Goal: Information Seeking & Learning: Compare options

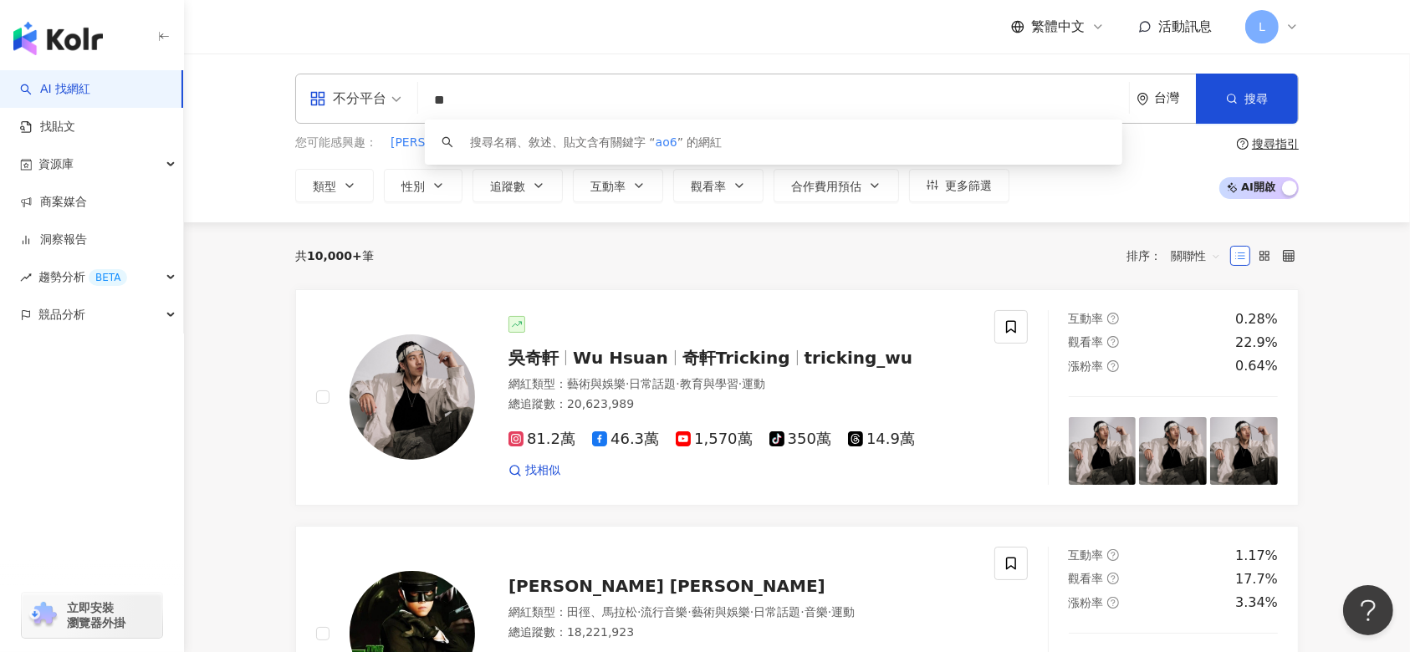
type input "*"
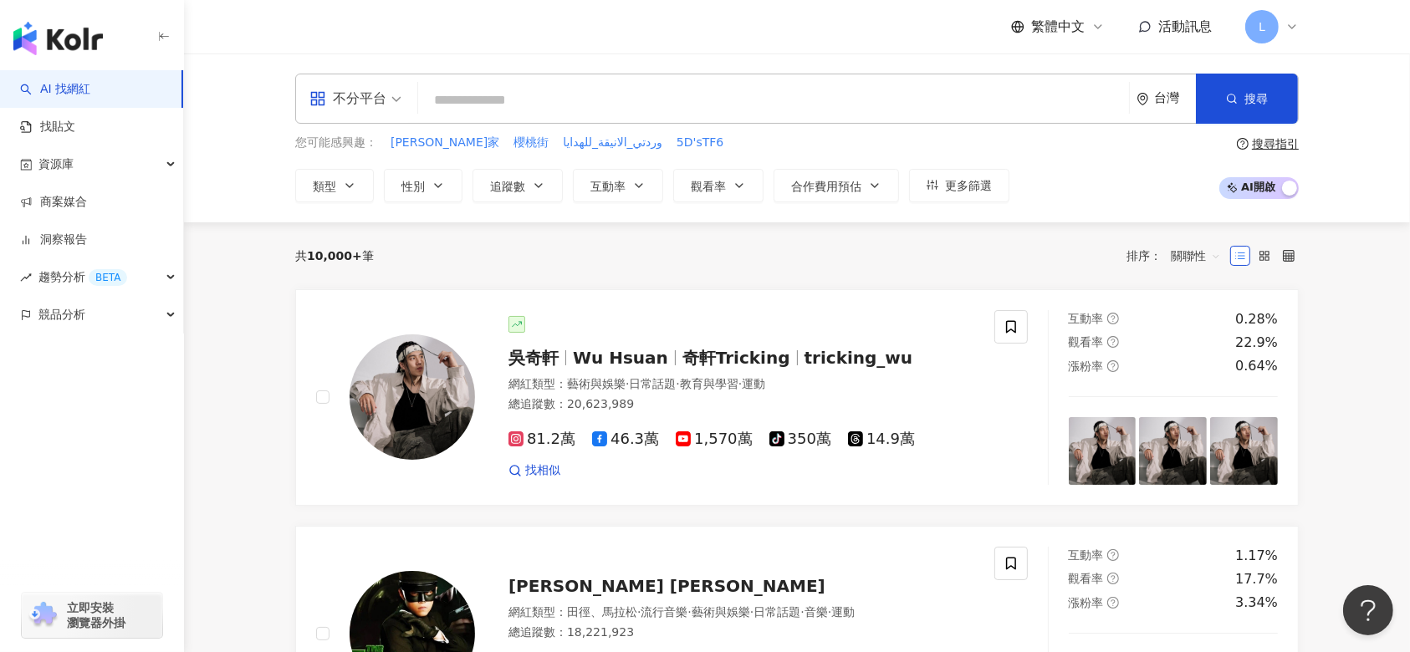
type input "*"
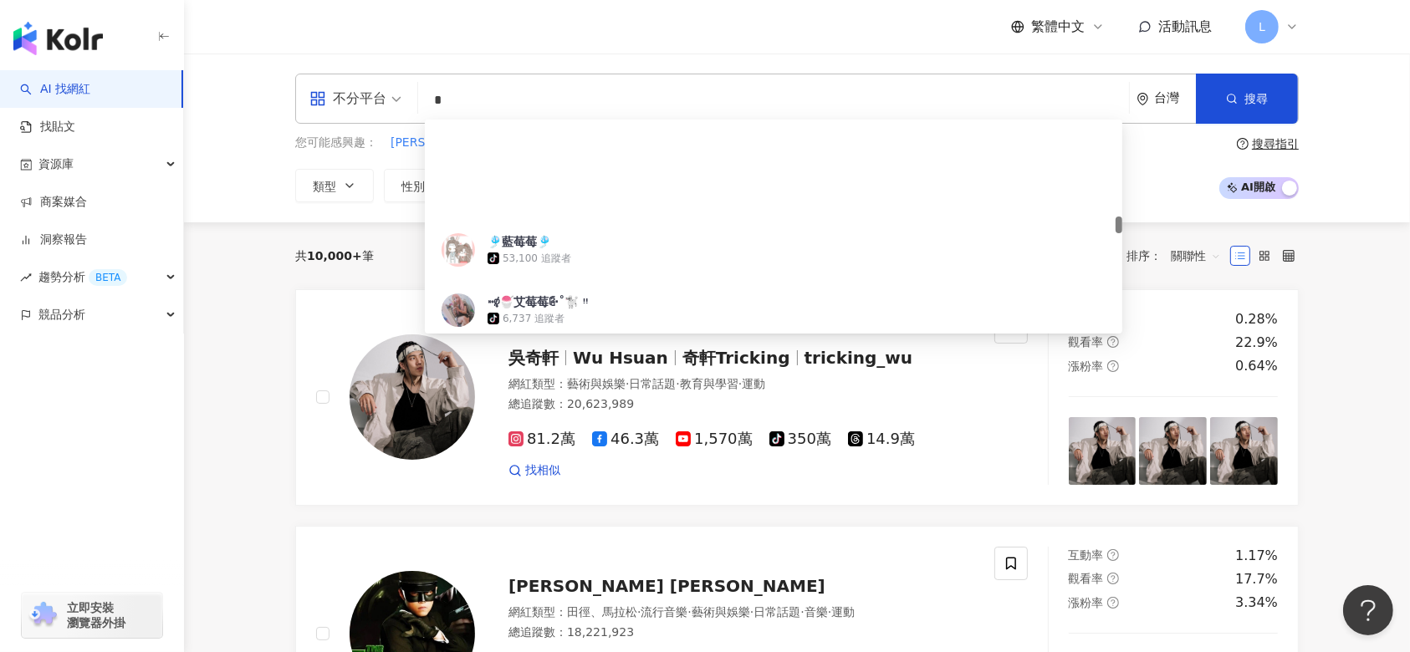
scroll to position [1273, 0]
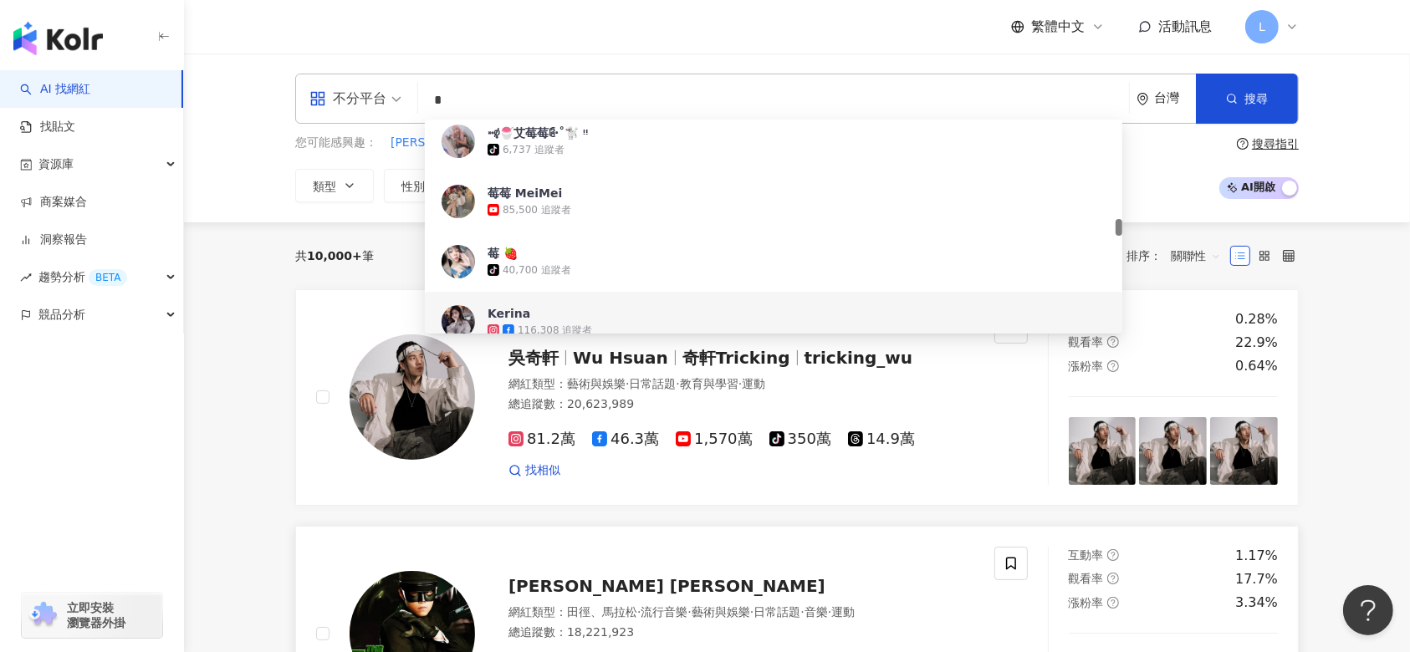
type input "*"
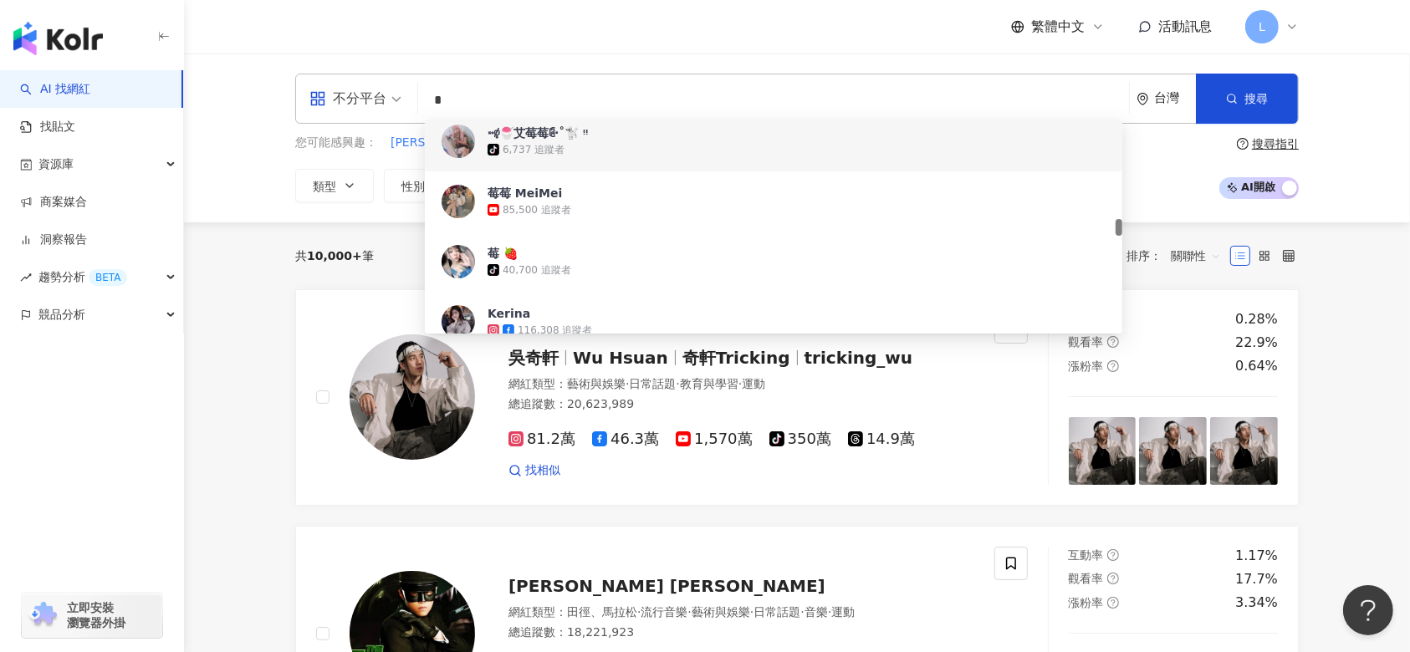
drag, startPoint x: 569, startPoint y: 90, endPoint x: 437, endPoint y: 130, distance: 137.3
click at [437, 124] on div "不分平台 * 台灣 搜尋 17c22c8a-3f58-443b-8671-6db28dad3fc7 ca35f63f-ffdf-403e-987f-b80c5…" at bounding box center [796, 99] width 1003 height 50
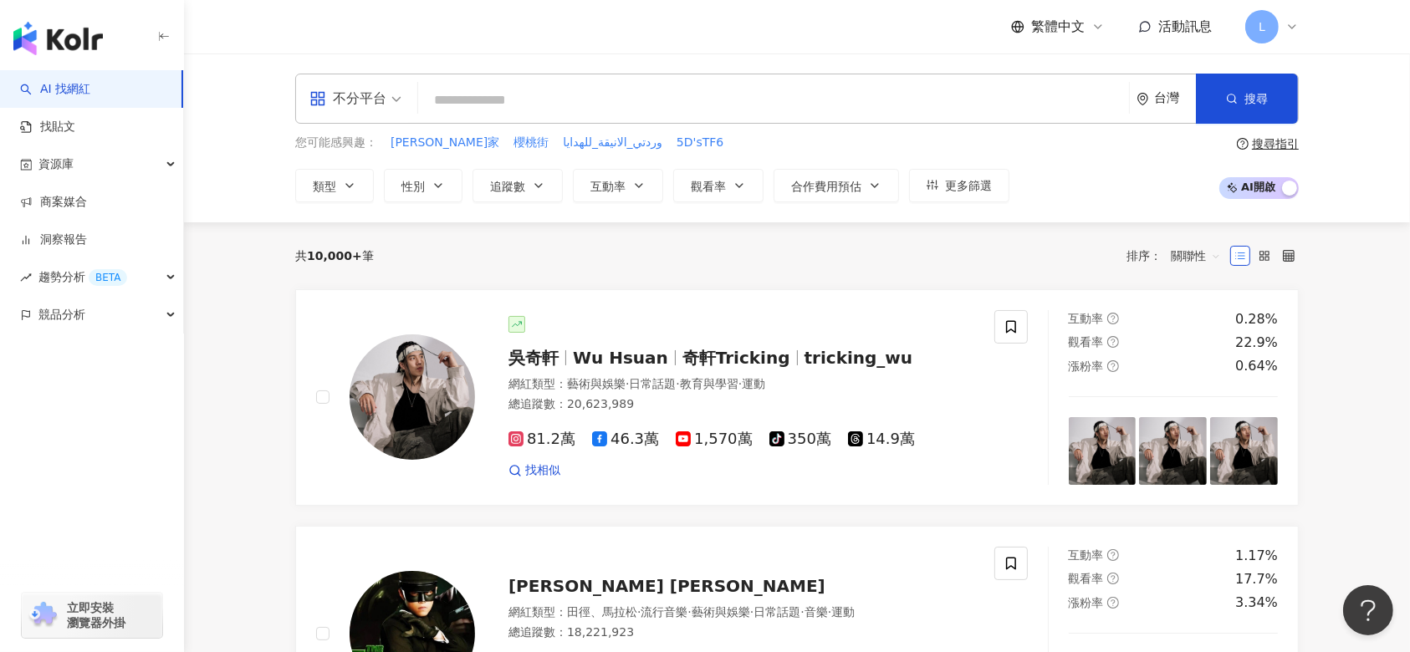
paste input "********"
type input "********"
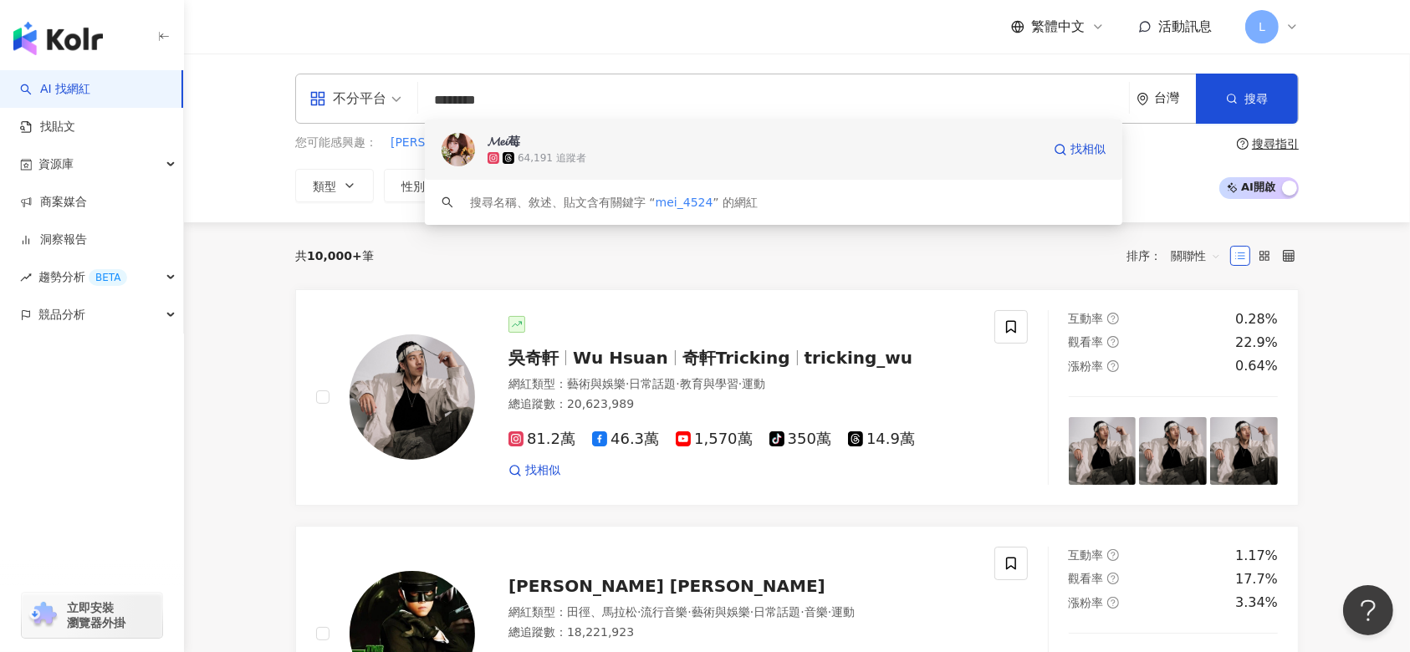
click at [656, 141] on span "𝓜𝓮𝓲莓" at bounding box center [765, 141] width 554 height 17
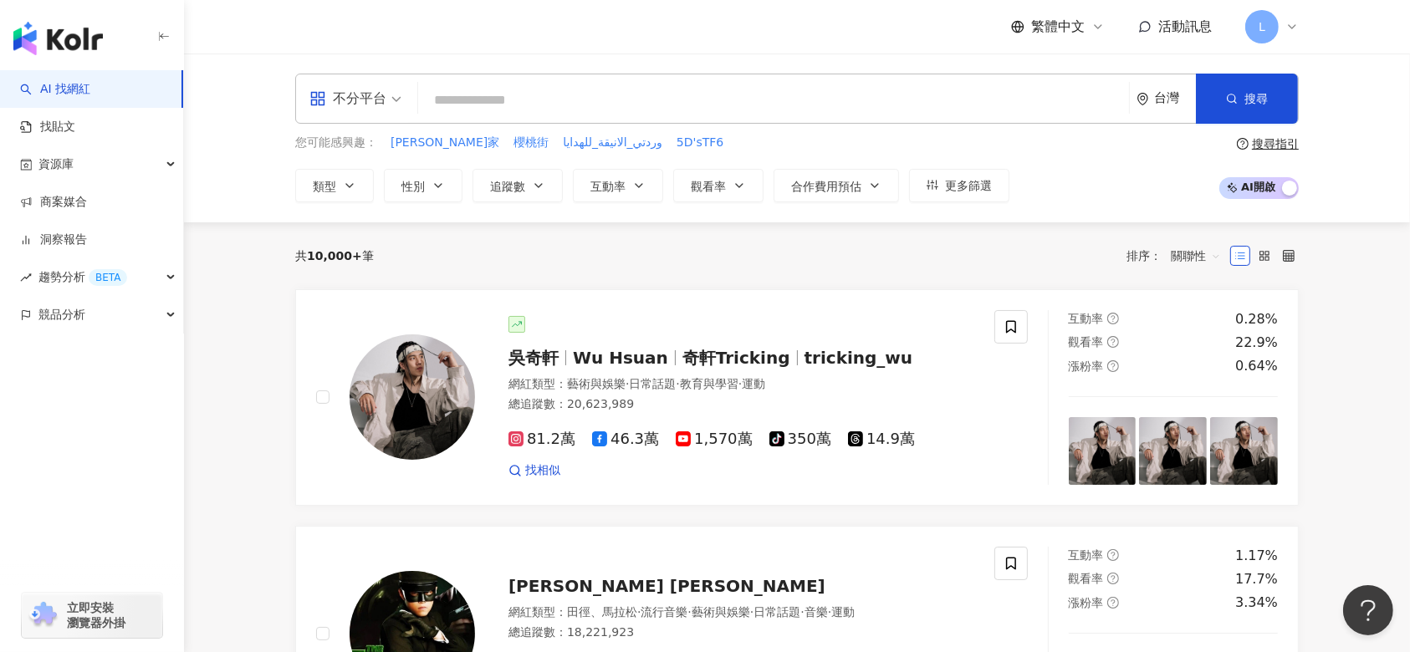
paste input "**"
type input "**"
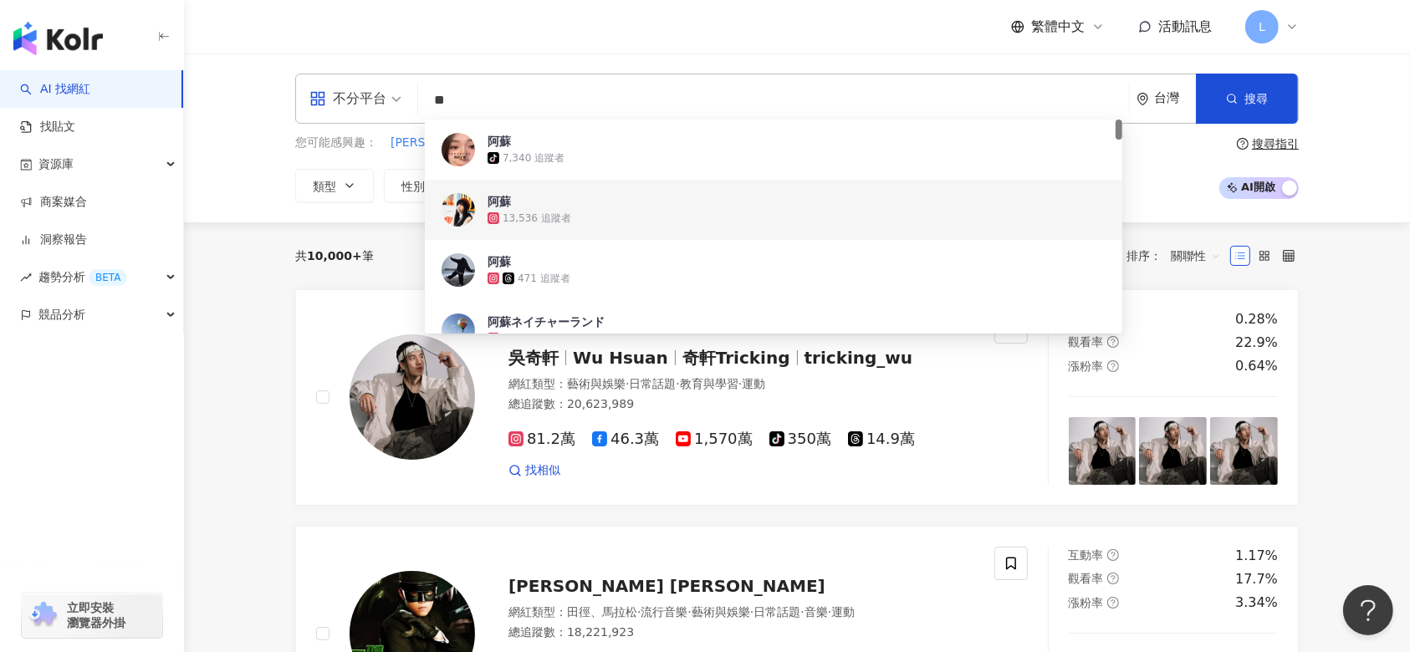
click at [651, 217] on div "13,536 追蹤者" at bounding box center [797, 218] width 618 height 17
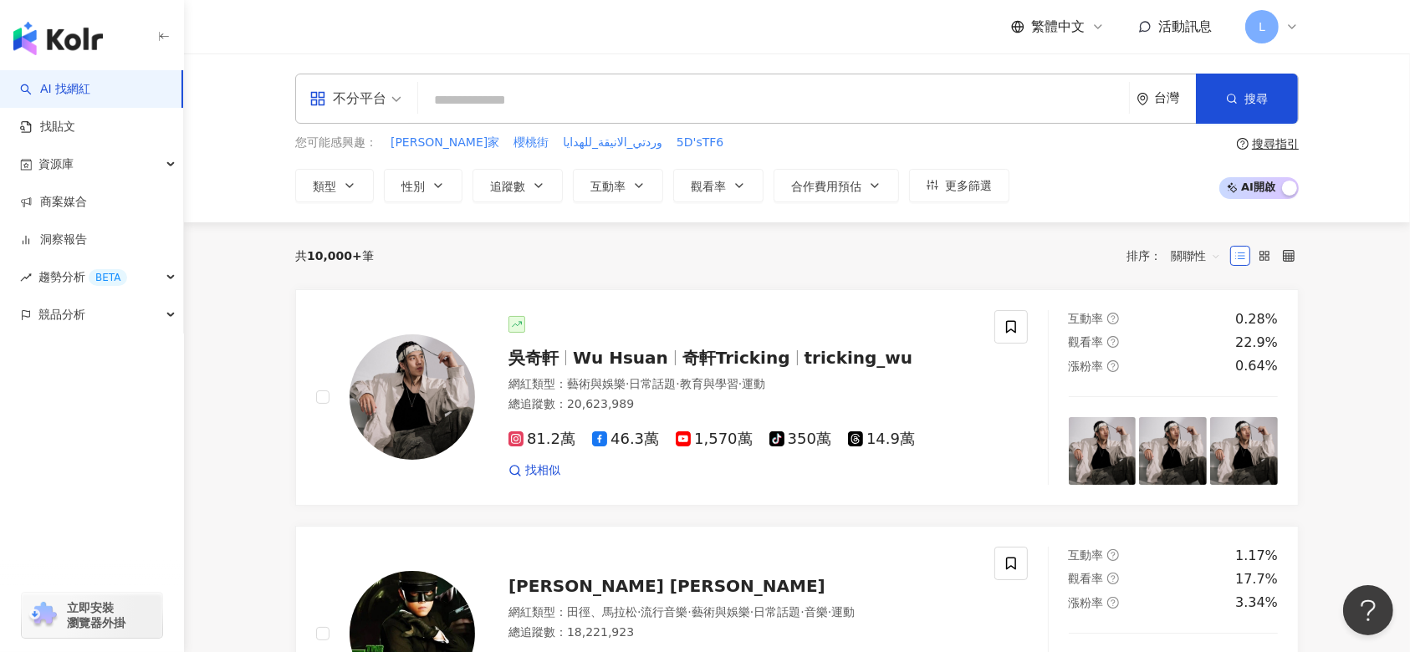
paste input "**********"
type input "**********"
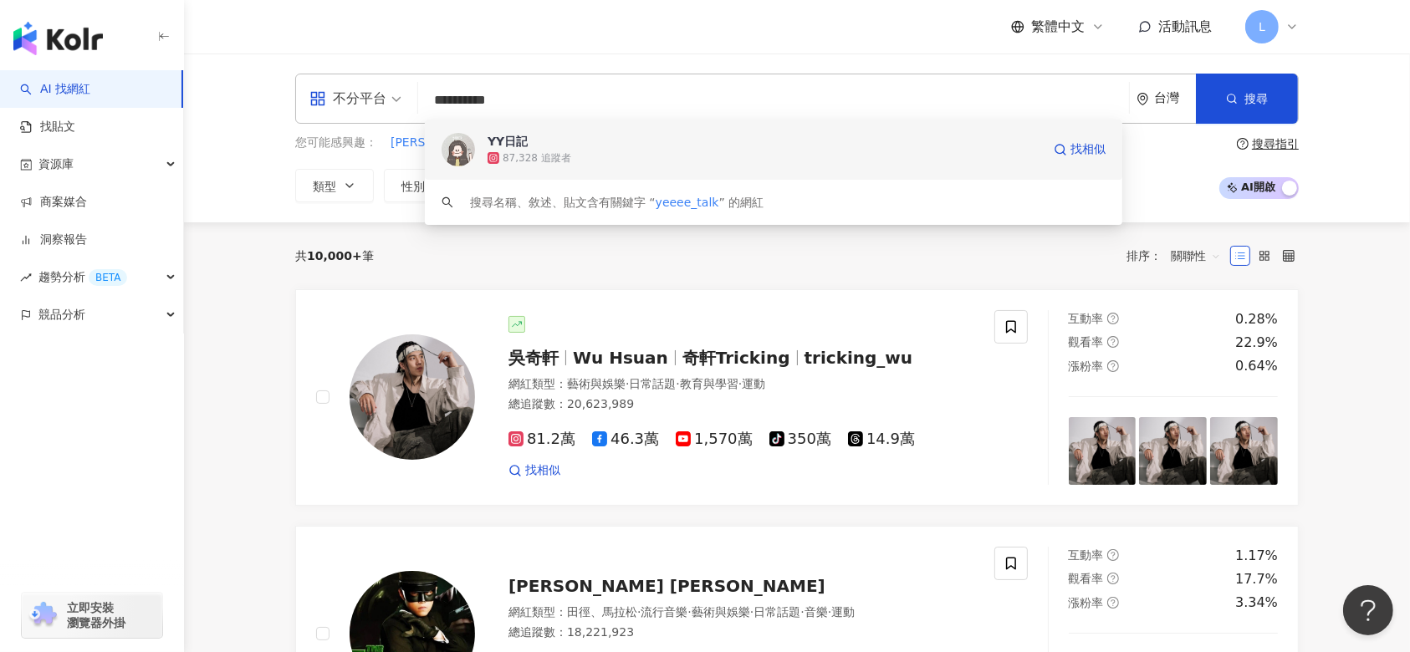
click at [563, 154] on div "87,328 追蹤者" at bounding box center [765, 158] width 554 height 17
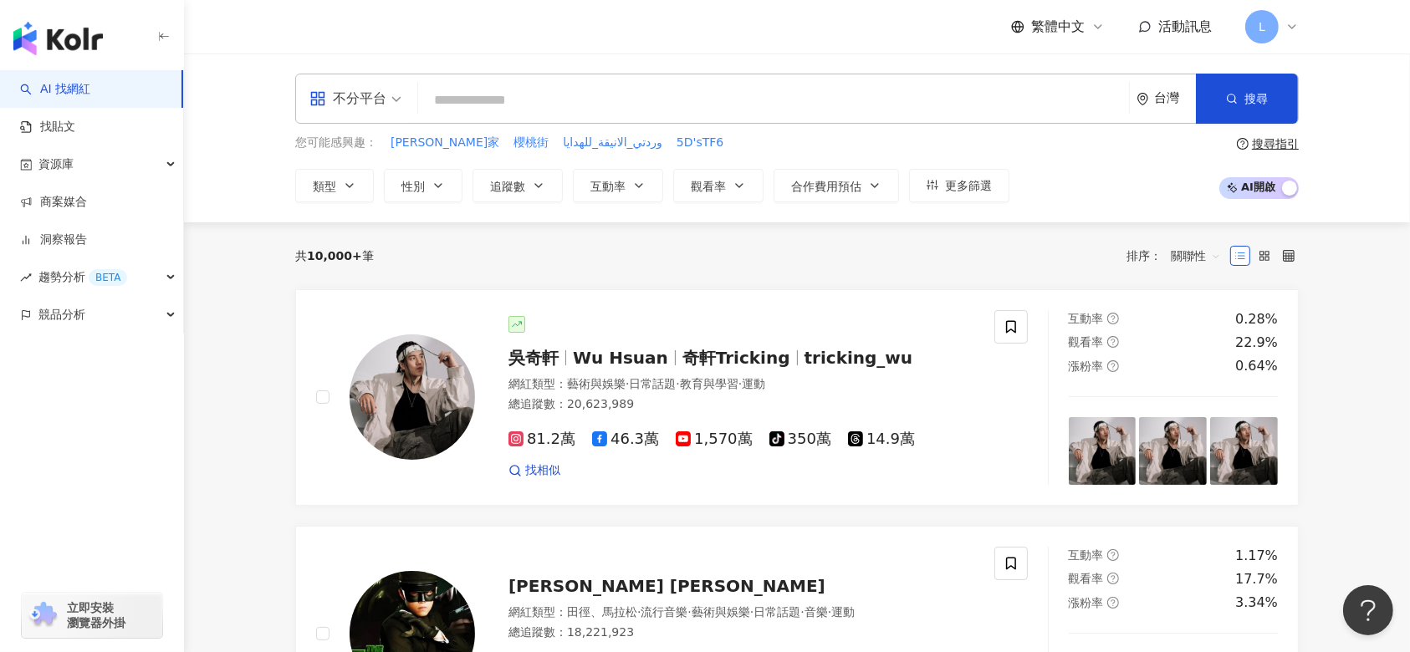
paste input "********"
type input "********"
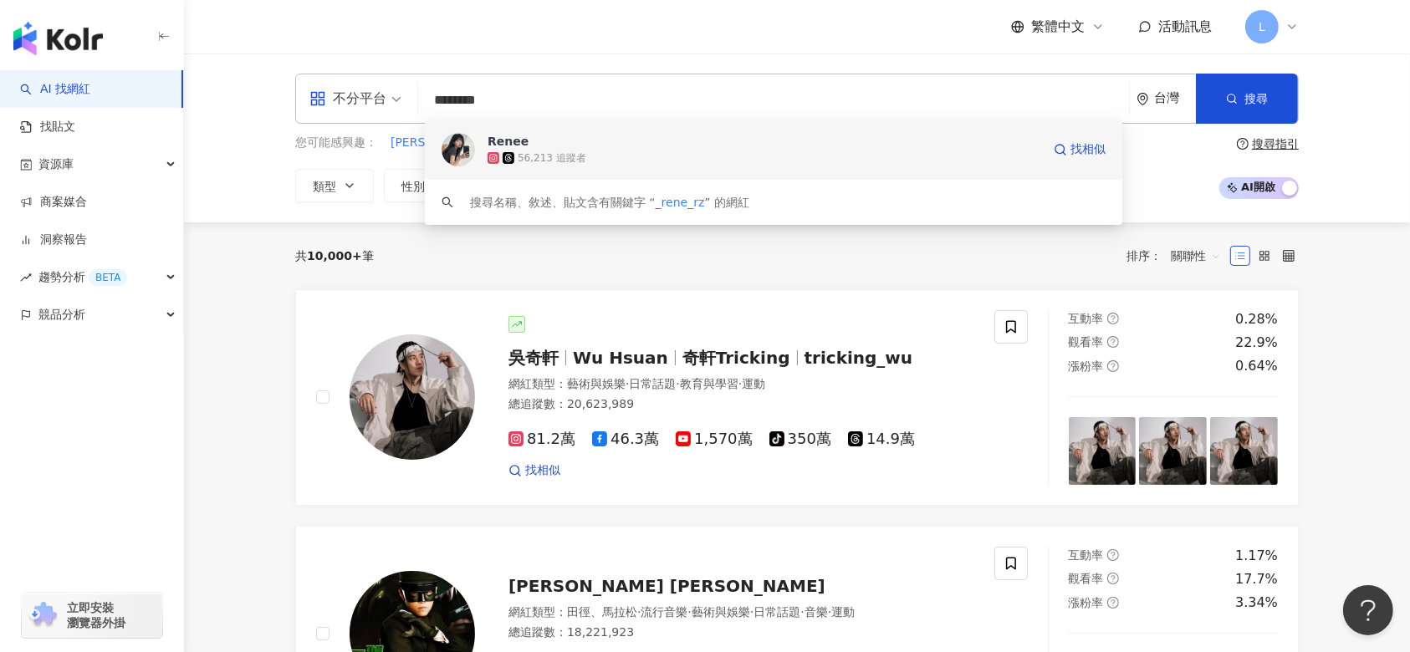
click at [656, 153] on div "56,213 追蹤者" at bounding box center [765, 158] width 554 height 17
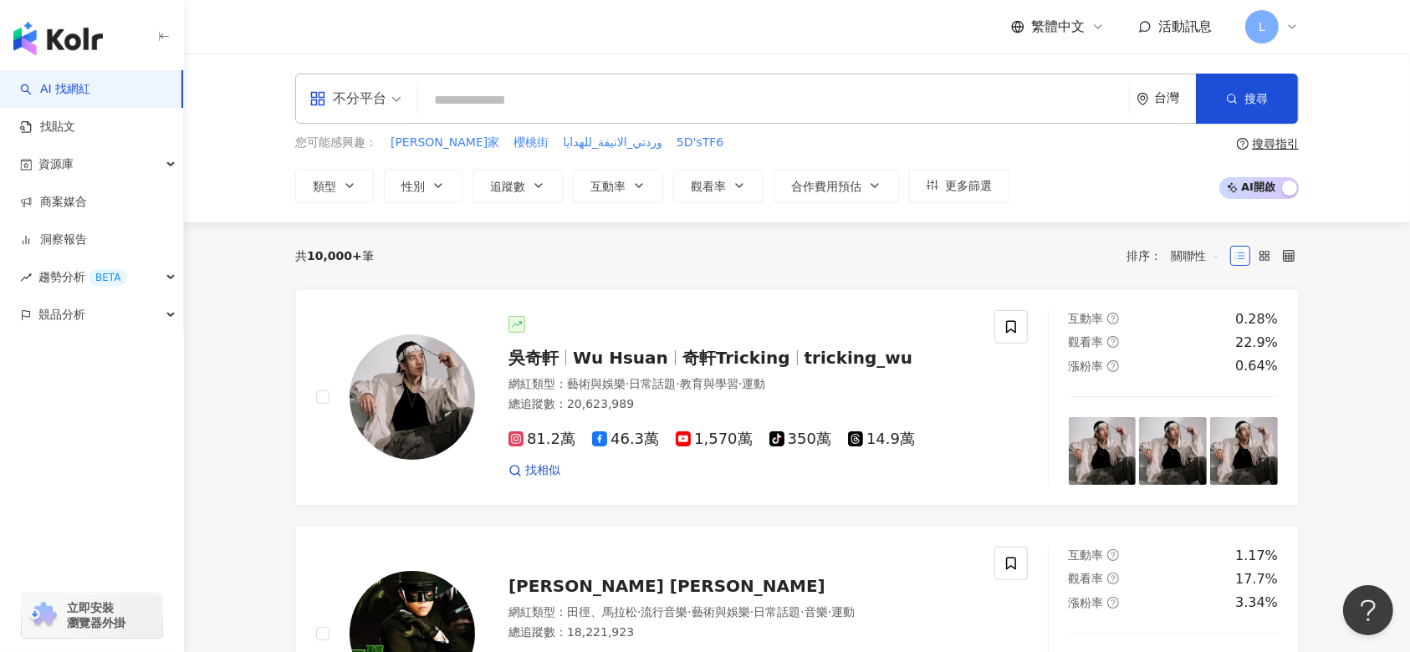
paste input "*********"
type input "*********"
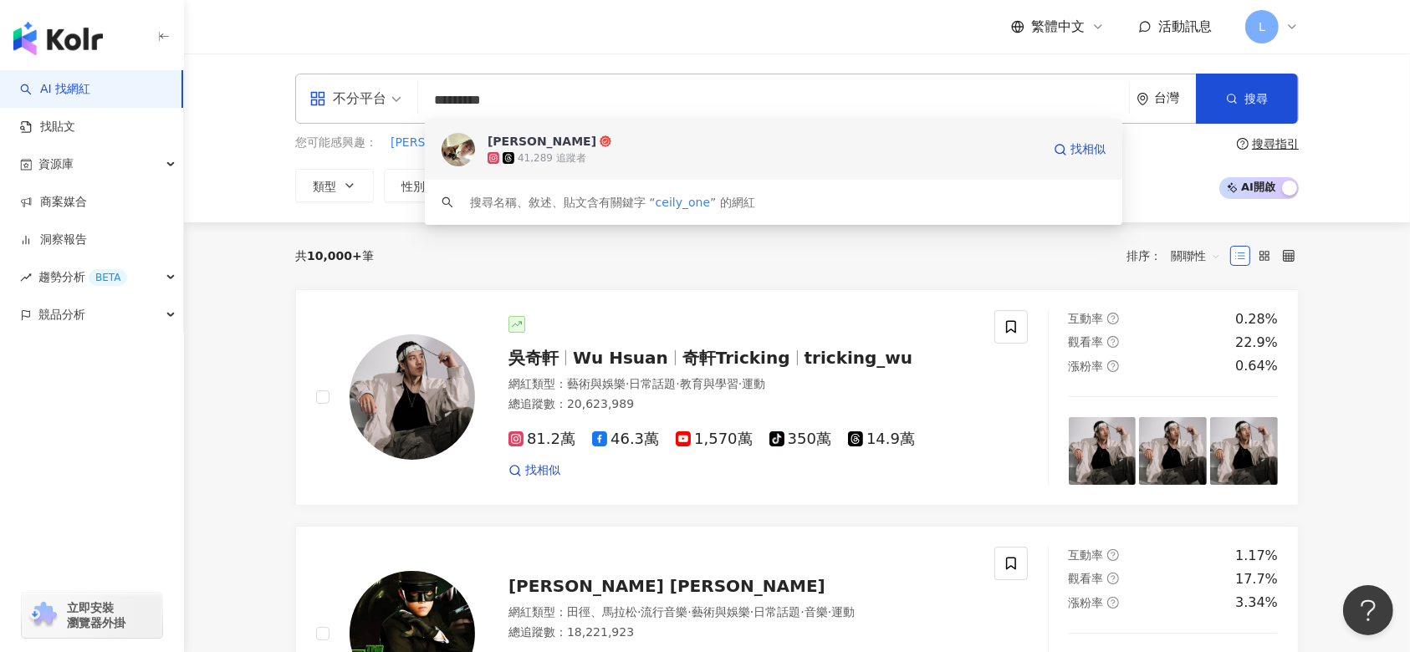
click at [652, 172] on div "高悅瑄 41,289 追蹤者 找相似" at bounding box center [773, 150] width 697 height 60
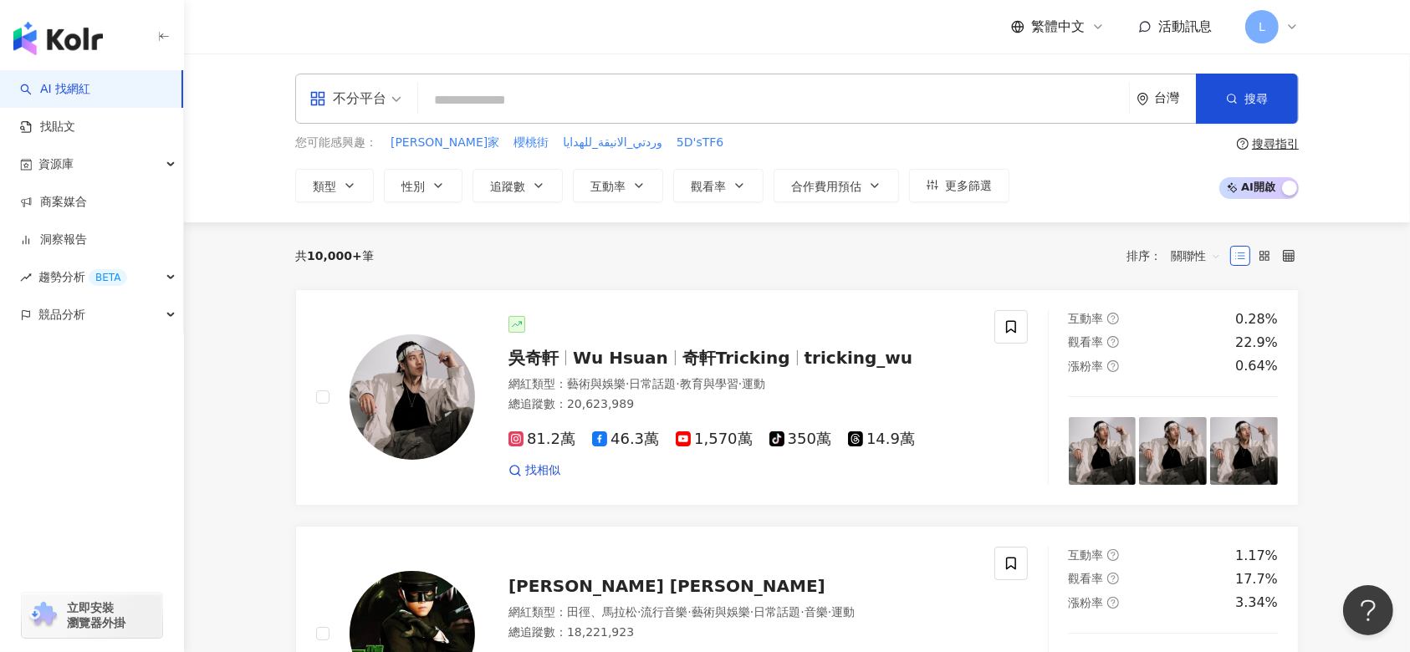
paste input "**********"
type input "**********"
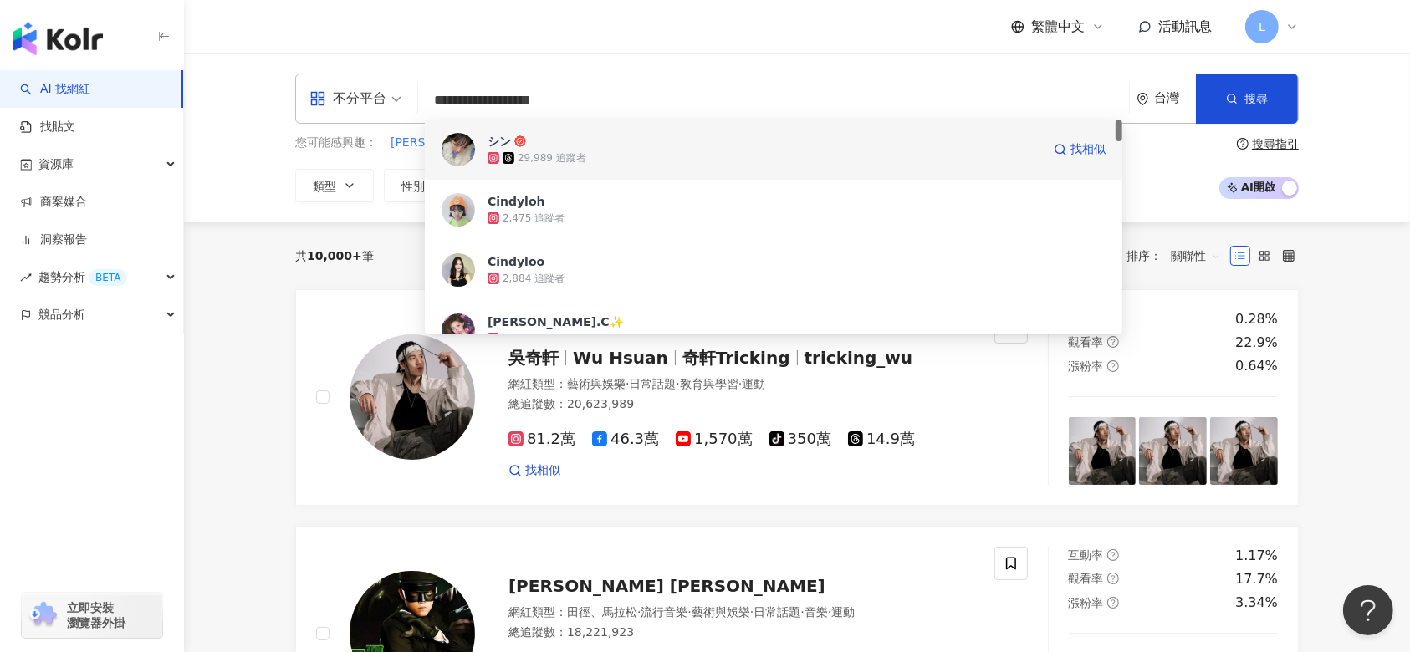
click at [580, 130] on div "シン 29,989 追蹤者 找相似" at bounding box center [773, 150] width 697 height 60
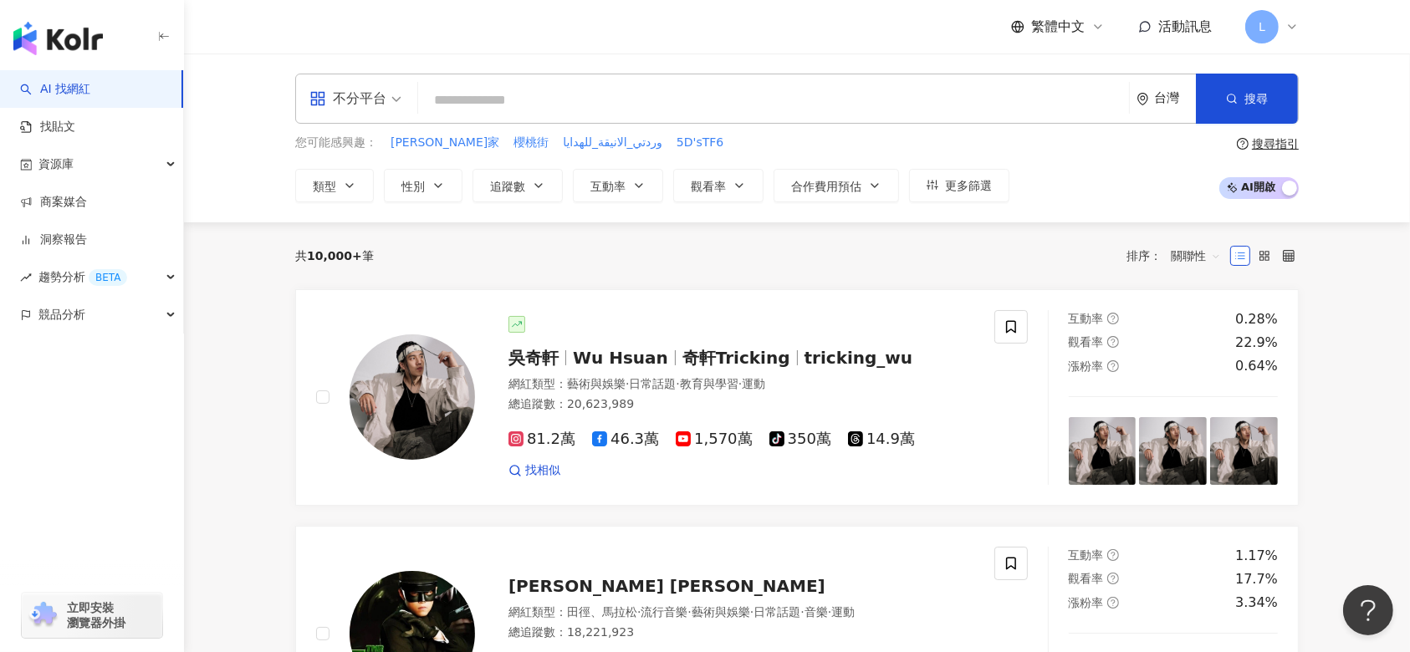
paste input "********"
type input "********"
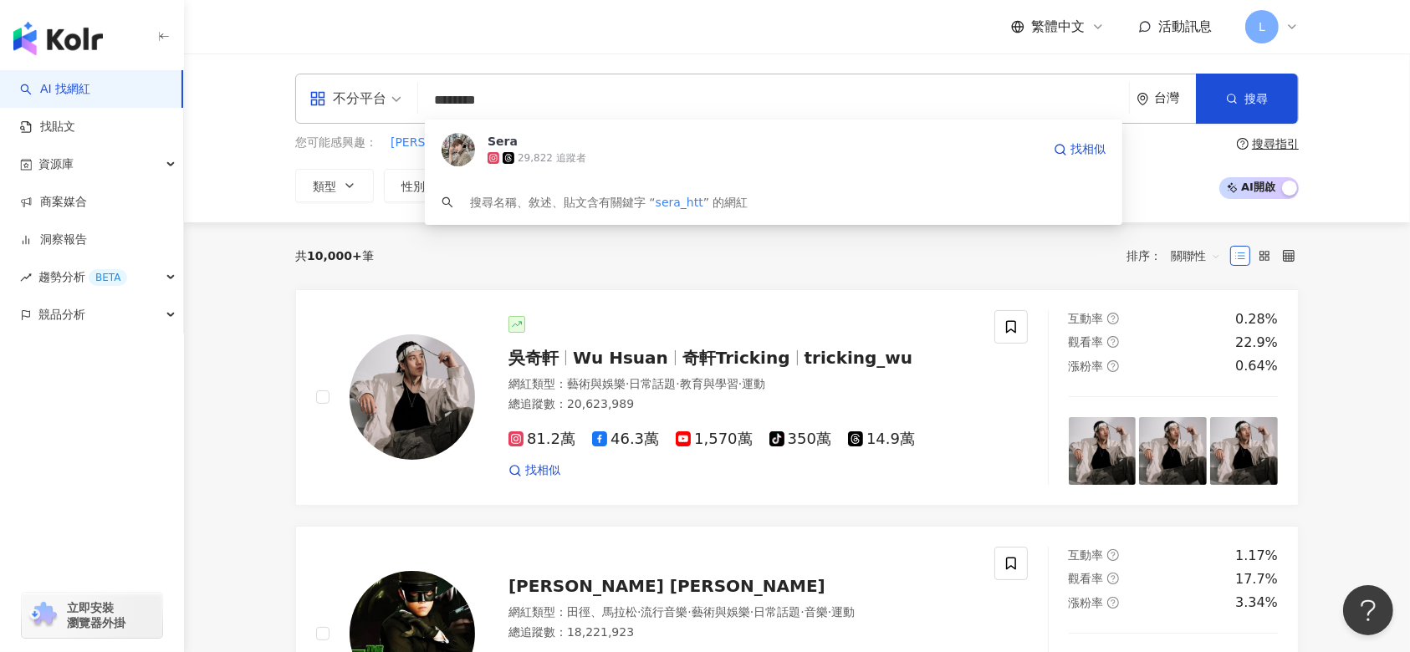
click at [725, 141] on span "Sera" at bounding box center [765, 141] width 554 height 17
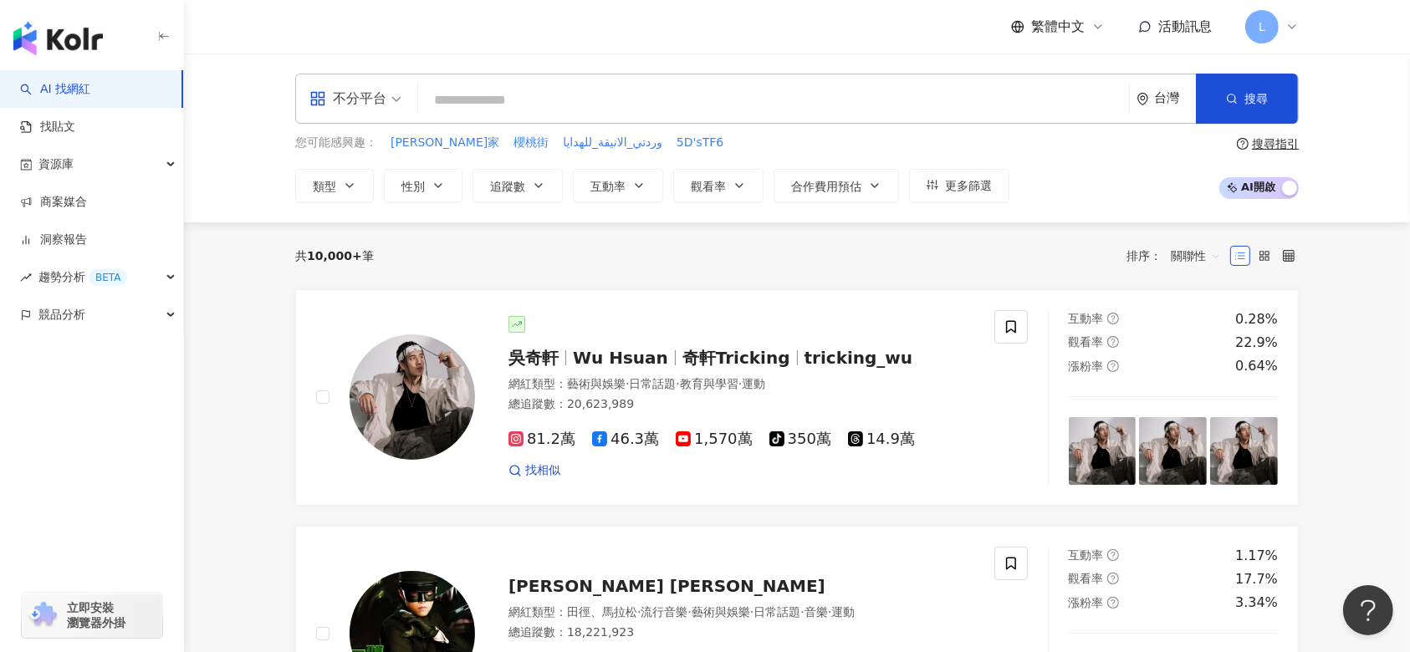
paste input "******"
type input "******"
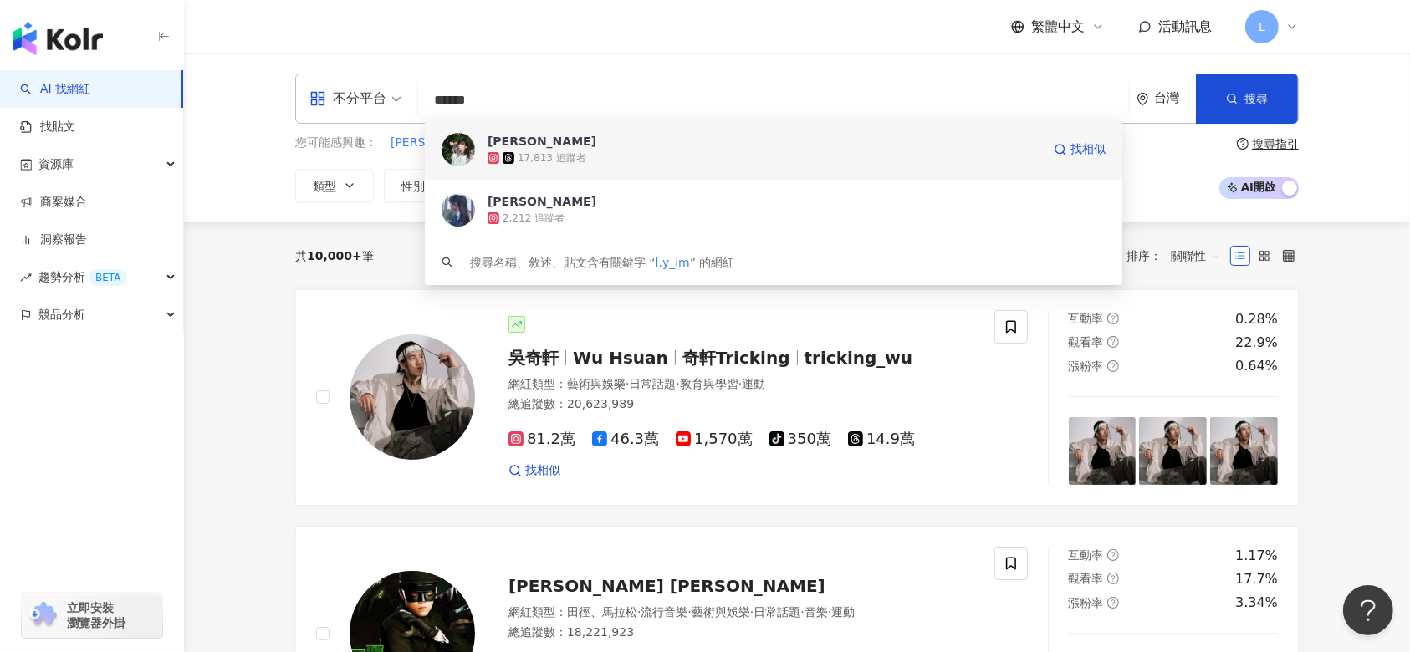
click at [817, 142] on span "利尹" at bounding box center [765, 141] width 554 height 17
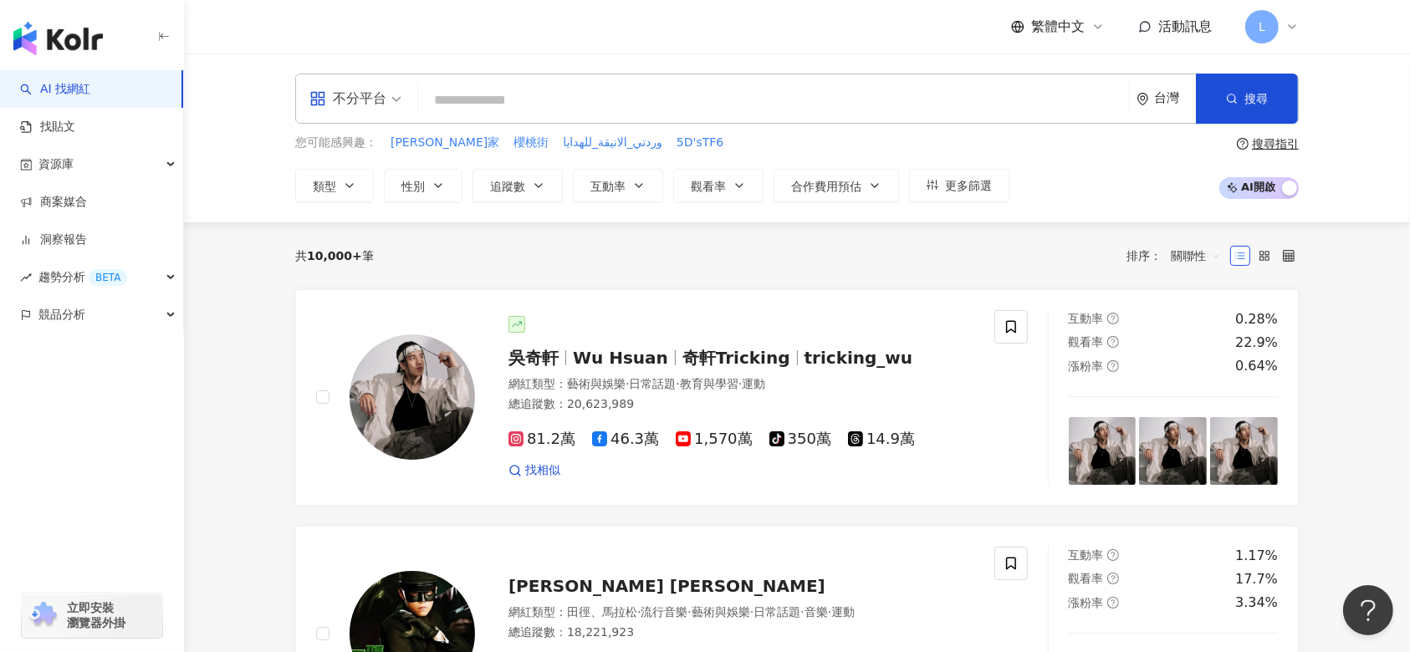
paste input "***"
type input "***"
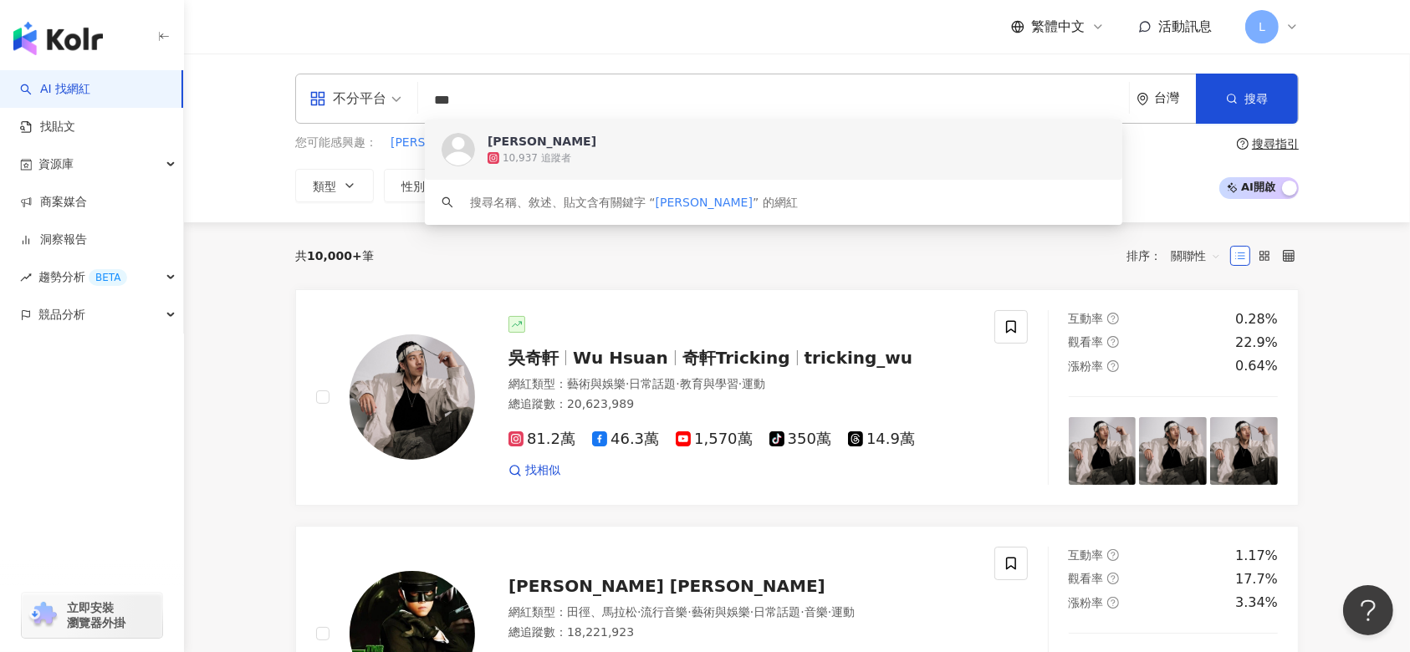
click at [600, 176] on div "王佳諠 10,937 追蹤者" at bounding box center [773, 150] width 697 height 60
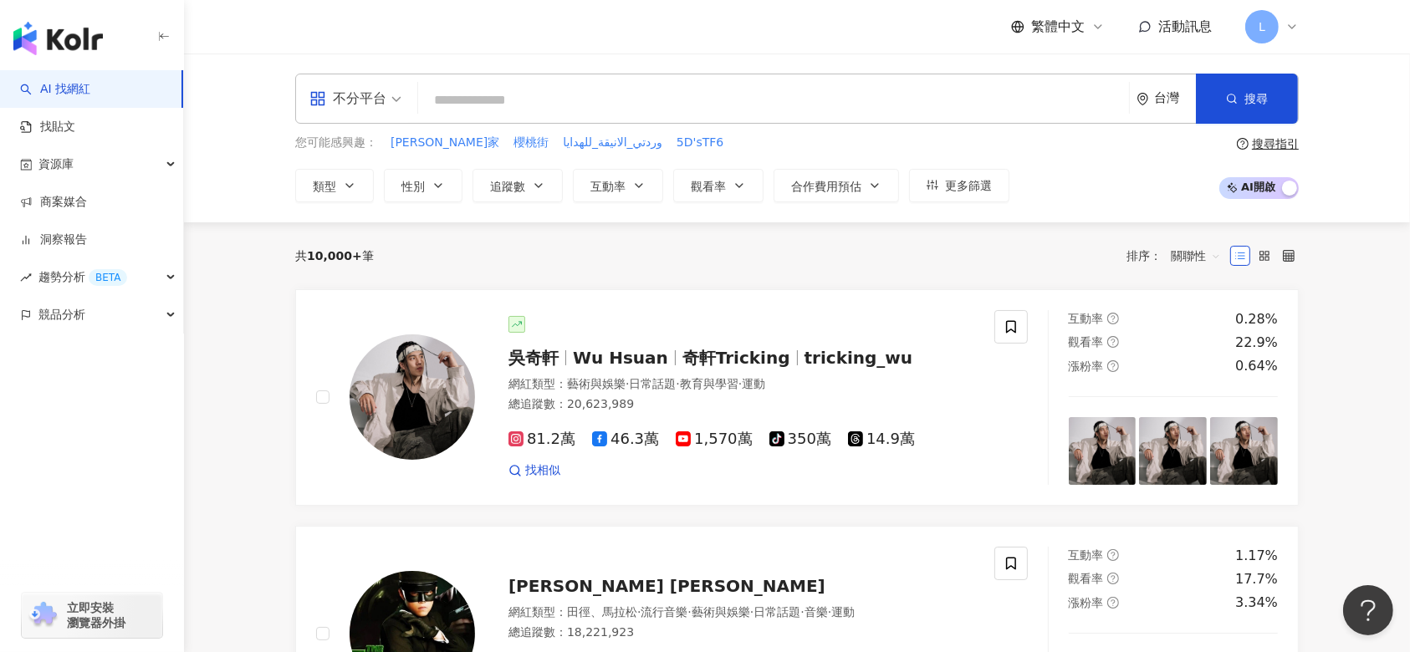
paste input "**"
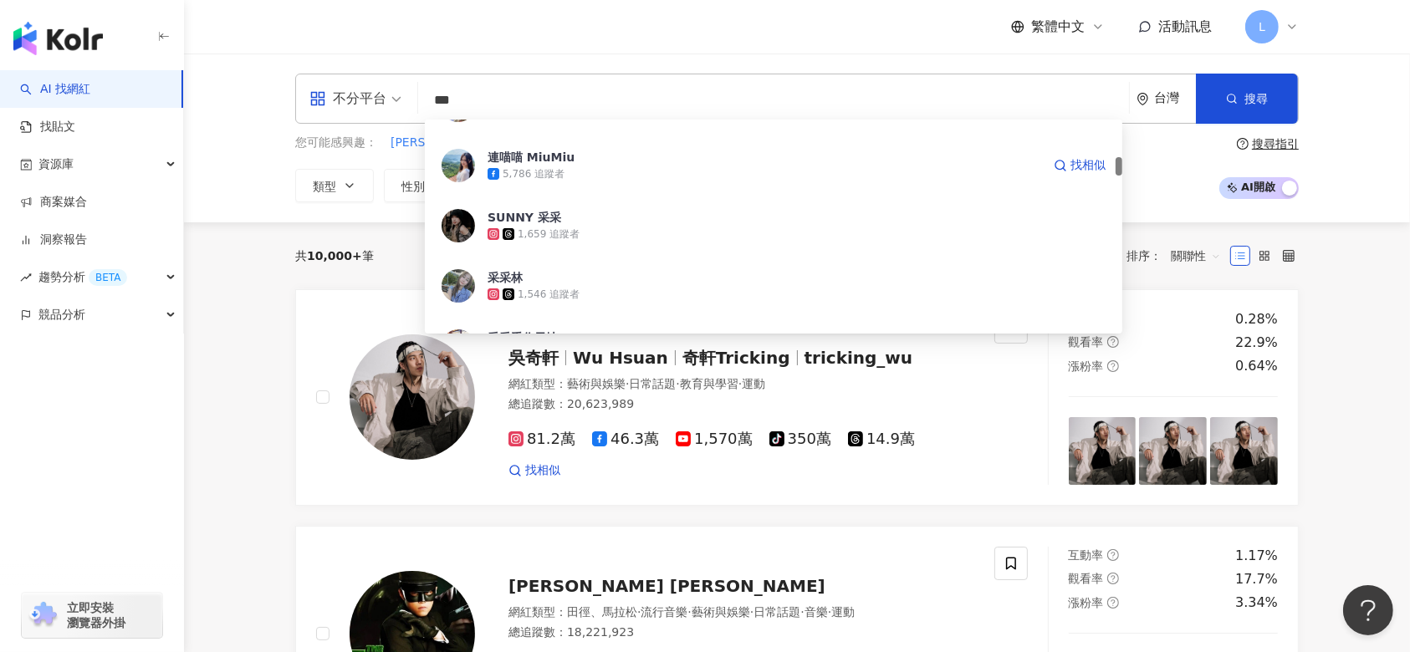
scroll to position [433, 0]
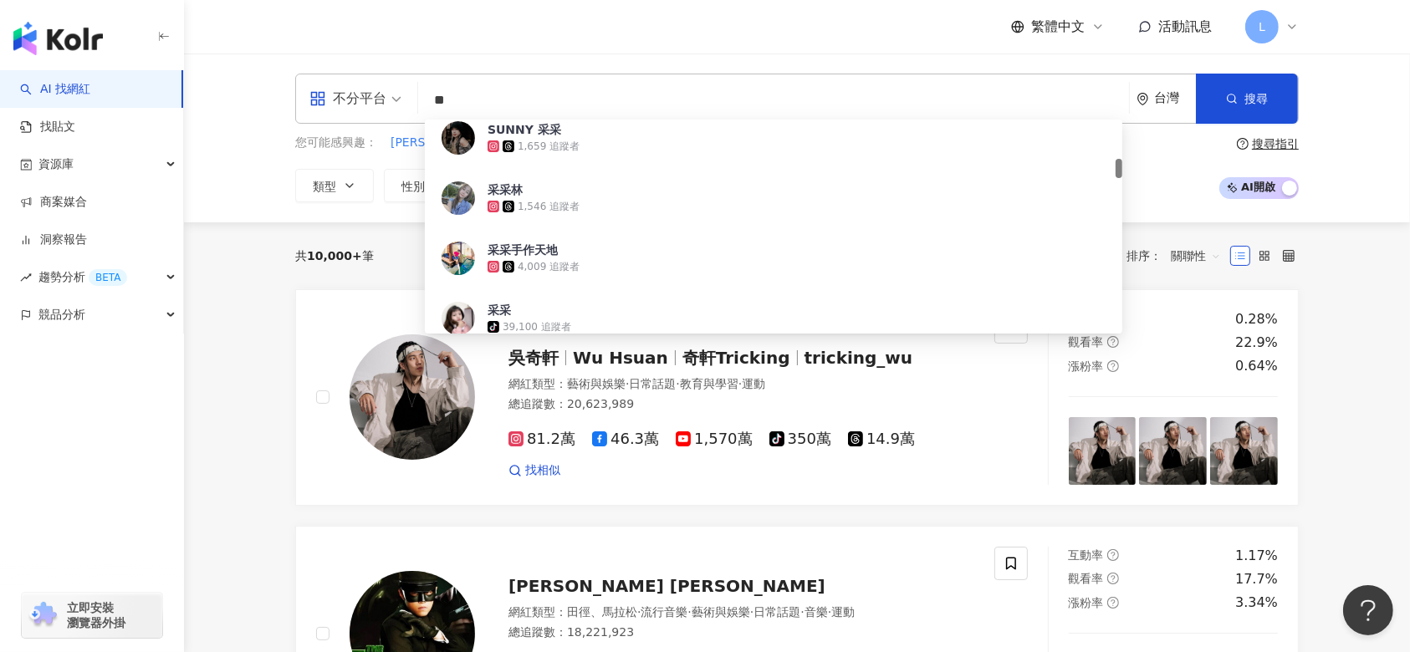
type input "*"
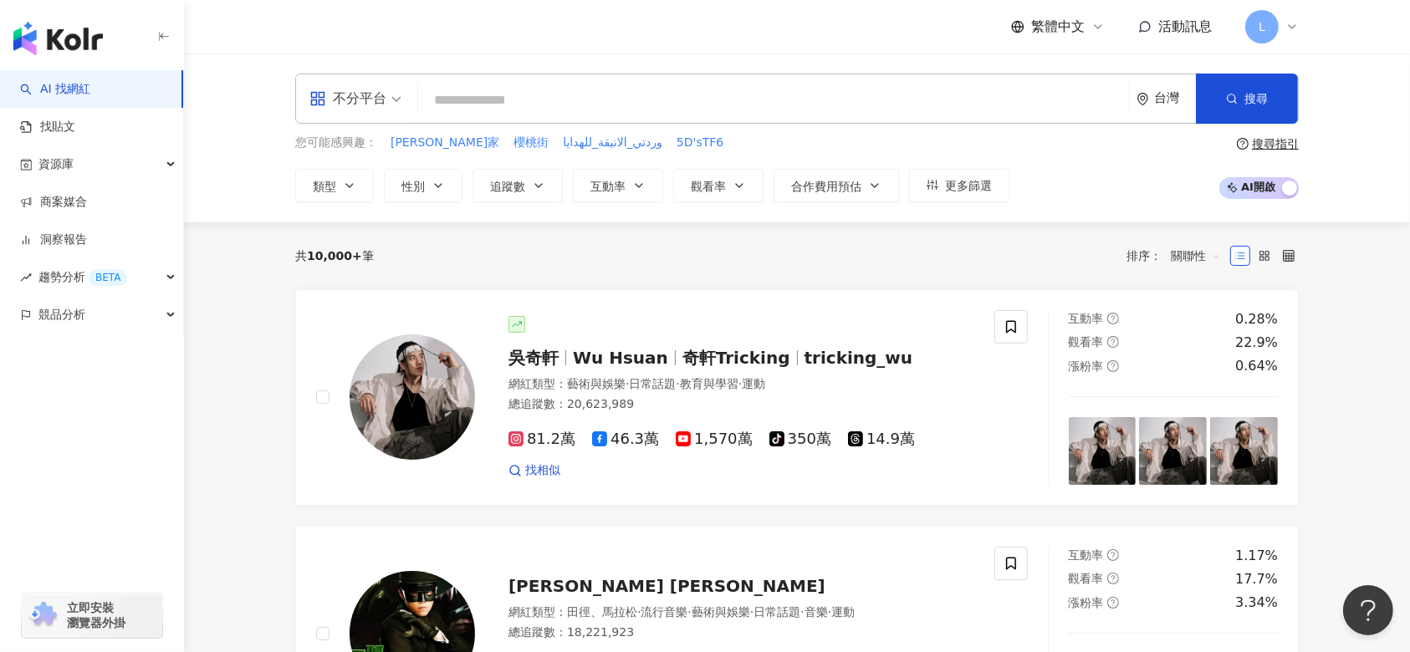
paste input "**"
type input "**"
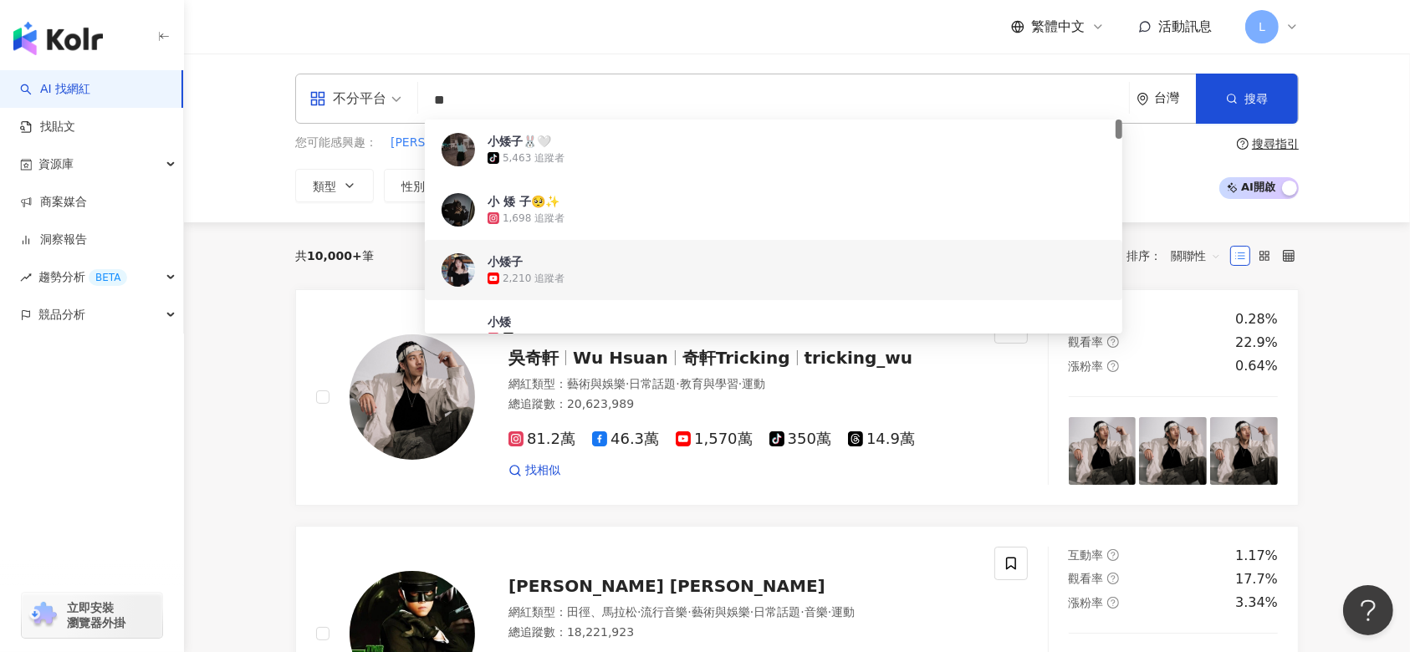
scroll to position [111, 0]
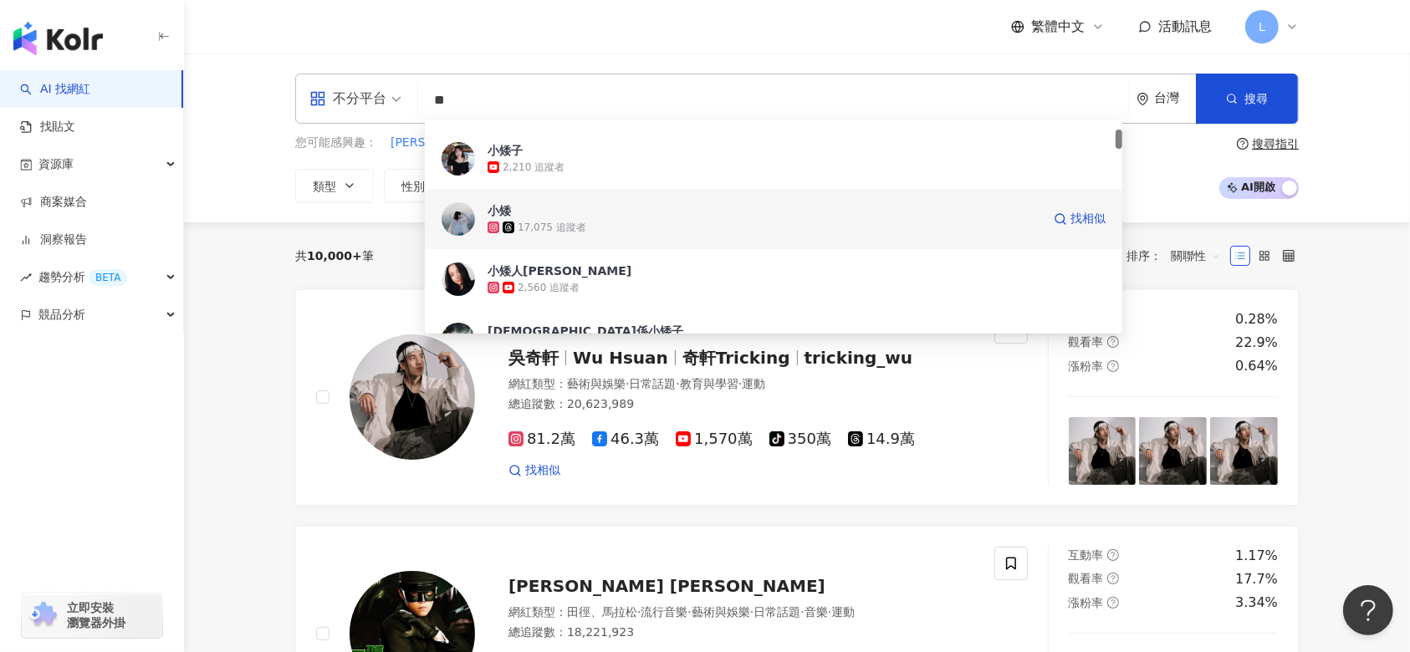
click at [562, 221] on div "17,075 追蹤者" at bounding box center [552, 228] width 69 height 14
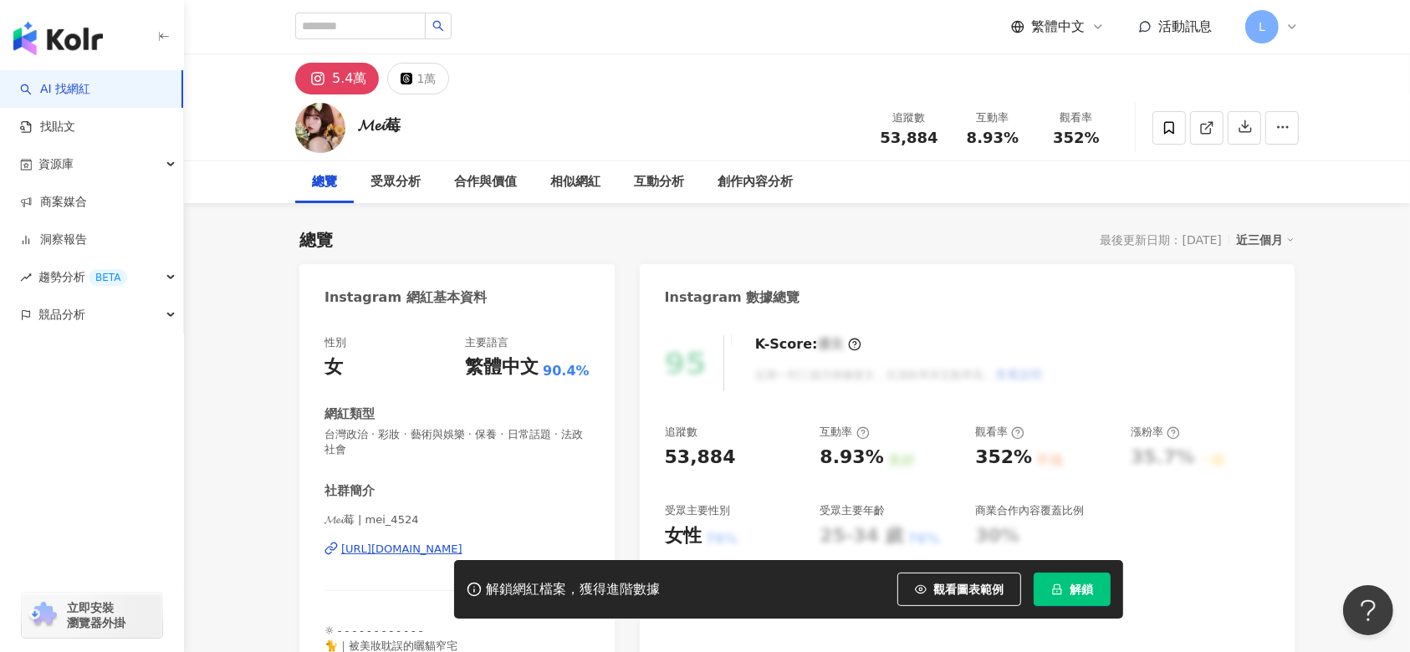
click at [1091, 577] on button "解鎖" at bounding box center [1072, 589] width 77 height 33
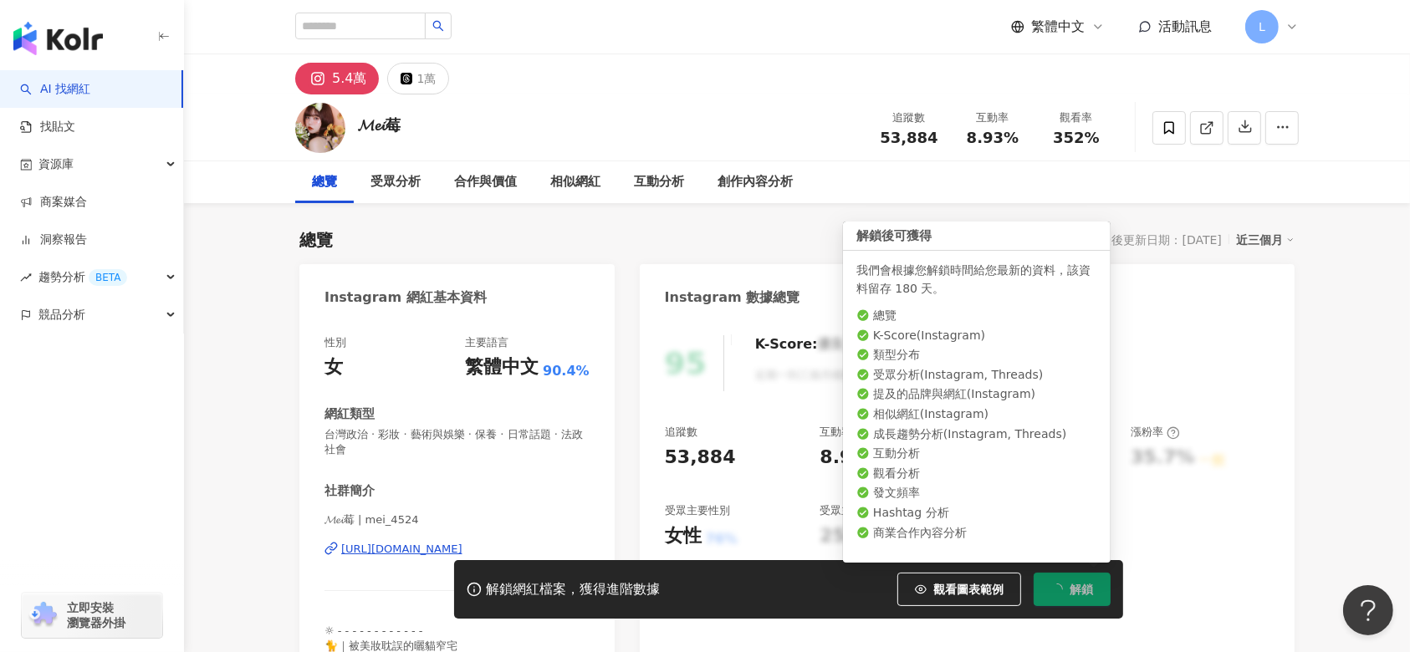
click at [1084, 577] on button "解鎖" at bounding box center [1072, 589] width 77 height 33
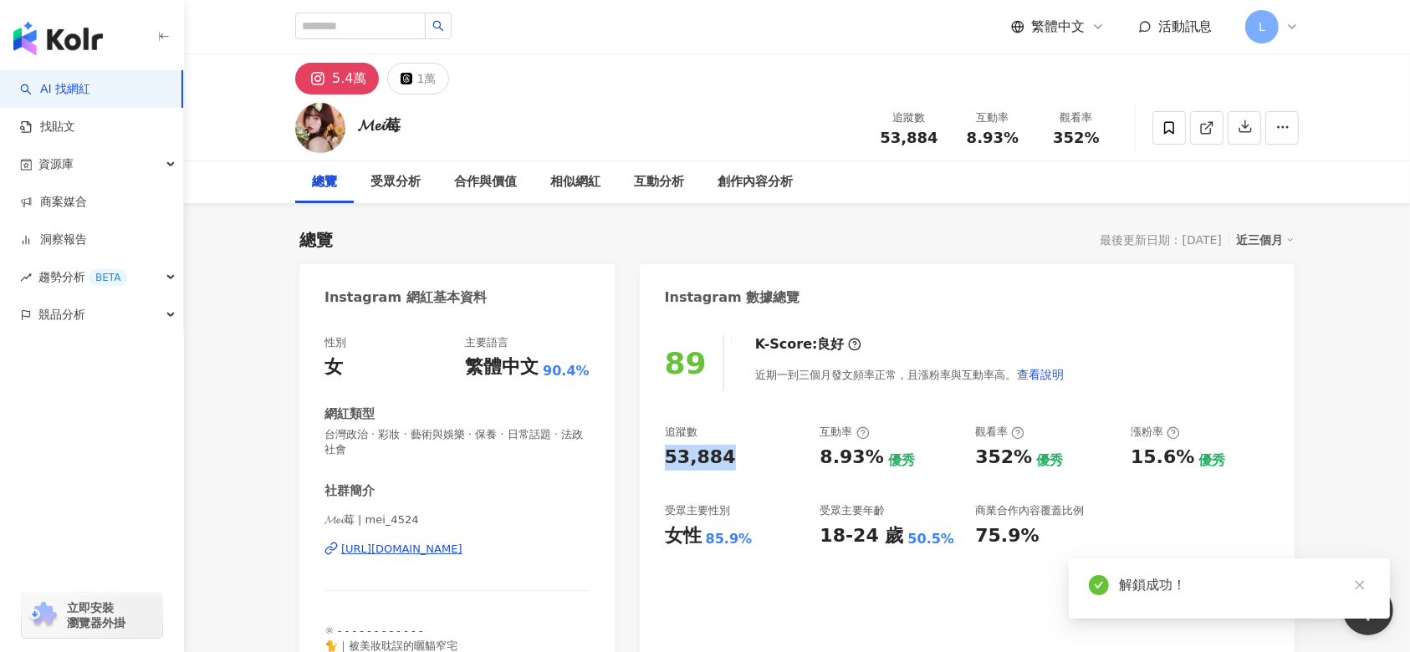
drag, startPoint x: 758, startPoint y: 458, endPoint x: 636, endPoint y: 464, distance: 122.2
drag, startPoint x: 710, startPoint y: 537, endPoint x: 707, endPoint y: 548, distance: 11.4
click at [736, 542] on div "85.9%" at bounding box center [729, 539] width 47 height 18
drag, startPoint x: 703, startPoint y: 539, endPoint x: 754, endPoint y: 547, distance: 51.7
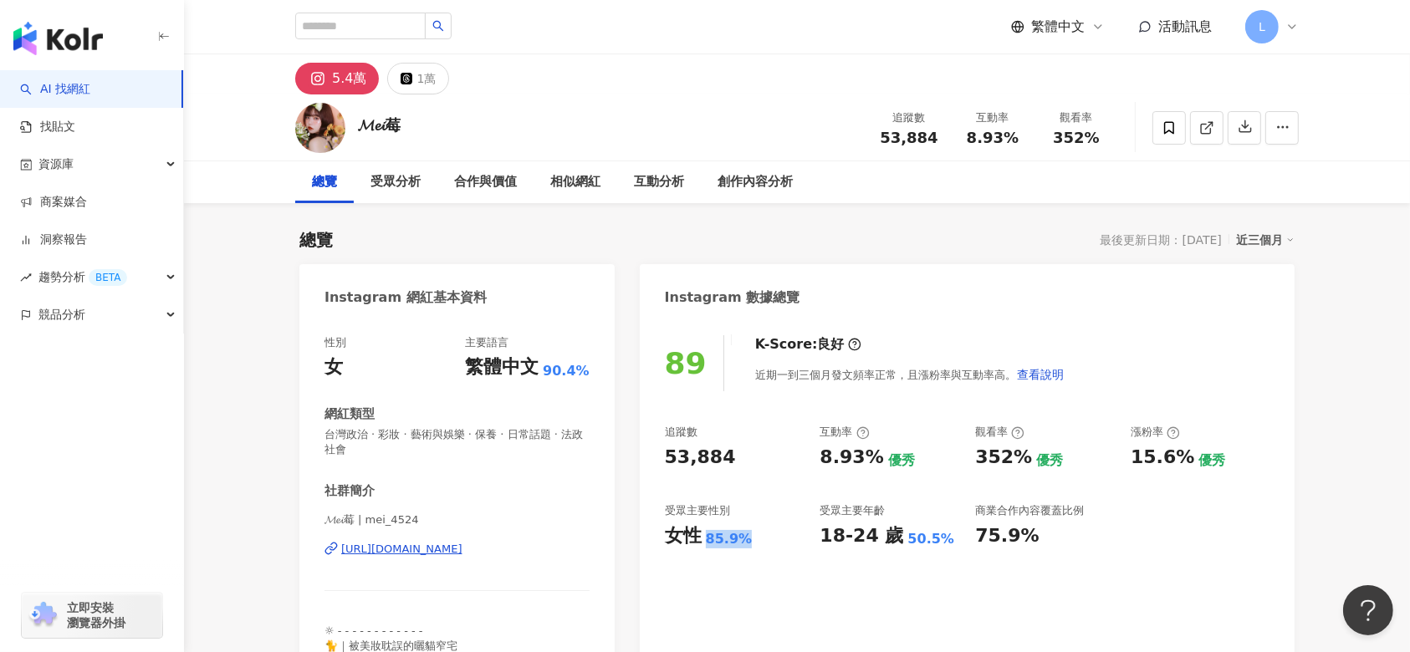
click at [754, 547] on div "女性 85.9%" at bounding box center [734, 536] width 139 height 26
copy div "85.9%"
drag, startPoint x: 661, startPoint y: 530, endPoint x: 794, endPoint y: 418, distance: 173.2
click at [760, 542] on div "89 K-Score : 良好 近期一到三個月發文頻率正常，且漲粉率與互動率高。 查看說明 追蹤數 53,884 互動率 8.93% 優秀 觀看率 352% …" at bounding box center [967, 514] width 655 height 391
copy div "女性 85.9%"
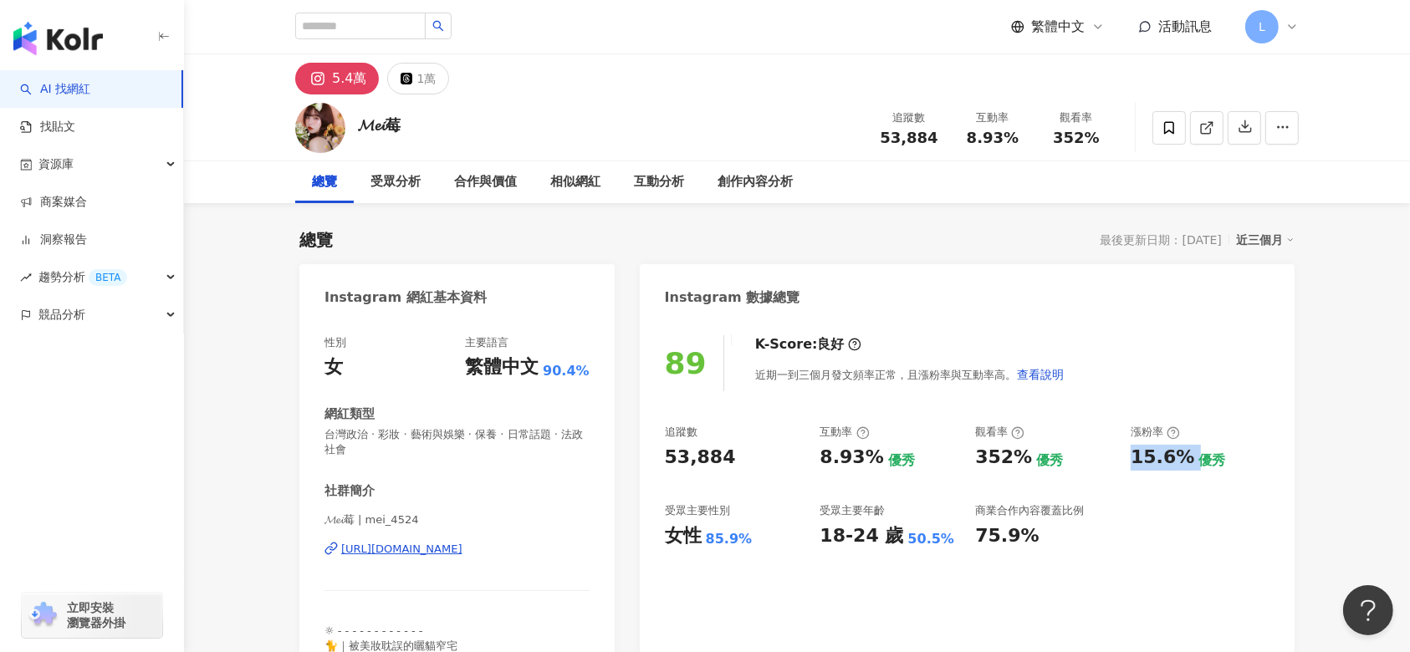
drag, startPoint x: 1129, startPoint y: 450, endPoint x: 1191, endPoint y: 472, distance: 65.6
click at [1191, 472] on div "追蹤數 53,884 互動率 8.93% 優秀 觀看率 352% 優秀 漲粉率 15.6% 優秀 受眾主要性別 女性 85.9% 受眾主要年齡 18-24 歲…" at bounding box center [967, 487] width 605 height 124
copy div "15.6%"
drag, startPoint x: 815, startPoint y: 466, endPoint x: 965, endPoint y: 324, distance: 207.0
click at [873, 472] on div "追蹤數 53,884 互動率 8.93% 優秀 觀看率 352% 優秀 漲粉率 15.6% 優秀 受眾主要性別 女性 85.9% 受眾主要年齡 18-24 歲…" at bounding box center [967, 487] width 605 height 124
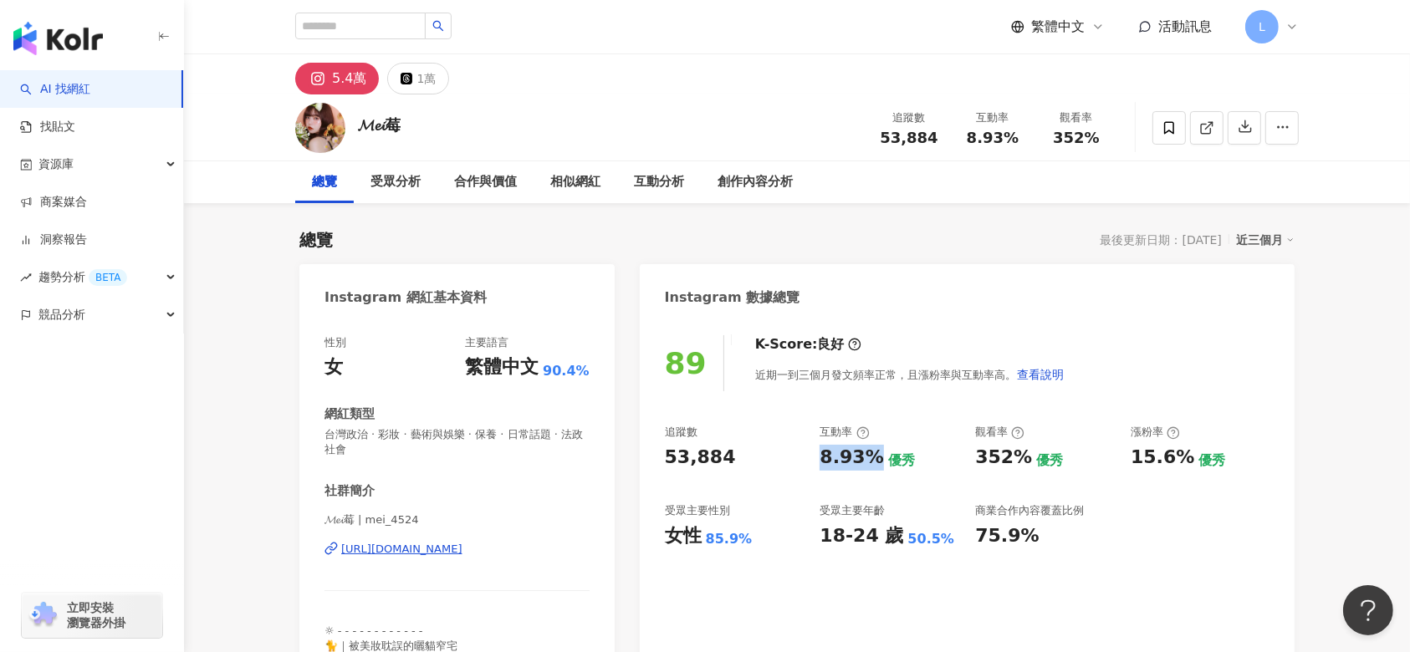
copy div "8.93%"
click at [390, 19] on input "search" at bounding box center [360, 26] width 130 height 27
type input "*"
type input "***"
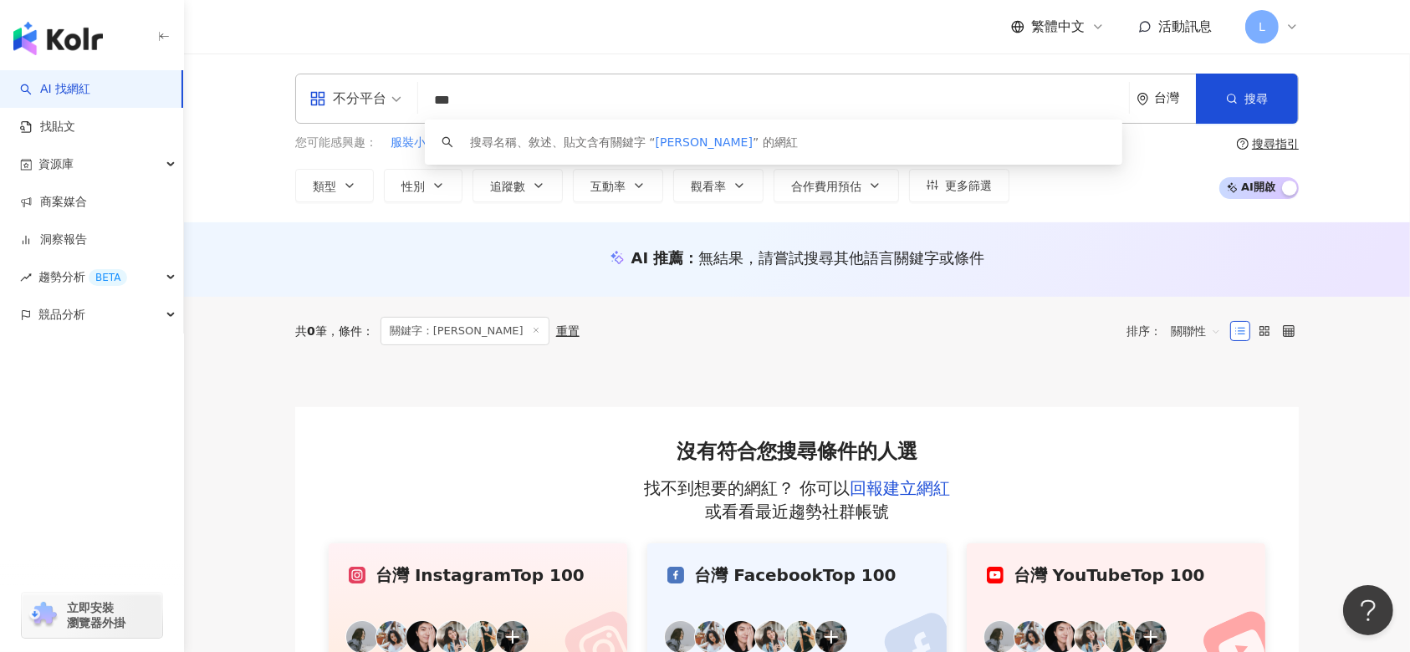
drag, startPoint x: 653, startPoint y: 85, endPoint x: 651, endPoint y: 76, distance: 9.3
click at [652, 79] on div "不分平台 *** 台灣 搜尋 keyword 搜尋名稱、敘述、貼文含有關鍵字 “ 王佳瑄 ” 的網紅" at bounding box center [796, 99] width 1003 height 50
type input "*"
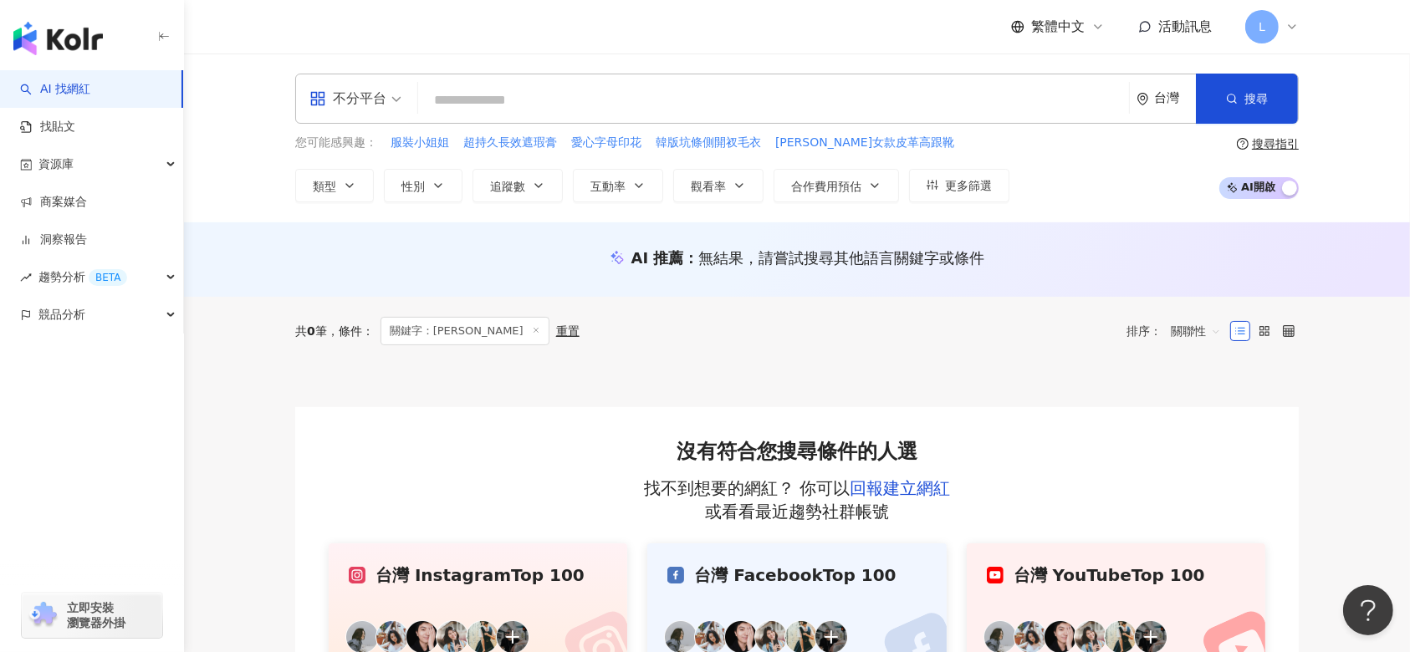
paste input "********"
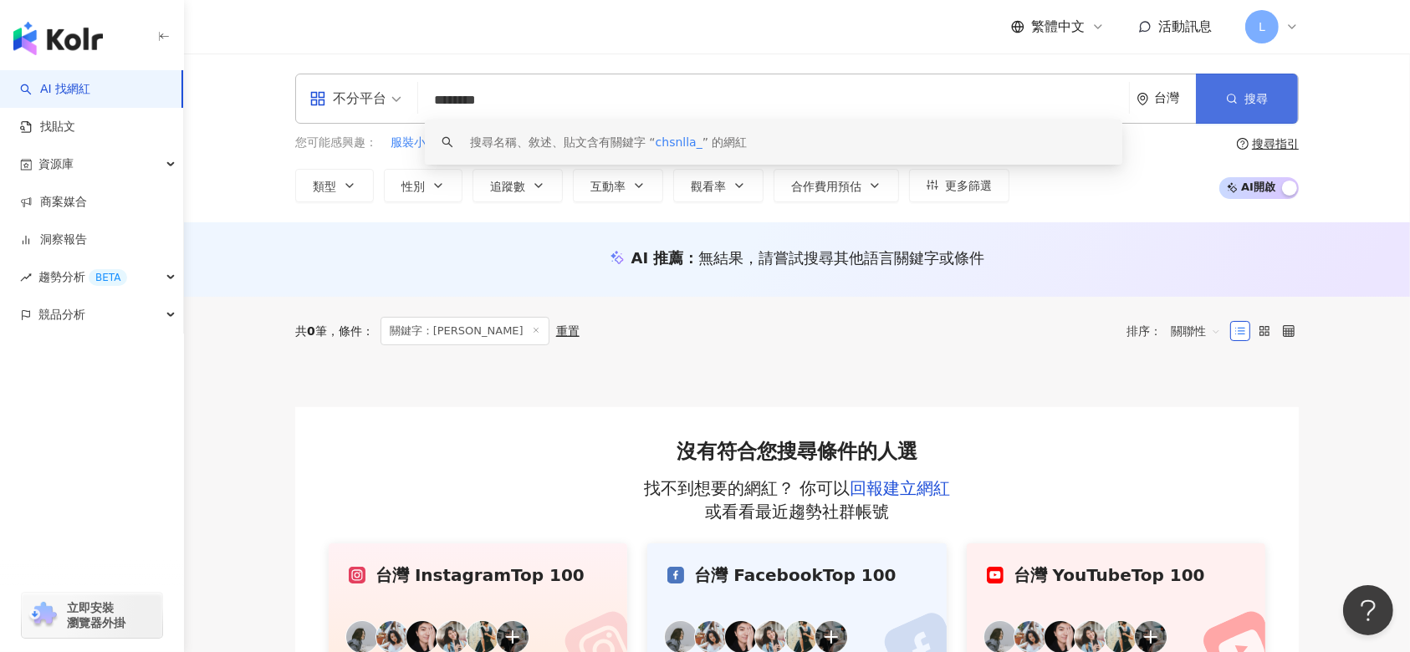
type input "********"
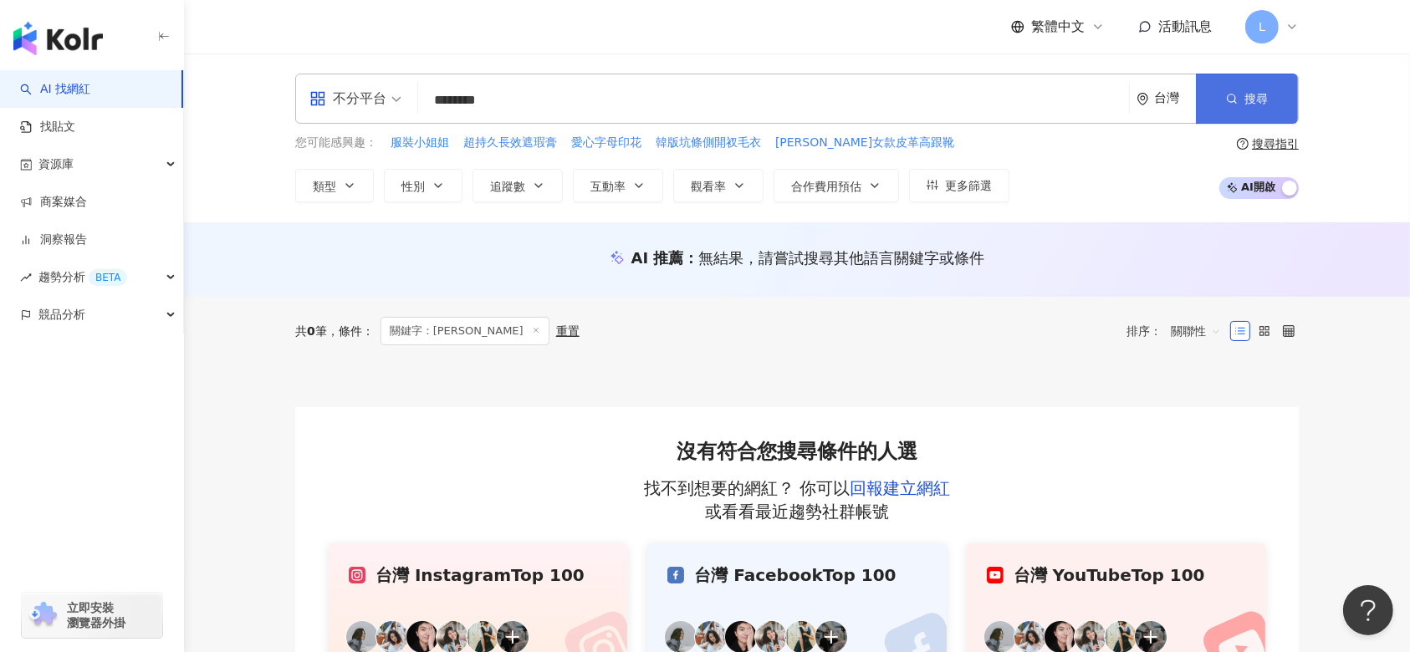
click at [1233, 111] on button "搜尋" at bounding box center [1247, 99] width 102 height 50
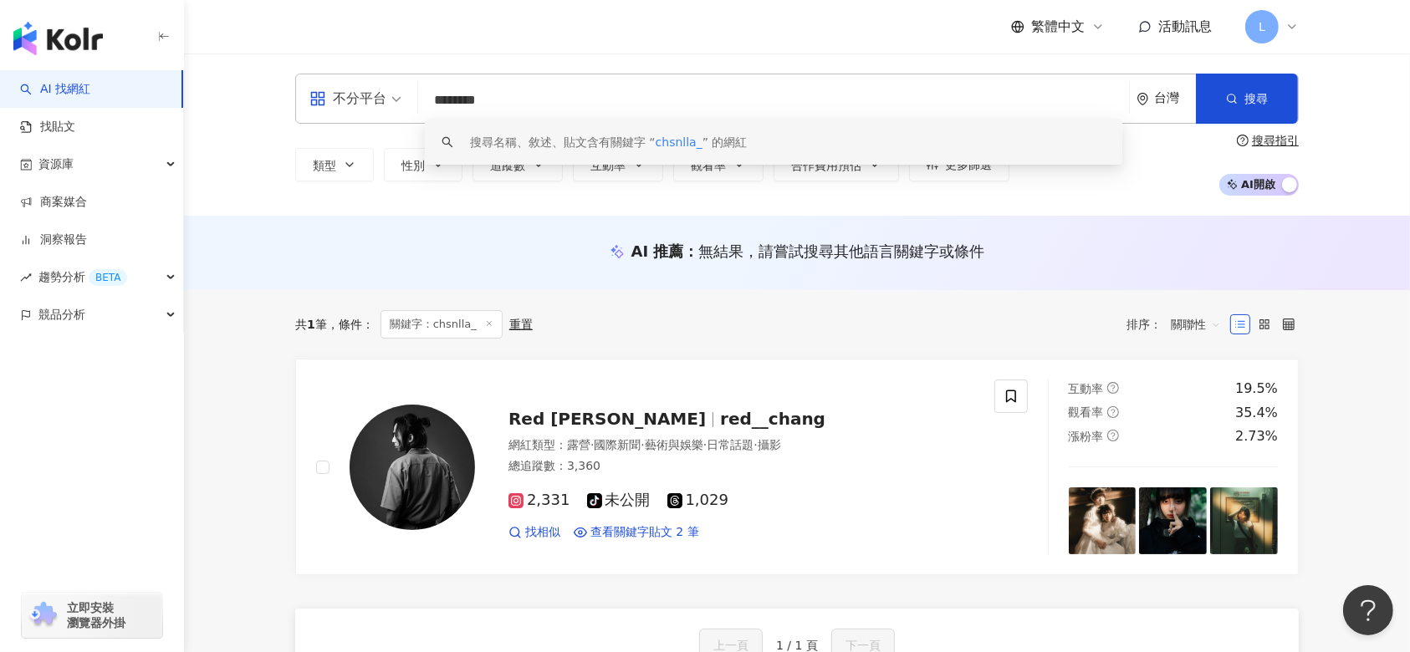
drag, startPoint x: 643, startPoint y: 104, endPoint x: 428, endPoint y: 138, distance: 217.6
click at [432, 124] on div "不分平台 ******** 台灣 搜尋 keyword 搜尋名稱、敘述、貼文含有關鍵字 “ chsnlla_ ” 的網紅" at bounding box center [796, 99] width 1003 height 50
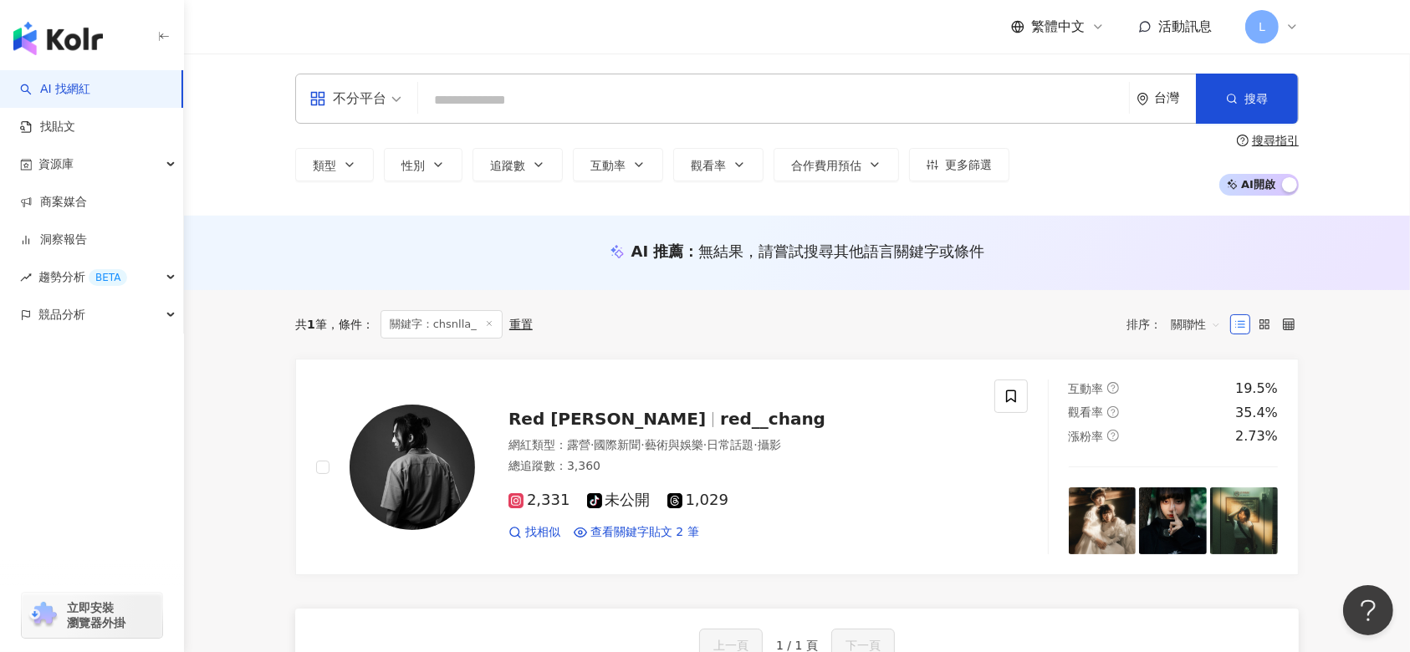
paste input "**"
type input "**"
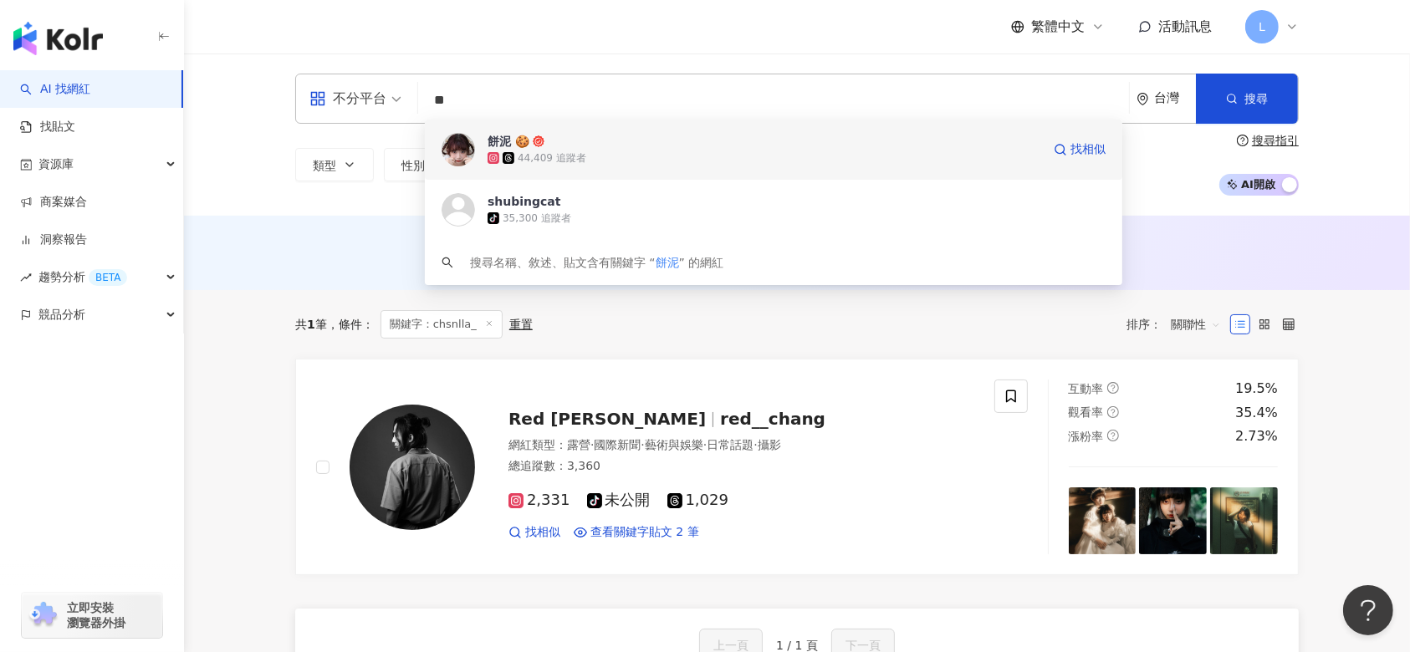
click at [606, 161] on div "44,409 追蹤者" at bounding box center [765, 158] width 554 height 17
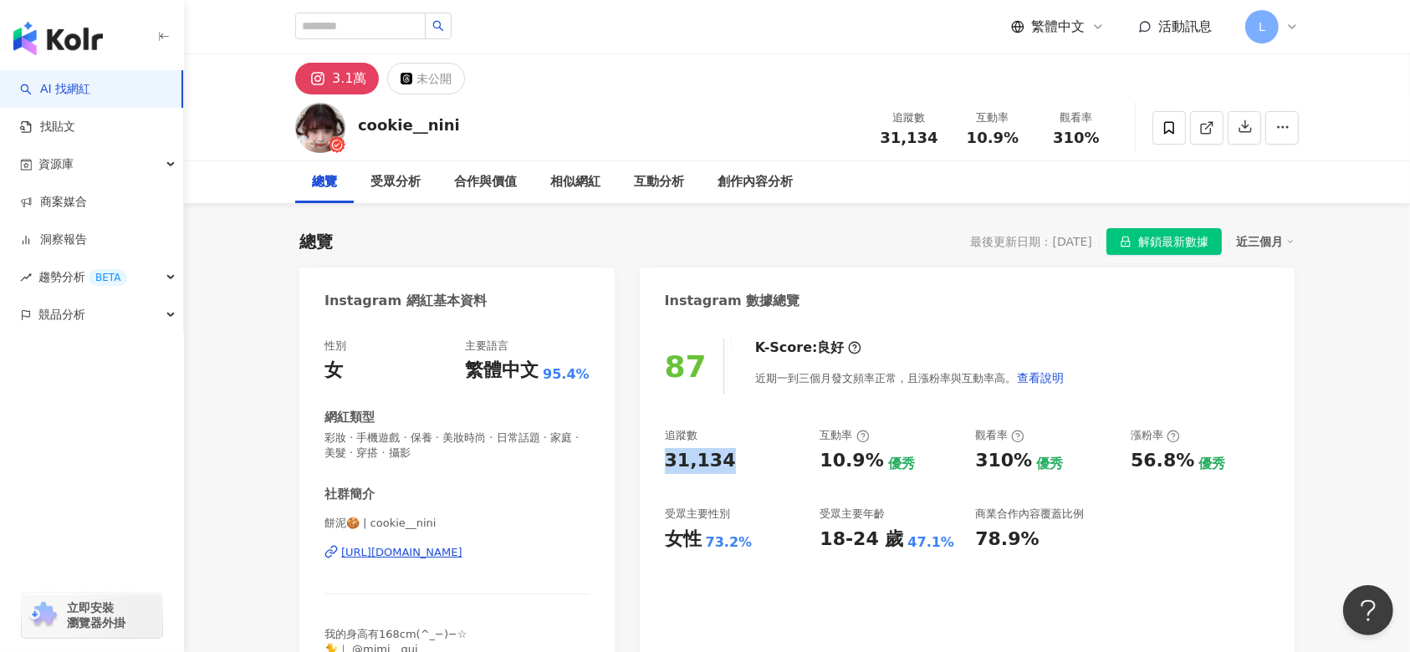
drag, startPoint x: 749, startPoint y: 452, endPoint x: 692, endPoint y: 388, distance: 85.8
click at [652, 458] on div "87 K-Score : 良好 近期一到三個月發文頻率正常，且漲粉率與互動率高。 查看說明 追蹤數 31,134 互動率 10.9% 優秀 觀看率 310% …" at bounding box center [967, 509] width 655 height 375
copy div "31,134"
drag, startPoint x: 662, startPoint y: 536, endPoint x: 745, endPoint y: 543, distance: 83.1
click at [746, 543] on div "87 K-Score : 良好 近期一到三個月發文頻率正常，且漲粉率與互動率高。 查看說明 追蹤數 31,134 互動率 10.9% 優秀 觀看率 310% …" at bounding box center [967, 509] width 655 height 375
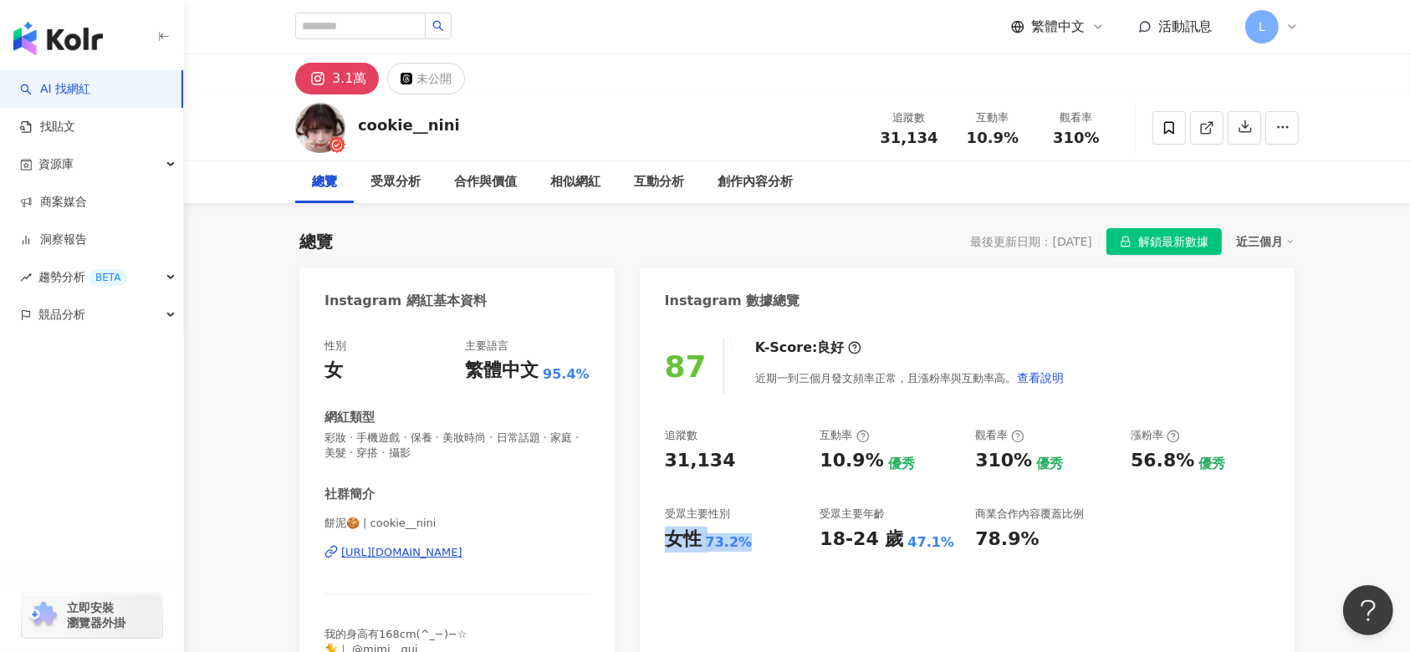
copy div "女性 73.2%"
drag, startPoint x: 1108, startPoint y: 460, endPoint x: 1171, endPoint y: 472, distance: 64.0
click at [1172, 469] on div "追蹤數 31,134 互動率 10.9% 優秀 觀看率 310% 優秀 漲粉率 56.8% 優秀 受眾主要性別 女性 73.2% 受眾主要年齡 18-24 歲…" at bounding box center [967, 490] width 605 height 124
drag, startPoint x: 1199, startPoint y: 510, endPoint x: 1159, endPoint y: 492, distance: 44.2
click at [1178, 499] on div "追蹤數 31,134 互動率 10.9% 優秀 觀看率 310% 優秀 漲粉率 56.8% 優秀 受眾主要性別 女性 73.2% 受眾主要年齡 18-24 歲…" at bounding box center [967, 490] width 605 height 124
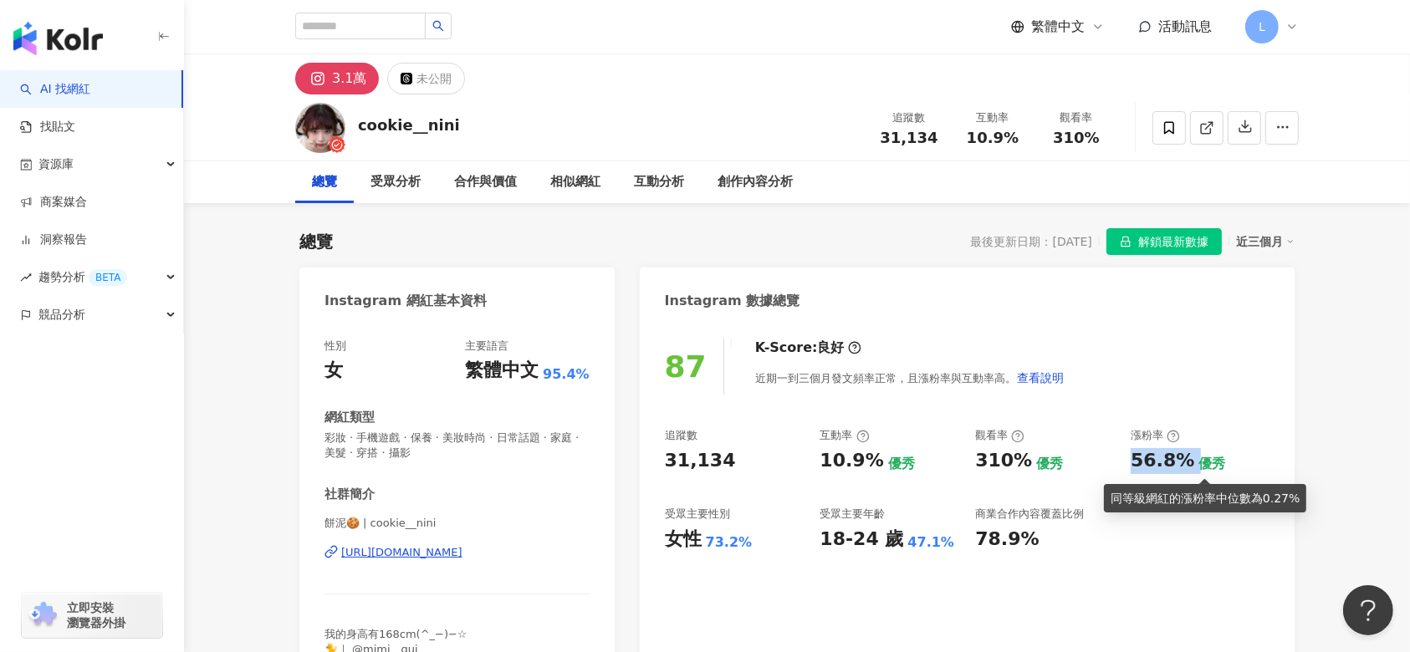
drag, startPoint x: 1178, startPoint y: 451, endPoint x: 1191, endPoint y: 458, distance: 14.6
click at [1192, 459] on div "追蹤數 31,134 互動率 10.9% 優秀 觀看率 310% 優秀 漲粉率 56.8% 優秀 受眾主要性別 女性 73.2% 受眾主要年齡 18-24 歲…" at bounding box center [967, 490] width 605 height 124
copy div "56.8%"
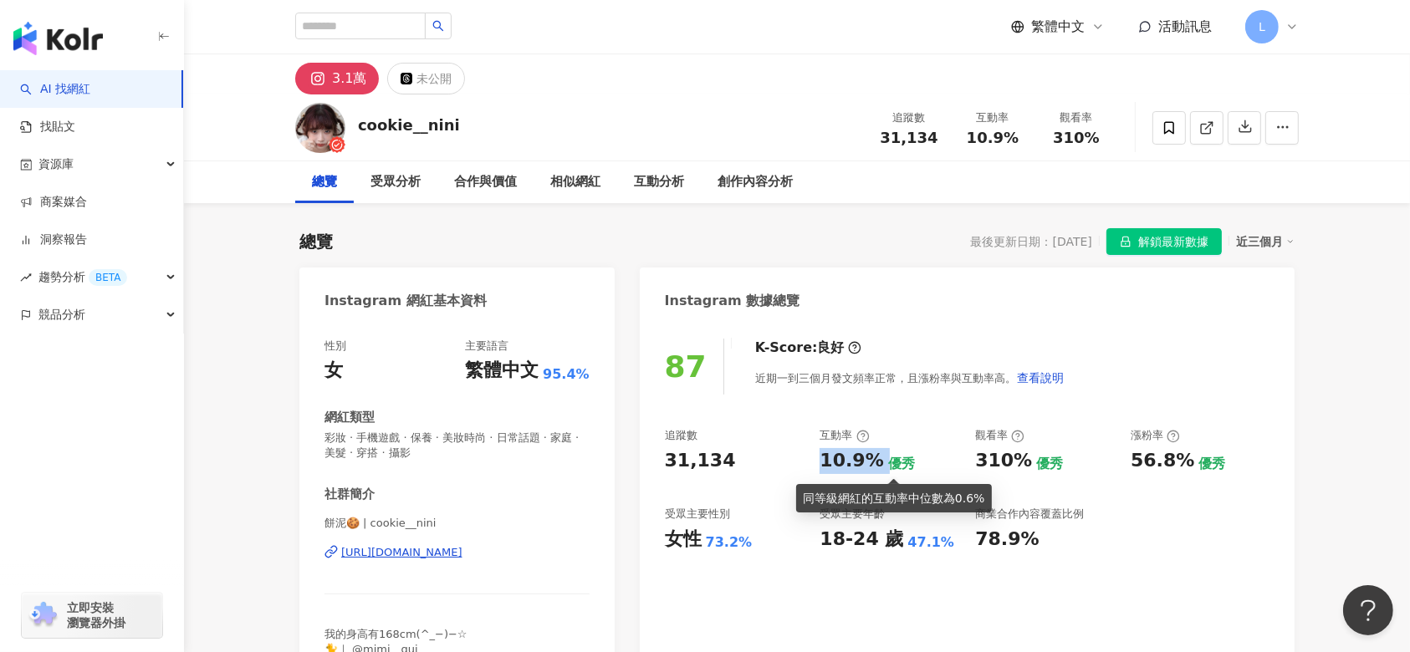
drag, startPoint x: 816, startPoint y: 470, endPoint x: 886, endPoint y: 465, distance: 69.6
click at [886, 465] on div "追蹤數 31,134 互動率 10.9% 優秀 觀看率 310% 優秀 漲粉率 56.8% 優秀 受眾主要性別 女性 73.2% 受眾主要年齡 18-24 歲…" at bounding box center [967, 490] width 605 height 124
copy div "10.9%"
click at [50, 55] on div "button" at bounding box center [92, 35] width 184 height 70
drag, startPoint x: 48, startPoint y: 49, endPoint x: 171, endPoint y: 21, distance: 126.2
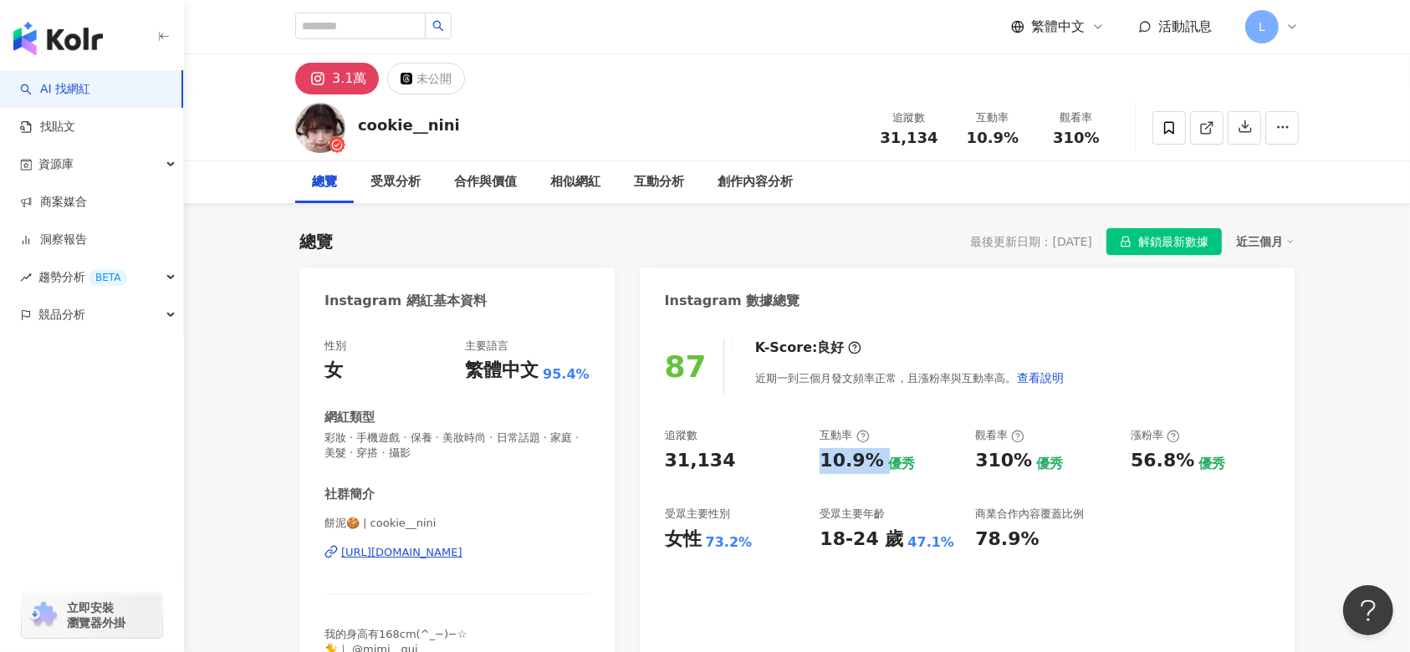
click at [49, 48] on img "button" at bounding box center [57, 38] width 89 height 33
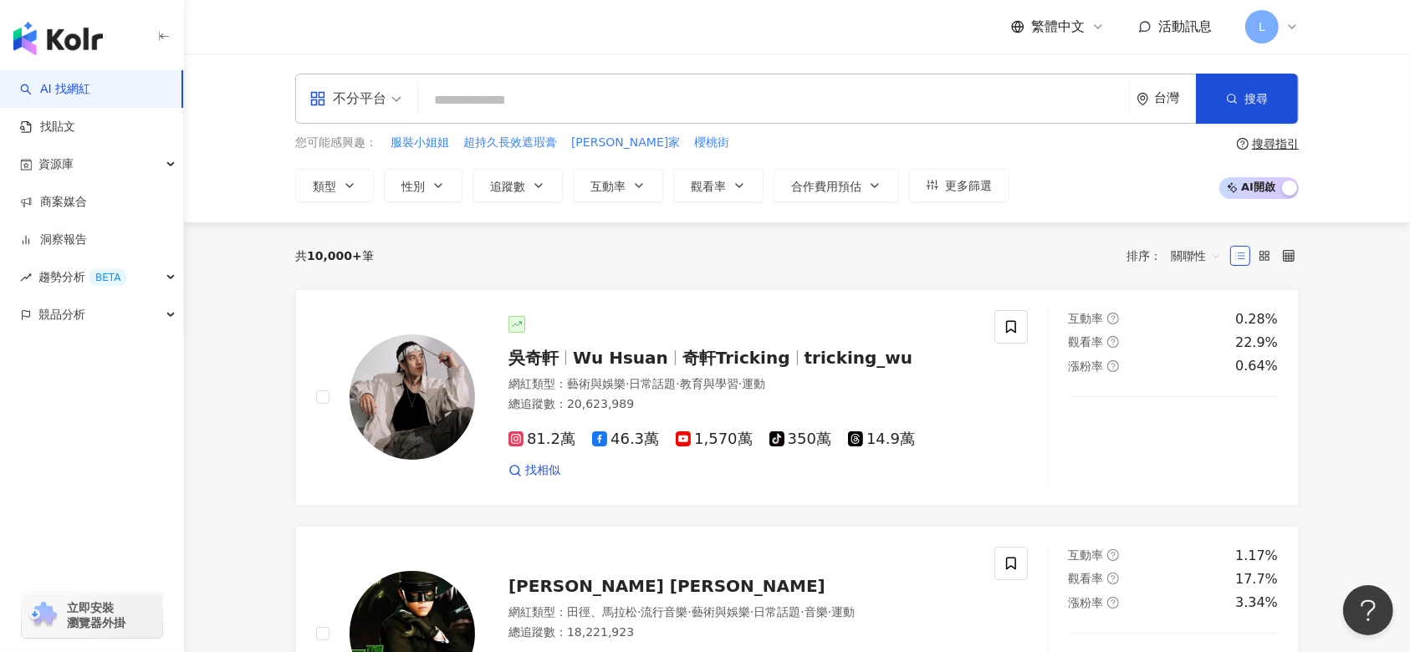
type input "**********"
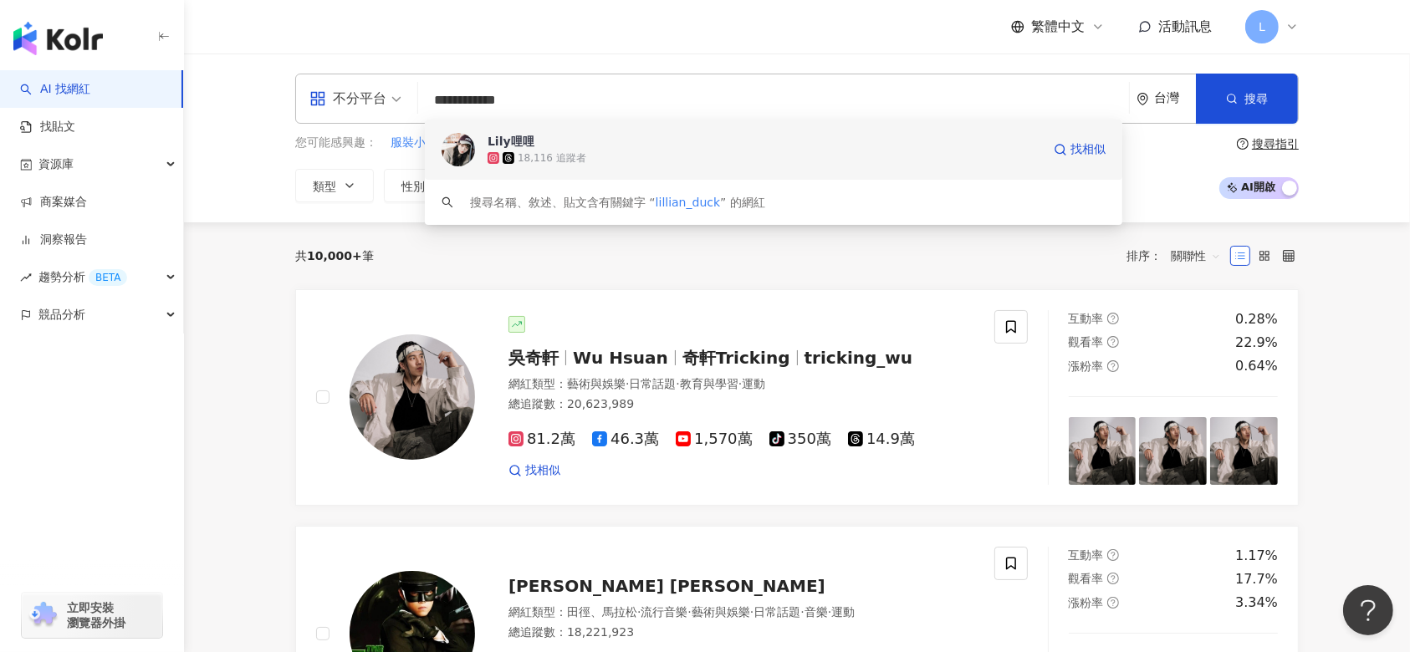
click at [534, 142] on span "Lily哩哩" at bounding box center [765, 141] width 554 height 17
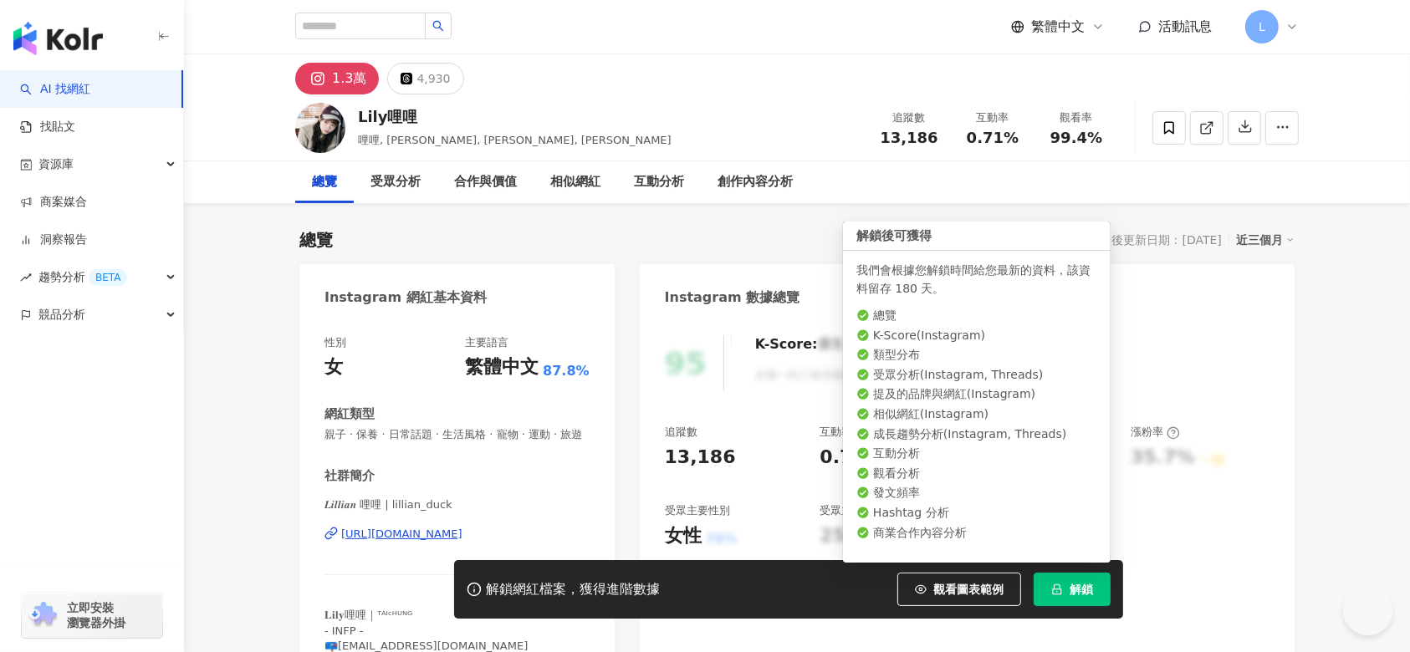
click at [1060, 585] on icon "lock" at bounding box center [1057, 590] width 9 height 11
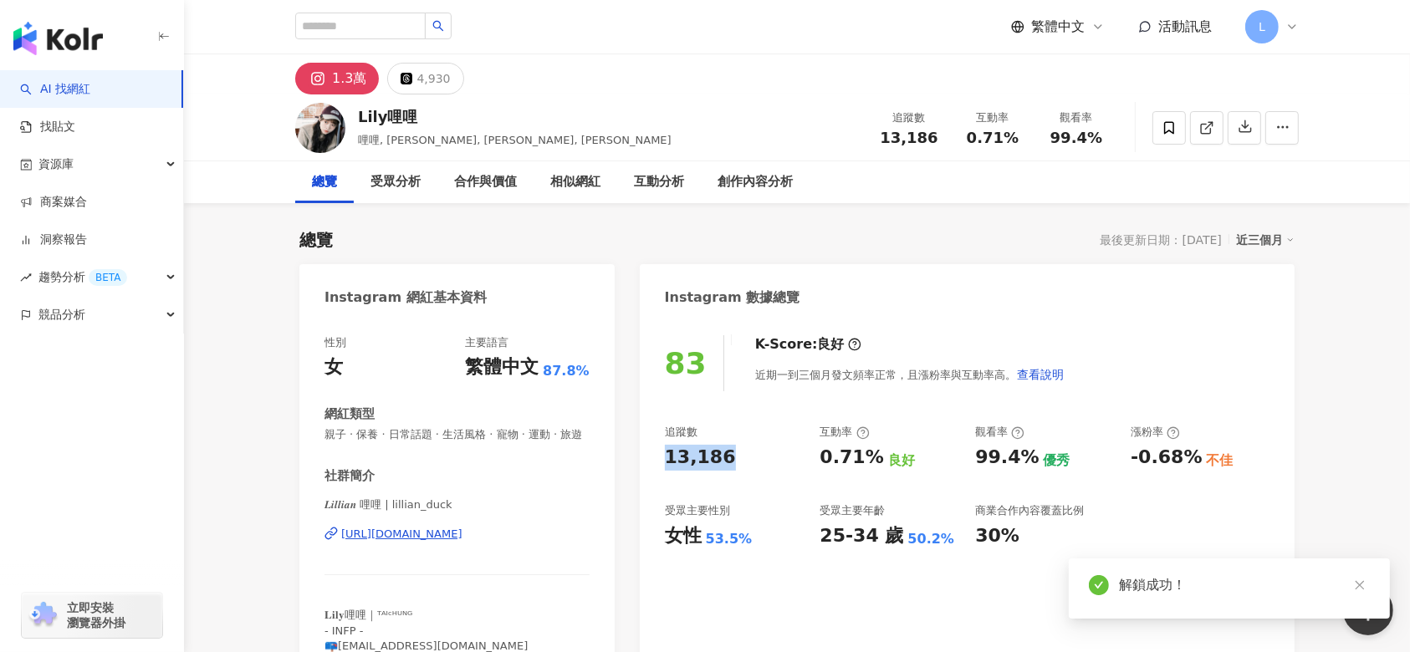
drag, startPoint x: 719, startPoint y: 462, endPoint x: 947, endPoint y: 68, distance: 455.6
click at [644, 465] on div "83 K-Score : 良好 近期一到三個月發文頻率正常，且漲粉率與互動率高。 查看說明 追蹤數 13,186 互動率 0.71% 良好 觀看率 99.4%…" at bounding box center [967, 499] width 655 height 360
copy div "13,186"
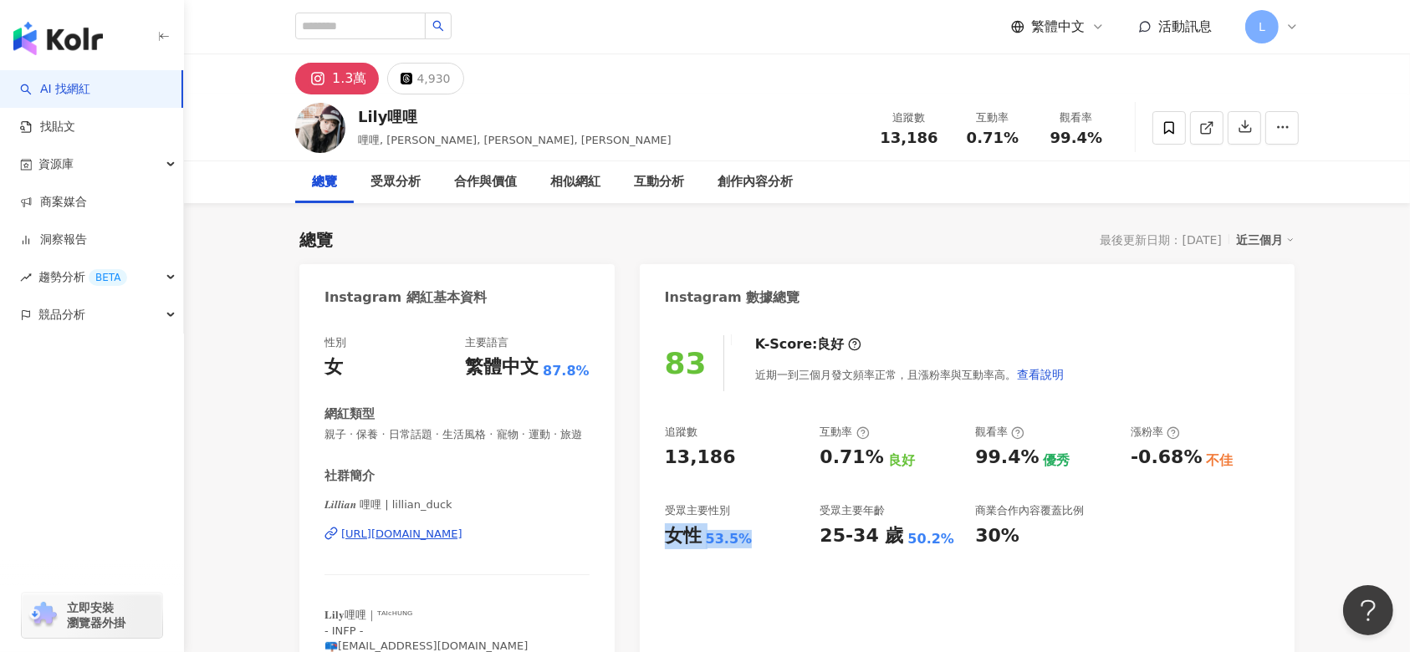
drag, startPoint x: 662, startPoint y: 544, endPoint x: 745, endPoint y: 550, distance: 83.1
click at [745, 550] on div "83 K-Score : 良好 近期一到三個月發文頻率正常，且漲粉率與互動率高。 查看說明 追蹤數 13,186 互動率 0.71% 良好 觀看率 99.4%…" at bounding box center [967, 499] width 655 height 360
copy div "女性 53.5%"
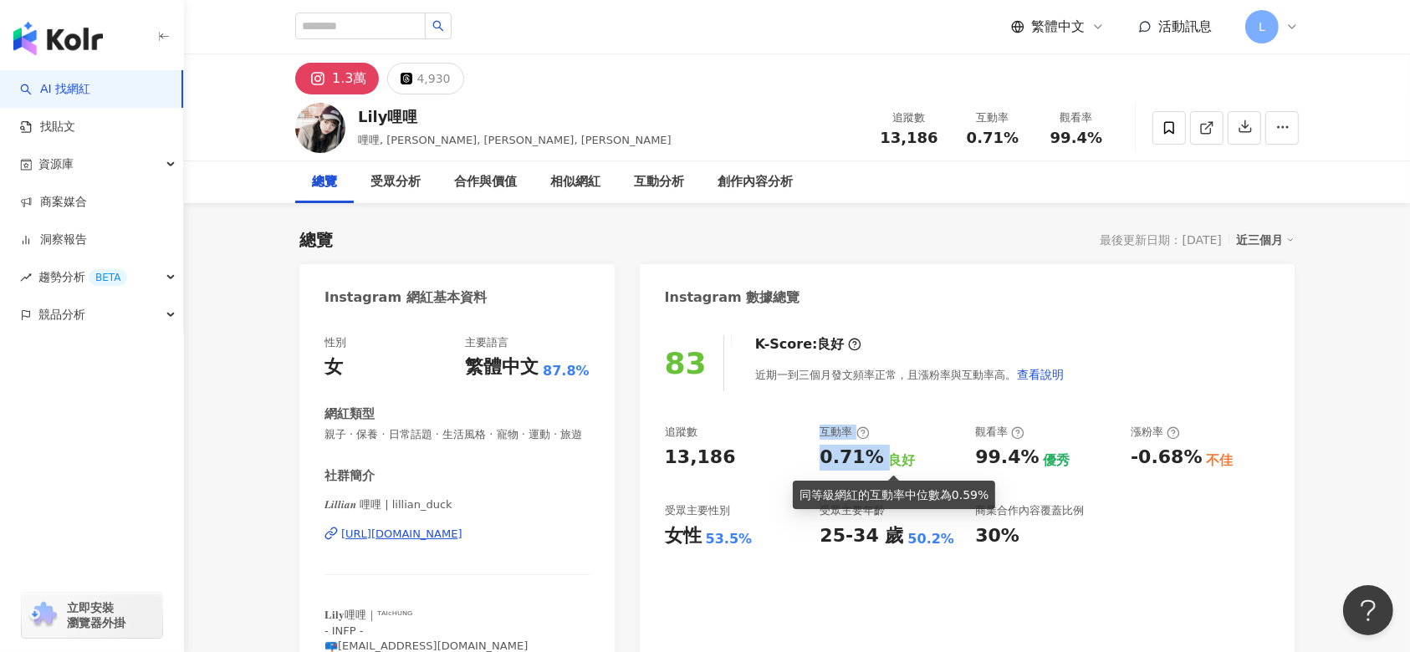
drag, startPoint x: 809, startPoint y: 447, endPoint x: 881, endPoint y: 462, distance: 73.3
click at [881, 462] on div "追蹤數 13,186 互動率 0.71% 良好 觀看率 99.4% 優秀 漲粉率 -0.68% 不佳 受眾主要性別 女性 53.5% 受眾主要年齡 25-34…" at bounding box center [967, 487] width 605 height 124
drag, startPoint x: 883, startPoint y: 467, endPoint x: 814, endPoint y: 452, distance: 71.0
click at [888, 467] on div "良好" at bounding box center [901, 461] width 27 height 18
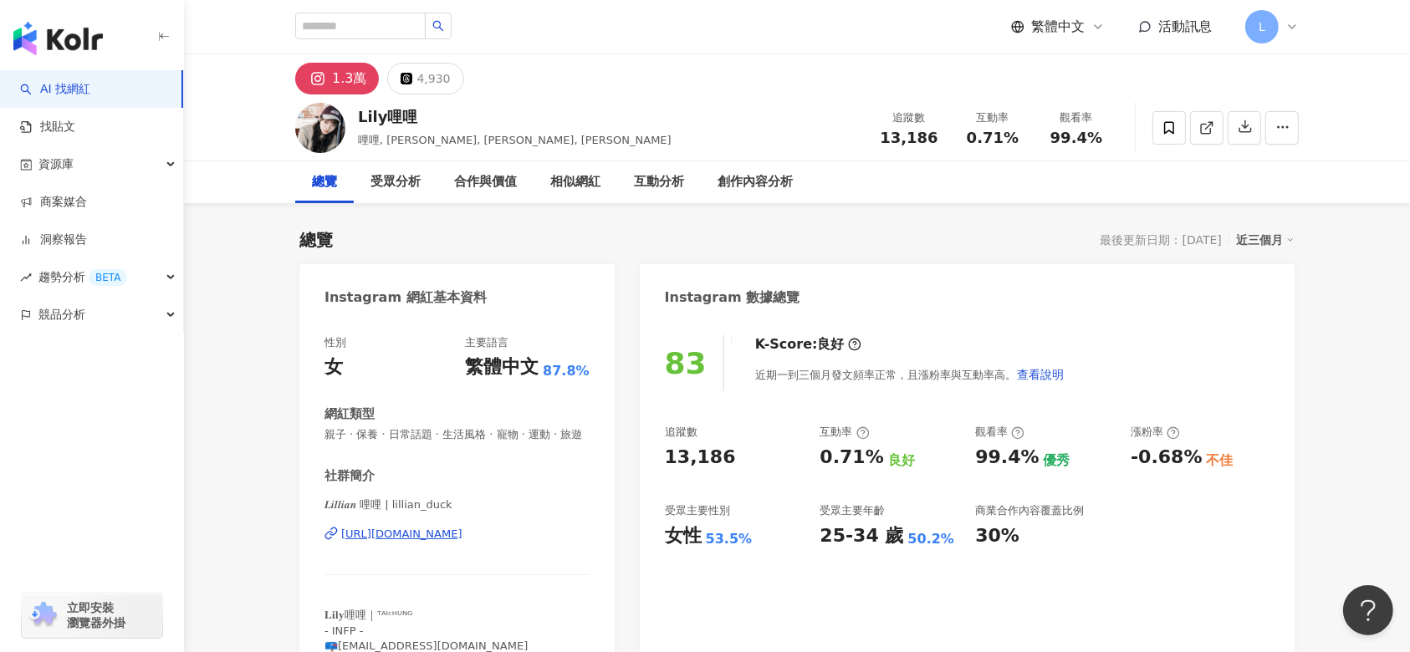
click at [801, 426] on div "追蹤數" at bounding box center [734, 432] width 139 height 15
drag, startPoint x: 822, startPoint y: 459, endPoint x: 870, endPoint y: 467, distance: 48.3
click at [870, 467] on div "0.71%" at bounding box center [852, 458] width 64 height 26
copy div "0.71%"
drag, startPoint x: 1140, startPoint y: 452, endPoint x: 1191, endPoint y: 464, distance: 52.5
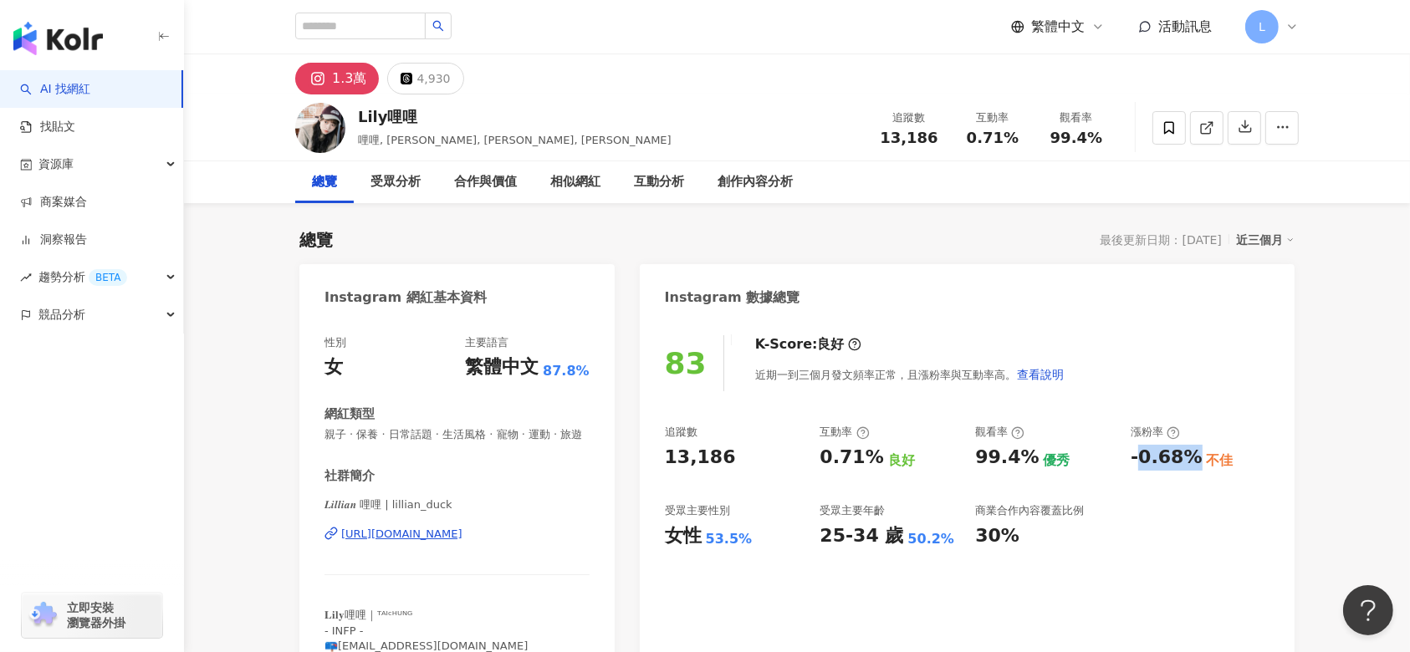
click at [1191, 464] on div "-0.68%" at bounding box center [1166, 458] width 71 height 26
copy div "0.68%"
click at [677, 523] on div "女性" at bounding box center [683, 536] width 37 height 26
drag, startPoint x: 656, startPoint y: 537, endPoint x: 759, endPoint y: 371, distance: 195.4
click at [761, 532] on div "83 K-Score : 良好 近期一到三個月發文頻率正常，且漲粉率與互動率高。 查看說明 追蹤數 13,186 互動率 0.71% 良好 觀看率 99.4%…" at bounding box center [967, 499] width 655 height 360
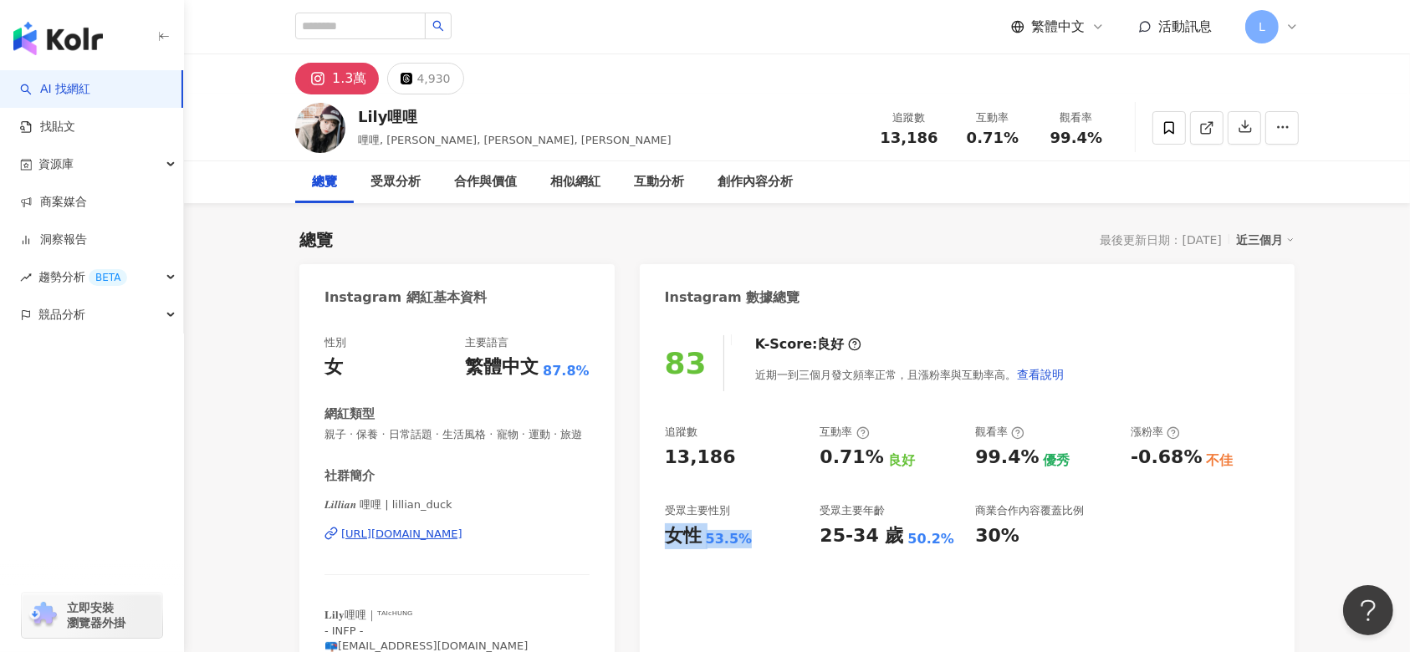
copy div "女性 53.5%"
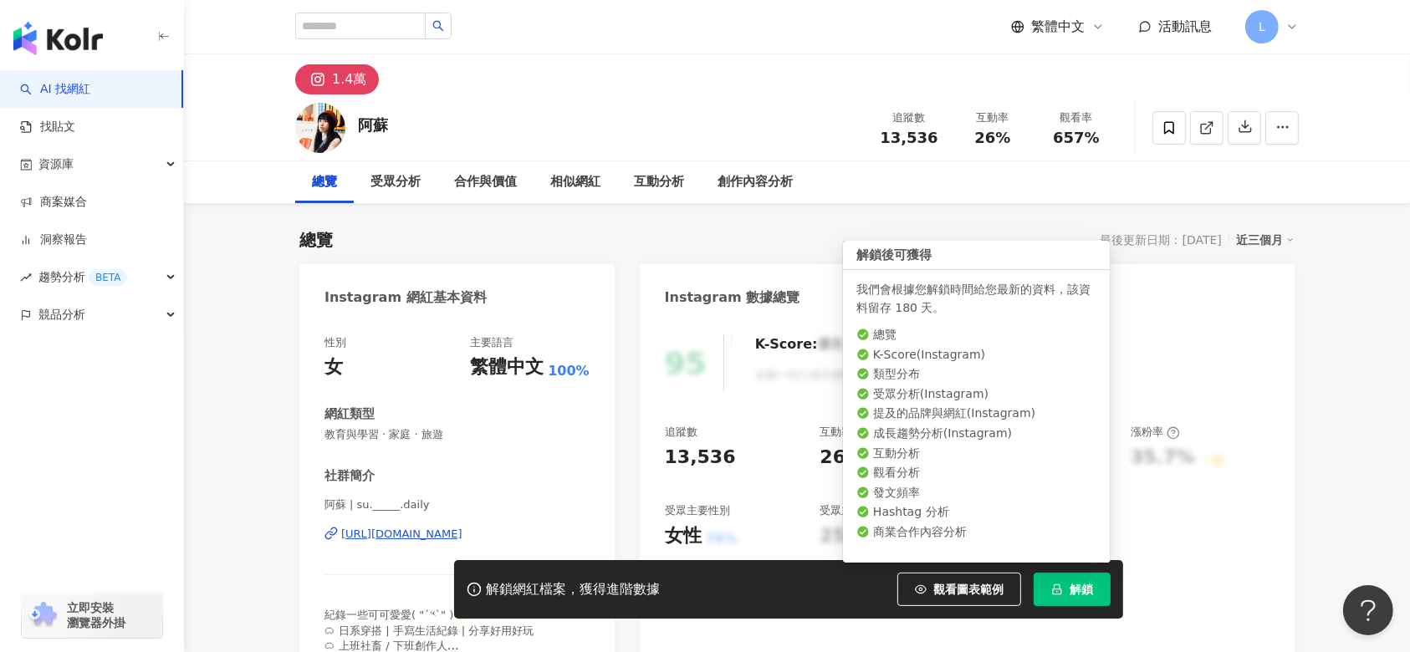
click at [1072, 603] on button "解鎖" at bounding box center [1072, 589] width 77 height 33
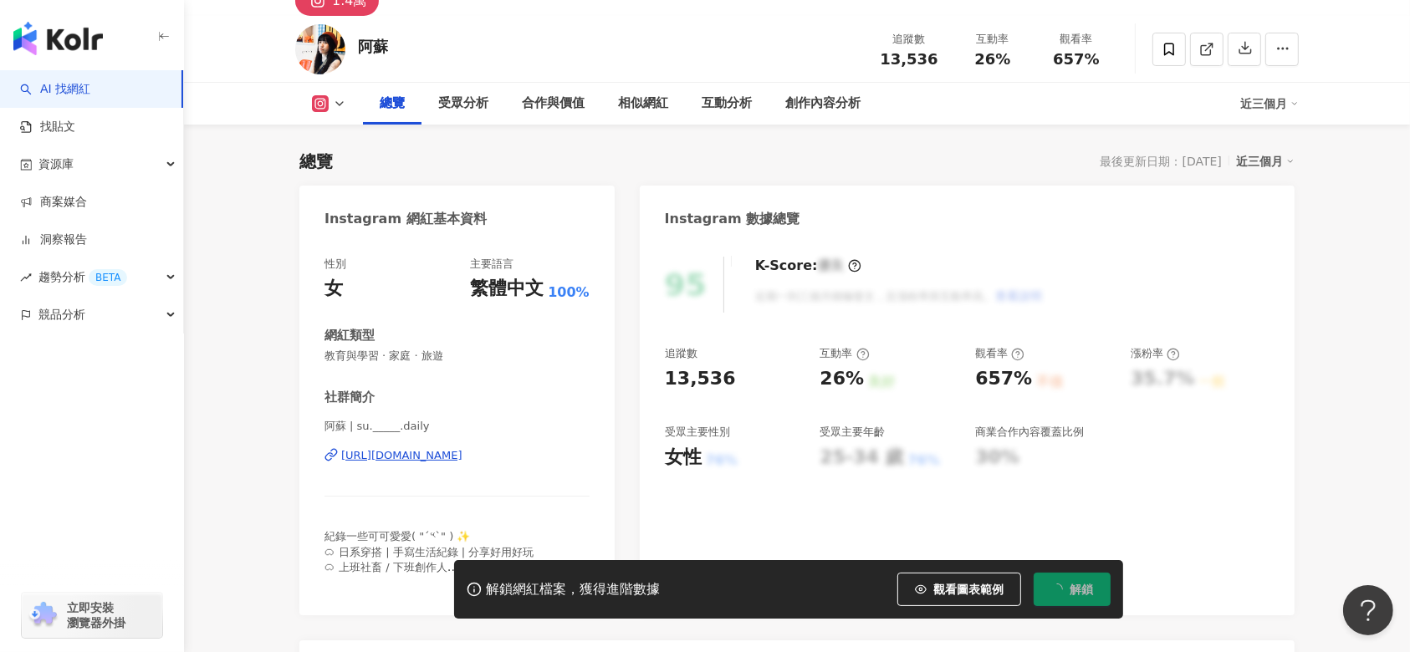
scroll to position [111, 0]
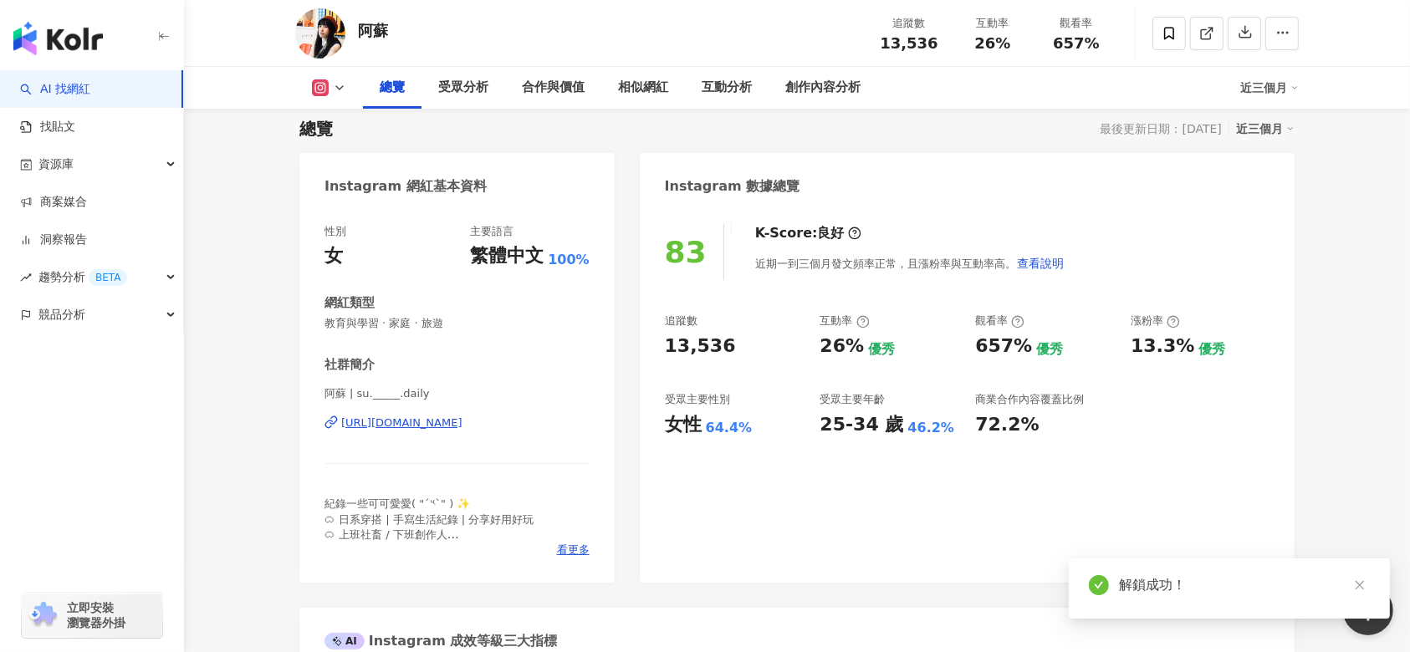
drag, startPoint x: 651, startPoint y: 353, endPoint x: 661, endPoint y: 347, distance: 11.6
click at [650, 353] on div "83 K-Score : 良好 近期一到三個月發文頻率正常，且漲粉率與互動率高。 查看說明 追蹤數 13,536 互動率 26% 優秀 觀看率 657% 優秀…" at bounding box center [967, 394] width 655 height 375
drag, startPoint x: 1117, startPoint y: 347, endPoint x: 1188, endPoint y: 360, distance: 72.3
click at [1185, 357] on div "追蹤數 13,536 互動率 26% 優秀 觀看率 657% 優秀 漲粉率 13.3% 優秀 受眾主要性別 女性 64.4% 受眾主要年齡 25-34 歲 4…" at bounding box center [967, 376] width 605 height 124
drag, startPoint x: 1194, startPoint y: 375, endPoint x: 1180, endPoint y: 334, distance: 44.2
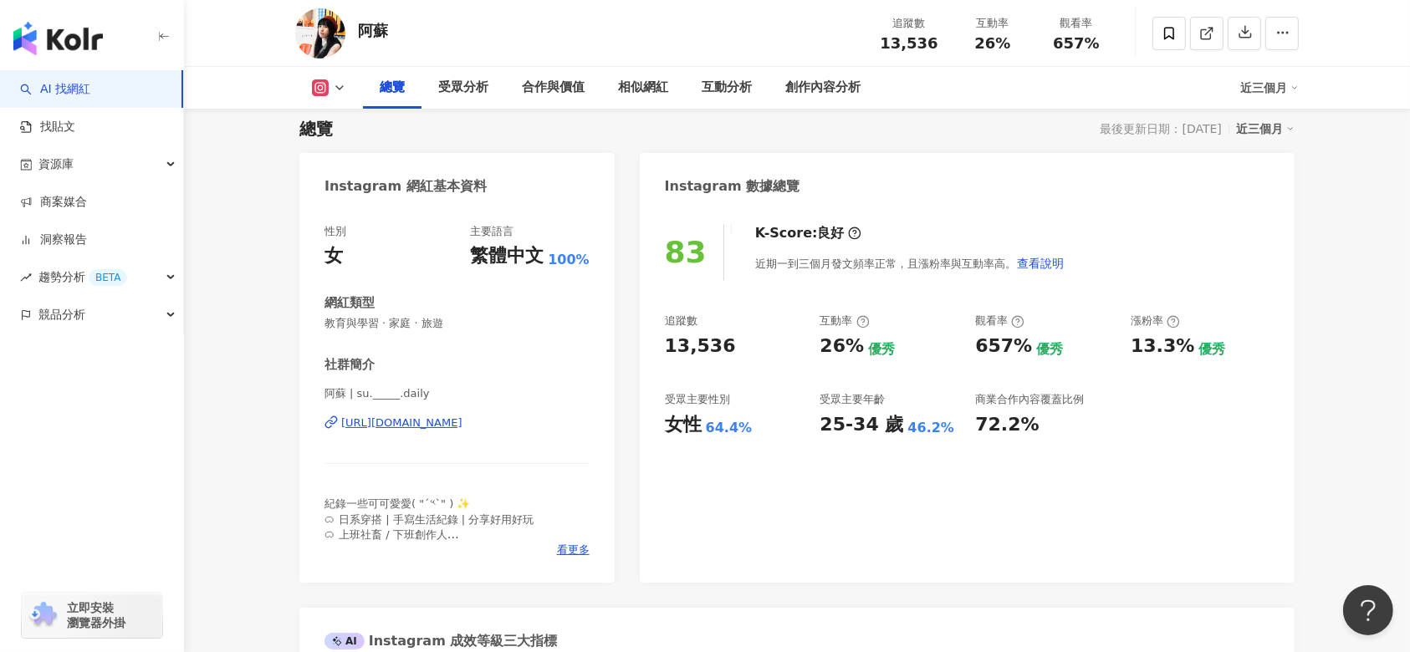
click at [1192, 371] on div "追蹤數 13,536 互動率 26% 優秀 觀看率 657% 優秀 漲粉率 13.3% 優秀 受眾主要性別 女性 64.4% 受眾主要年齡 25-34 歲 4…" at bounding box center [967, 376] width 605 height 124
drag, startPoint x: 1187, startPoint y: 342, endPoint x: 1126, endPoint y: 345, distance: 61.1
click at [1126, 345] on div "追蹤數 13,536 互動率 26% 優秀 觀看率 657% 優秀 漲粉率 13.3% 優秀 受眾主要性別 女性 64.4% 受眾主要年齡 25-34 歲 4…" at bounding box center [967, 376] width 605 height 124
copy div "13.3%"
drag, startPoint x: 858, startPoint y: 351, endPoint x: 820, endPoint y: 338, distance: 40.7
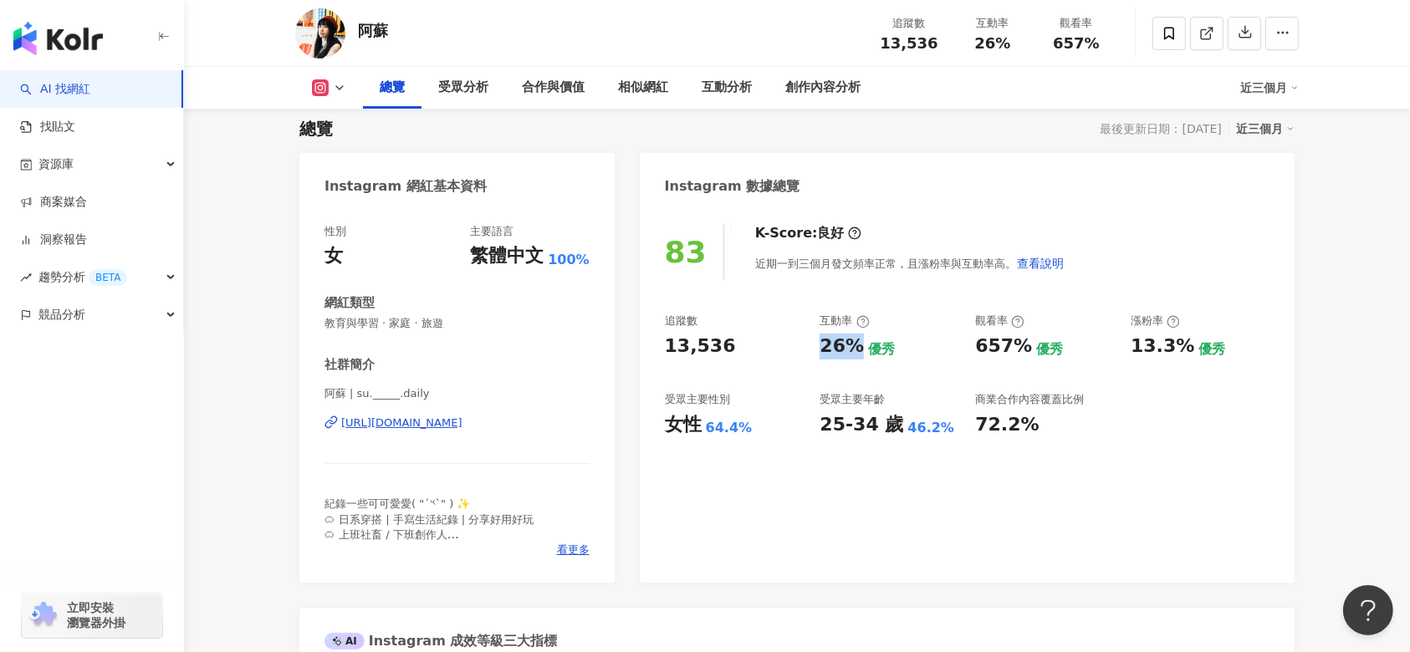
click at [820, 337] on div "26%" at bounding box center [842, 347] width 44 height 26
copy div "26%"
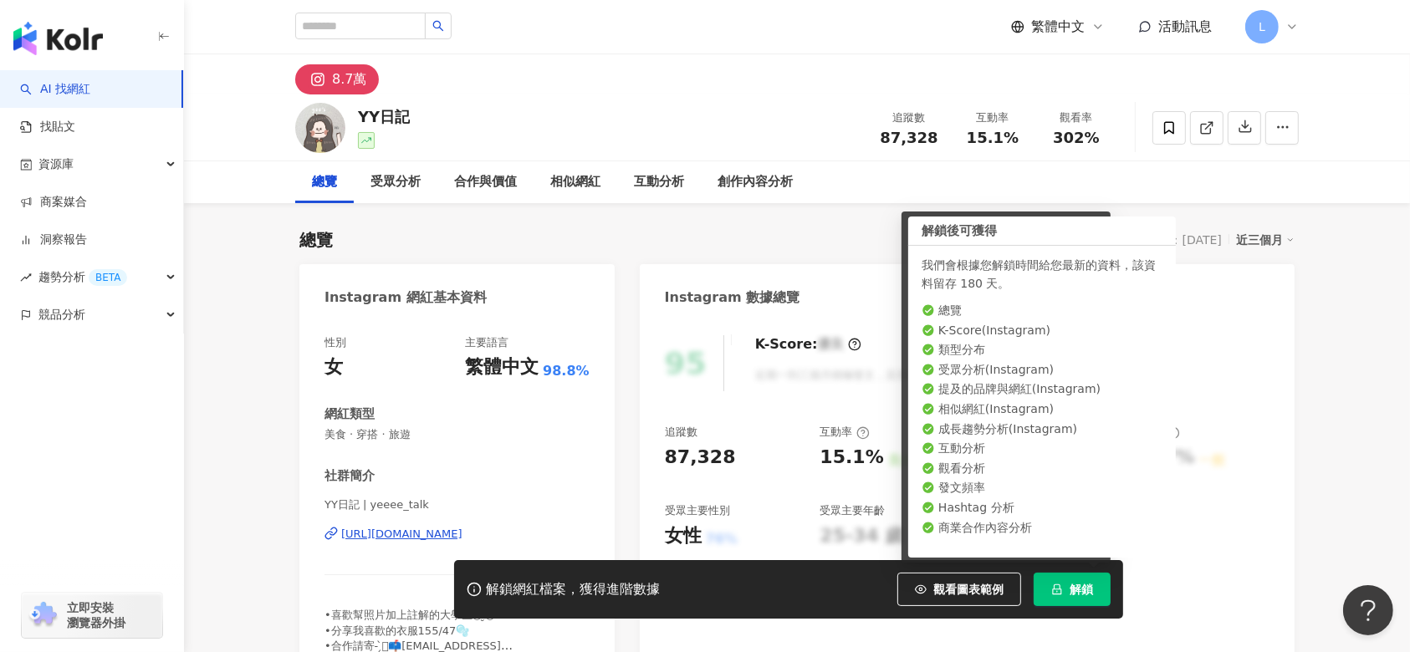
click at [1070, 590] on span "解鎖" at bounding box center [1081, 589] width 23 height 13
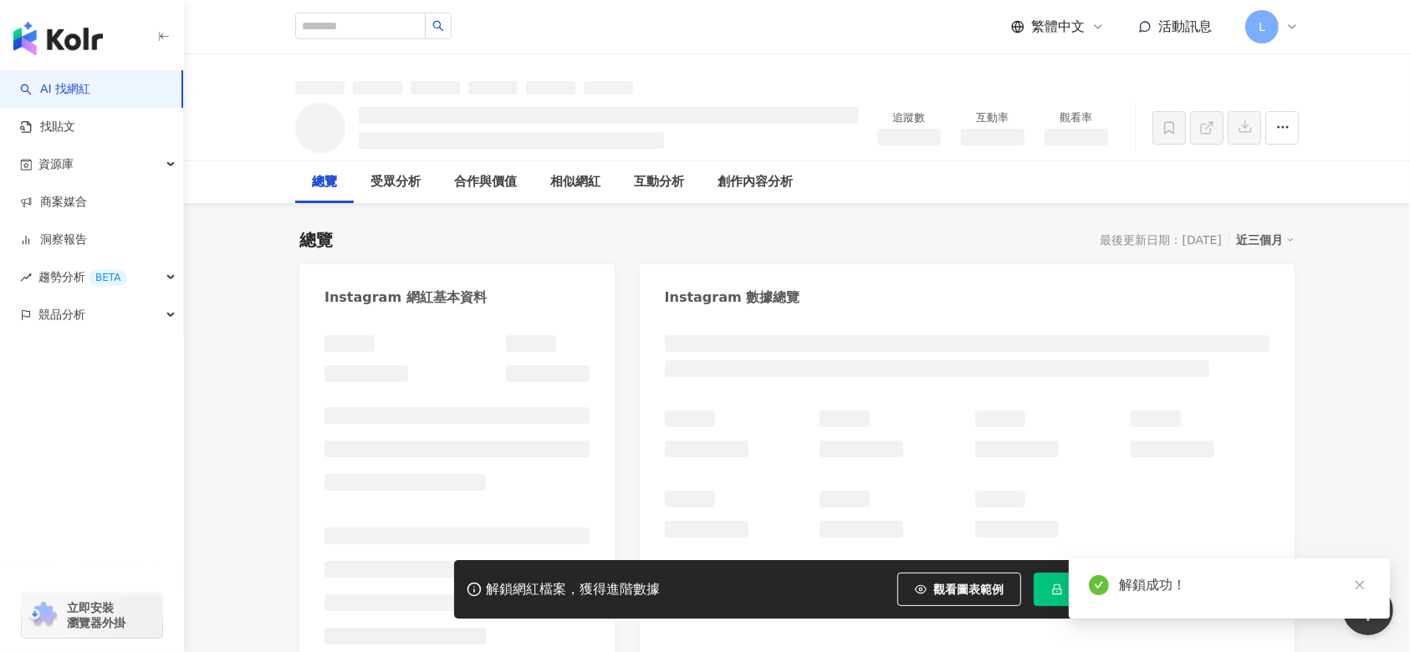
click at [913, 296] on div "Instagram 數據總覽" at bounding box center [967, 291] width 655 height 54
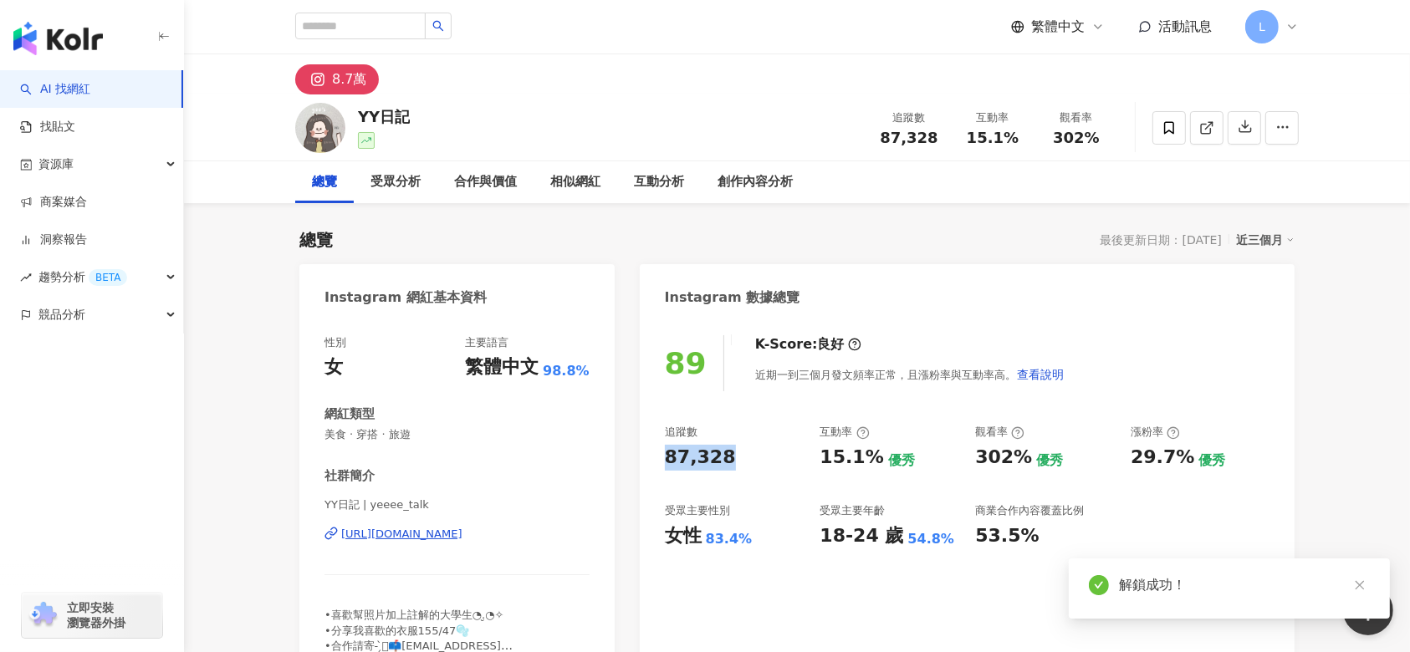
drag, startPoint x: 744, startPoint y: 467, endPoint x: 646, endPoint y: 451, distance: 99.3
click at [646, 451] on div "89 K-Score : 良好 近期一到三個月發文頻率正常，且漲粉率與互動率高。 查看說明 追蹤數 87,328 互動率 15.1% 優秀 觀看率 302% …" at bounding box center [967, 499] width 655 height 360
copy div "87,328"
drag, startPoint x: 1181, startPoint y: 465, endPoint x: 1129, endPoint y: 451, distance: 53.8
click at [1129, 451] on div "追蹤數 87,328 互動率 15.1% 優秀 觀看率 302% 優秀 漲粉率 29.7% 優秀 受眾主要性別 女性 83.4% 受眾主要年齡 18-24 歲…" at bounding box center [967, 487] width 605 height 124
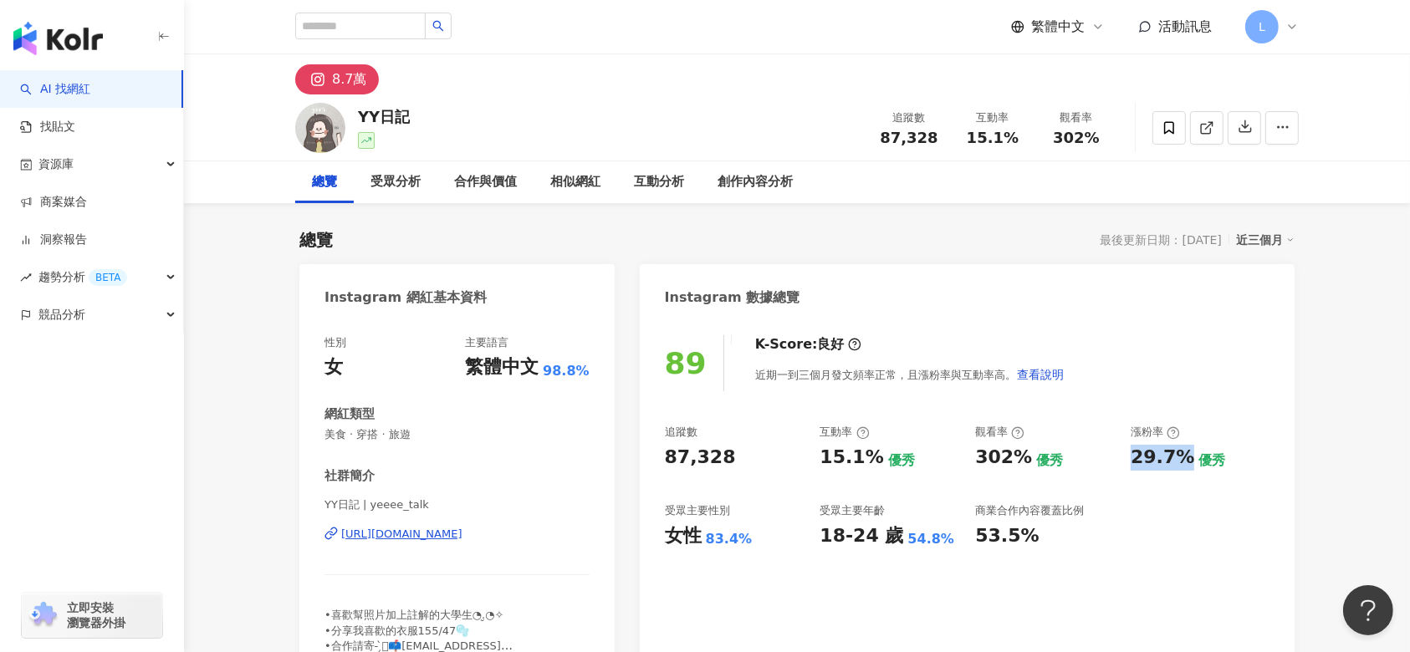
copy div "29.7%"
drag, startPoint x: 757, startPoint y: 542, endPoint x: 662, endPoint y: 535, distance: 94.7
click at [662, 539] on div "89 K-Score : 良好 近期一到三個月發文頻率正常，且漲粉率與互動率高。 查看說明 追蹤數 87,328 互動率 15.1% 優秀 觀看率 302% …" at bounding box center [967, 499] width 655 height 360
copy div "女性 83.4%"
drag, startPoint x: 875, startPoint y: 455, endPoint x: 855, endPoint y: 358, distance: 99.1
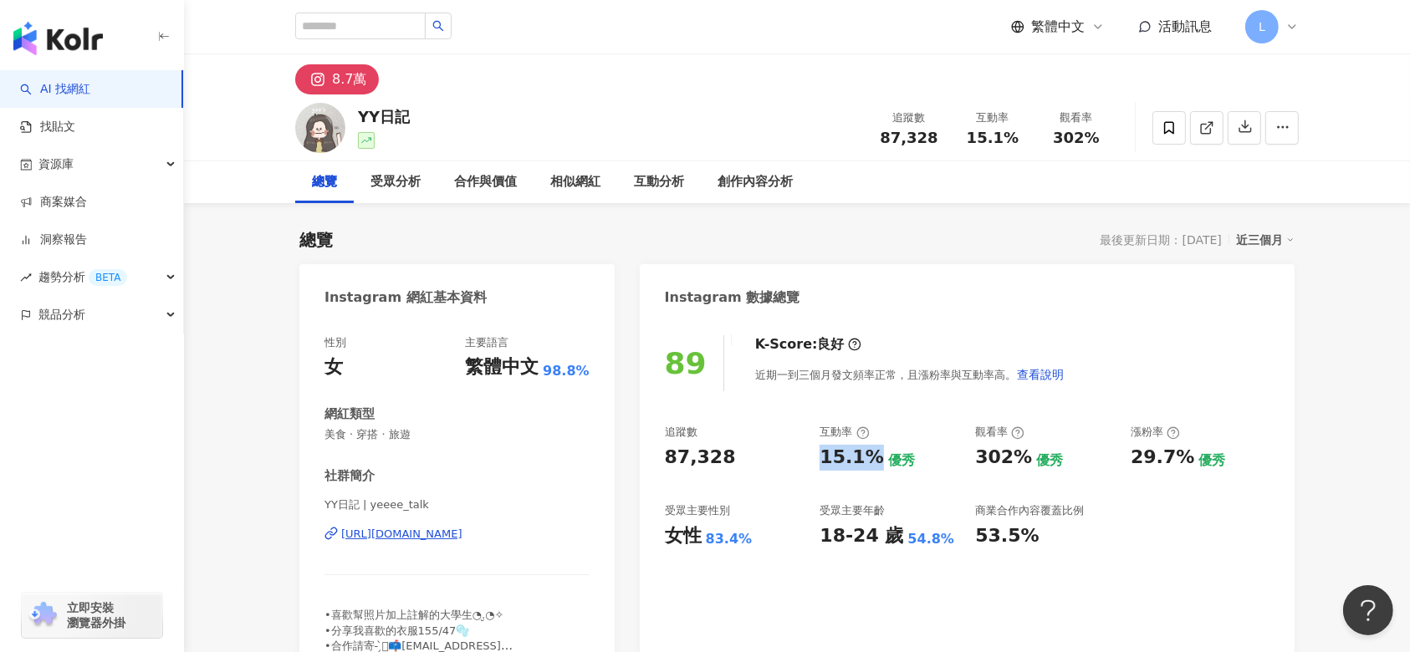
click at [811, 467] on div "追蹤數 87,328 互動率 15.1% 優秀 觀看率 302% 優秀 漲粉率 29.7% 優秀 受眾主要性別 女性 83.4% 受眾主要年齡 18-24 歲…" at bounding box center [967, 487] width 605 height 124
copy div "15.1%"
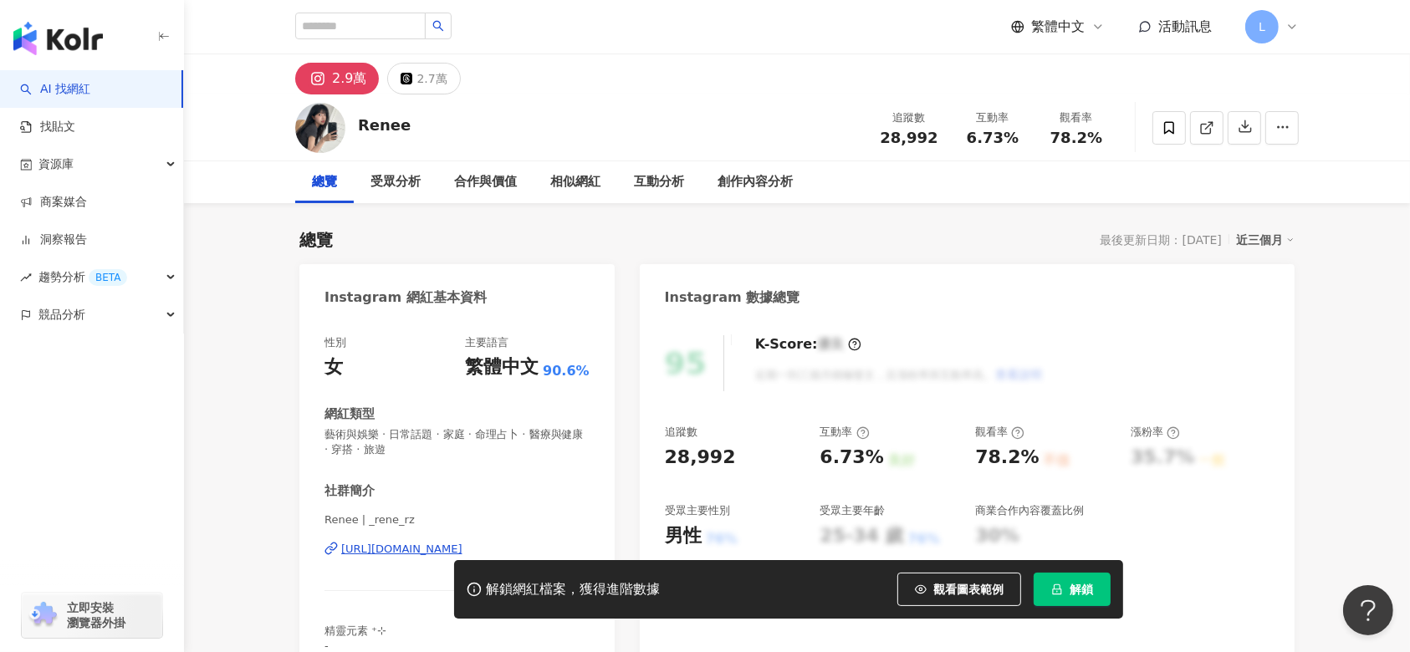
click at [1078, 595] on span "解鎖" at bounding box center [1081, 589] width 23 height 13
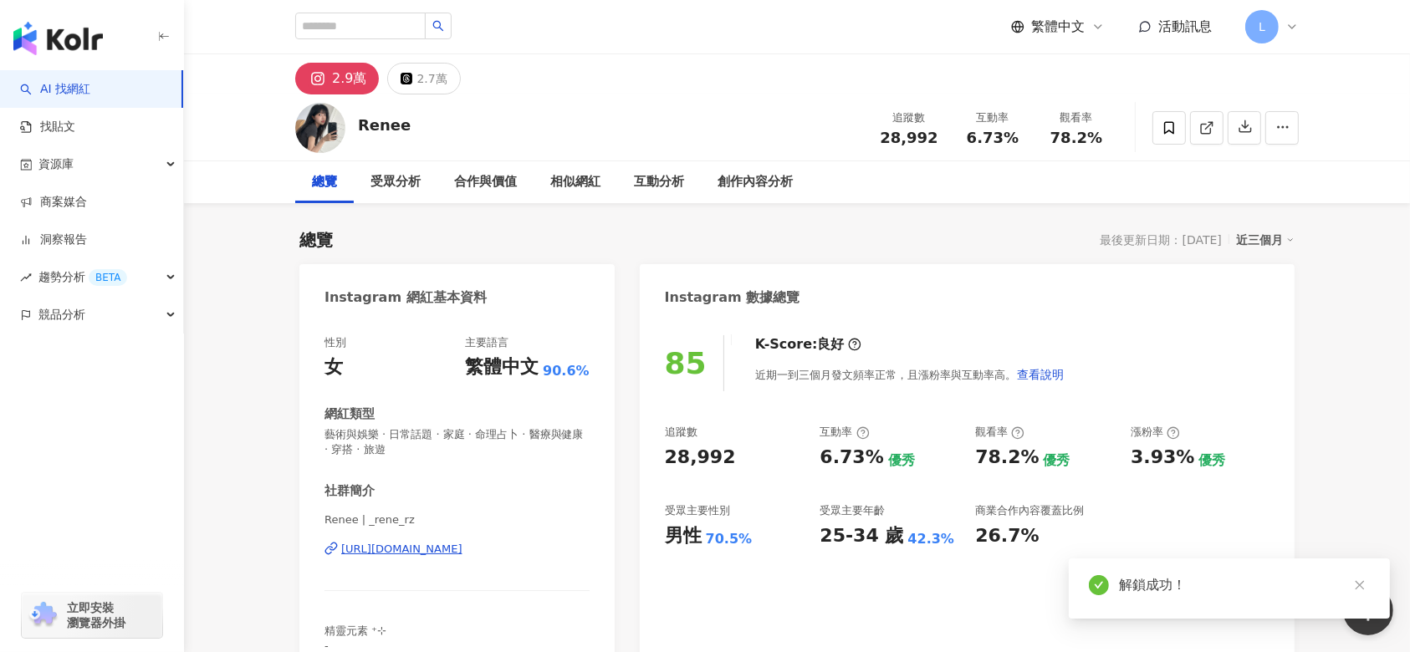
drag, startPoint x: 632, startPoint y: 338, endPoint x: 713, endPoint y: 352, distance: 82.4
click at [682, 355] on div "85 K-Score : 良好 近期一到三個月發文頻率正常，且漲粉率與互動率高。 查看說明 追蹤數 28,992 互動率 6.73% 優秀 觀看率 78.2%…" at bounding box center [967, 514] width 655 height 391
click at [714, 445] on div "28,992" at bounding box center [700, 458] width 71 height 26
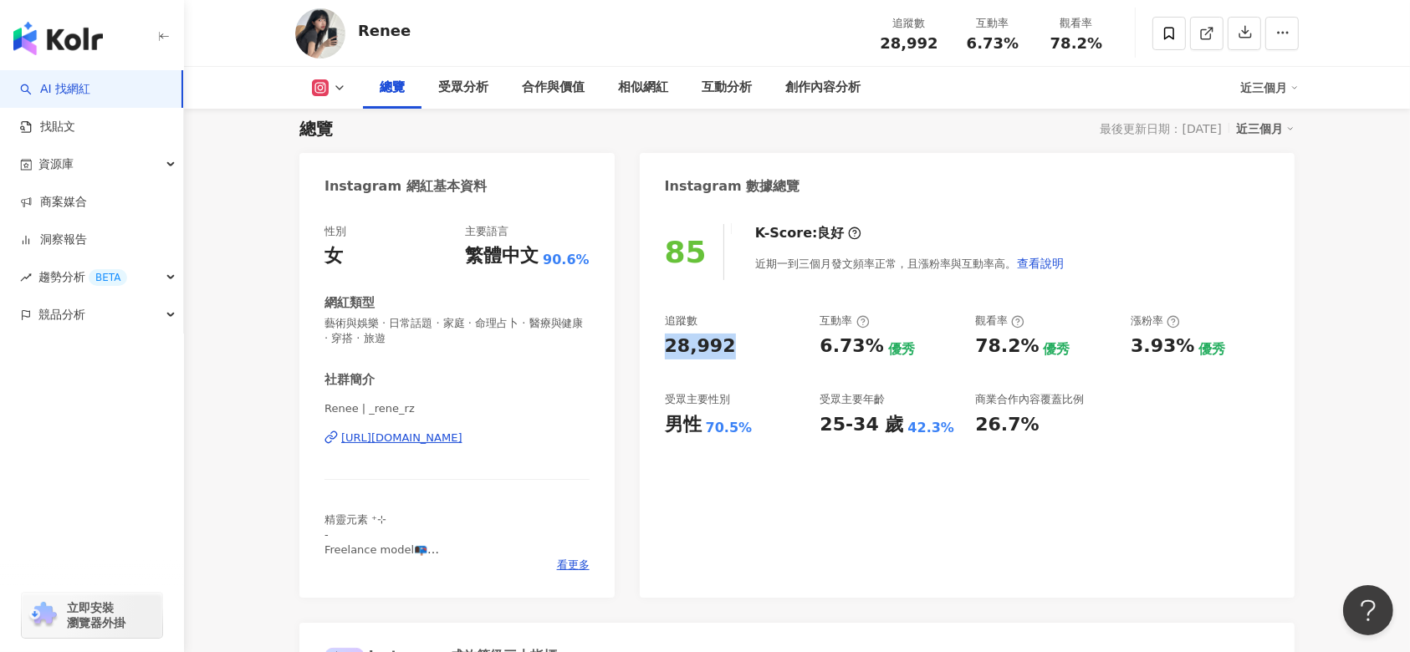
drag, startPoint x: 684, startPoint y: 350, endPoint x: 702, endPoint y: 283, distance: 69.2
click at [653, 340] on div "85 K-Score : 良好 近期一到三個月發文頻率正常，且漲粉率與互動率高。 查看說明 追蹤數 28,992 互動率 6.73% 優秀 觀看率 78.2%…" at bounding box center [967, 402] width 655 height 391
copy div "28,992"
drag, startPoint x: 751, startPoint y: 431, endPoint x: 660, endPoint y: 420, distance: 91.8
click at [660, 420] on div "85 K-Score : 良好 近期一到三個月發文頻率正常，且漲粉率與互動率高。 查看說明 追蹤數 28,992 互動率 6.73% 優秀 觀看率 78.2%…" at bounding box center [967, 402] width 655 height 391
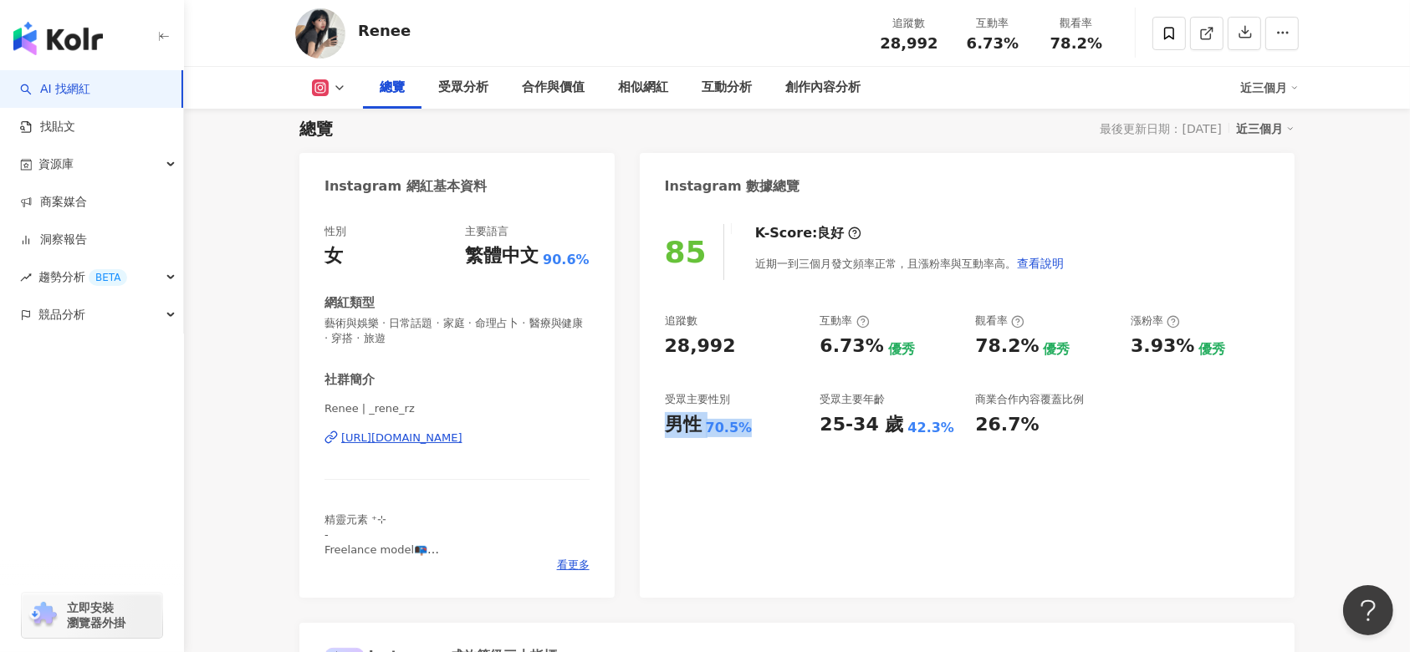
copy div "男性 70.5%"
drag, startPoint x: 870, startPoint y: 346, endPoint x: 813, endPoint y: 354, distance: 57.4
click at [813, 354] on div "追蹤數 28,992 互動率 6.73% 優秀 觀看率 78.2% 優秀 漲粉率 3.93% 優秀 受眾主要性別 男性 70.5% 受眾主要年齡 25-34 …" at bounding box center [967, 376] width 605 height 124
copy div "6.73%"
drag, startPoint x: 1192, startPoint y: 348, endPoint x: 1109, endPoint y: 345, distance: 82.9
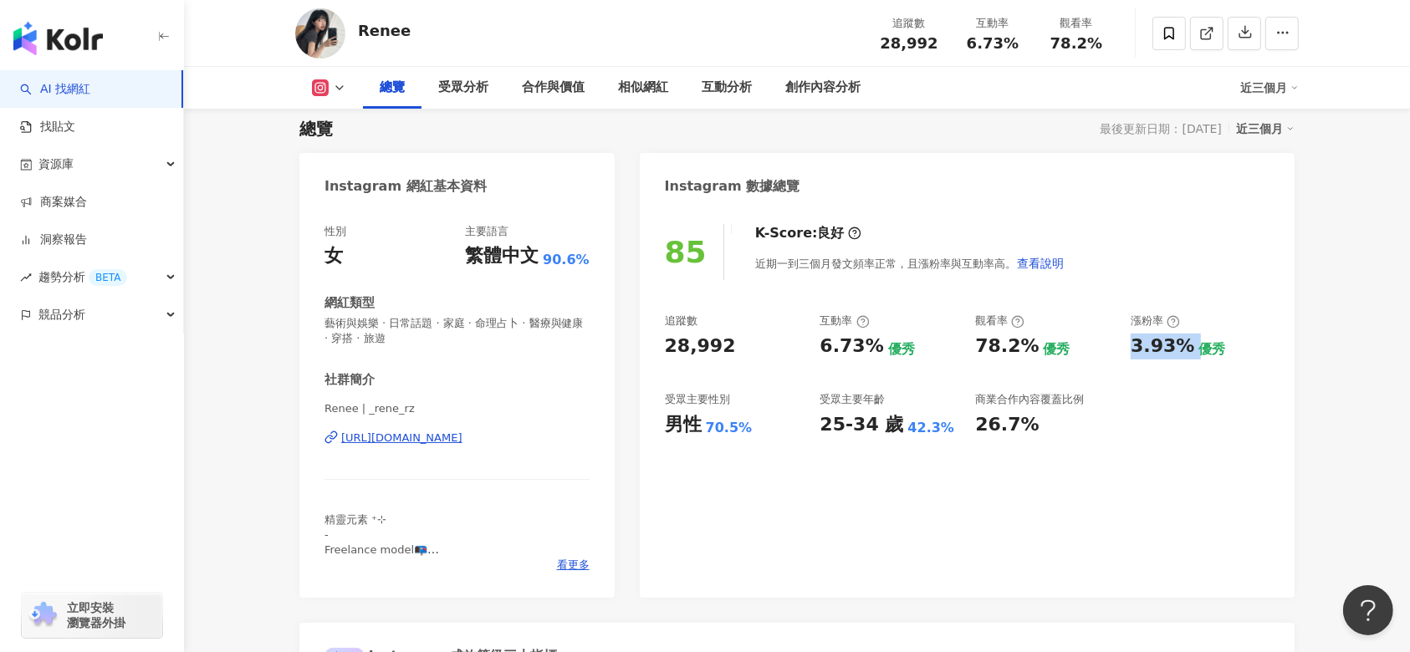
click at [1121, 359] on div "追蹤數 28,992 互動率 6.73% 優秀 觀看率 78.2% 優秀 漲粉率 3.93% 優秀 受眾主要性別 男性 70.5% 受眾主要年齡 25-34 …" at bounding box center [967, 376] width 605 height 124
copy div "優秀 漲粉率 3.93%"
click at [1152, 355] on div "3.93%" at bounding box center [1163, 347] width 64 height 26
drag, startPoint x: 1125, startPoint y: 346, endPoint x: 1188, endPoint y: 353, distance: 63.9
click at [1190, 355] on div "追蹤數 28,992 互動率 6.73% 優秀 觀看率 78.2% 優秀 漲粉率 3.93% 優秀 受眾主要性別 男性 70.5% 受眾主要年齡 25-34 …" at bounding box center [967, 376] width 605 height 124
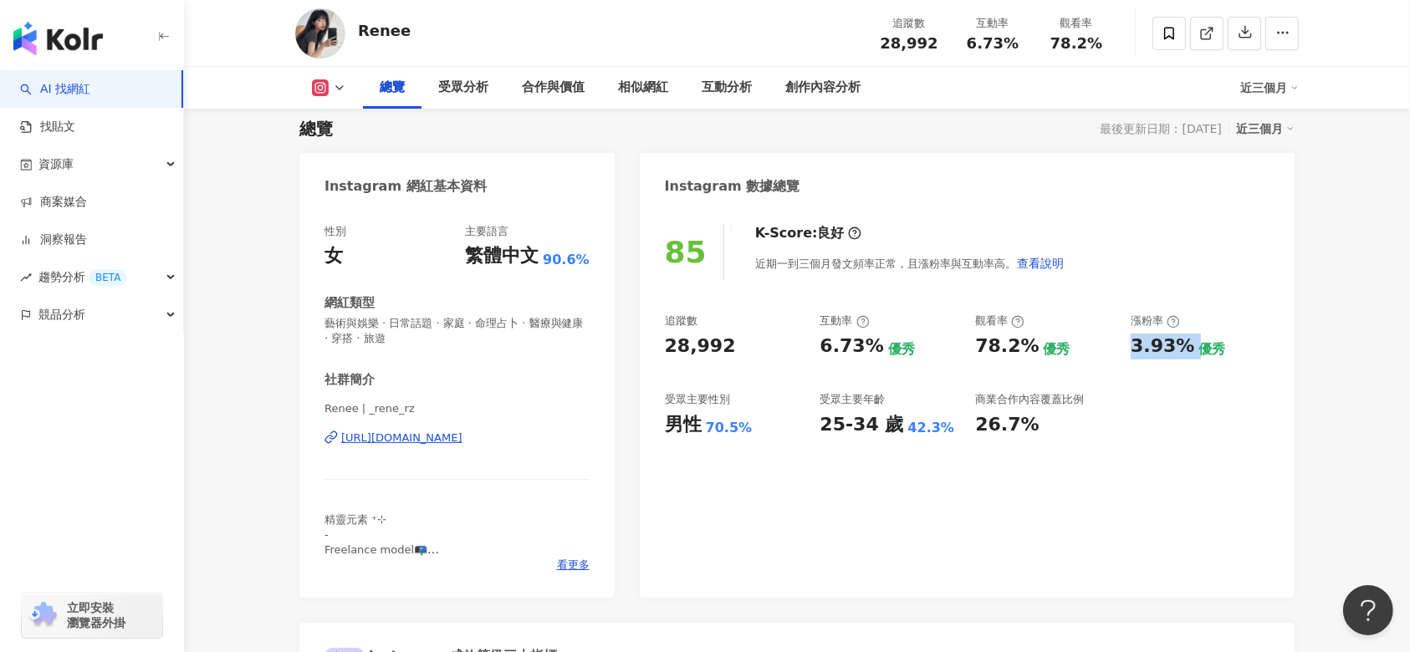
copy div "3.93%"
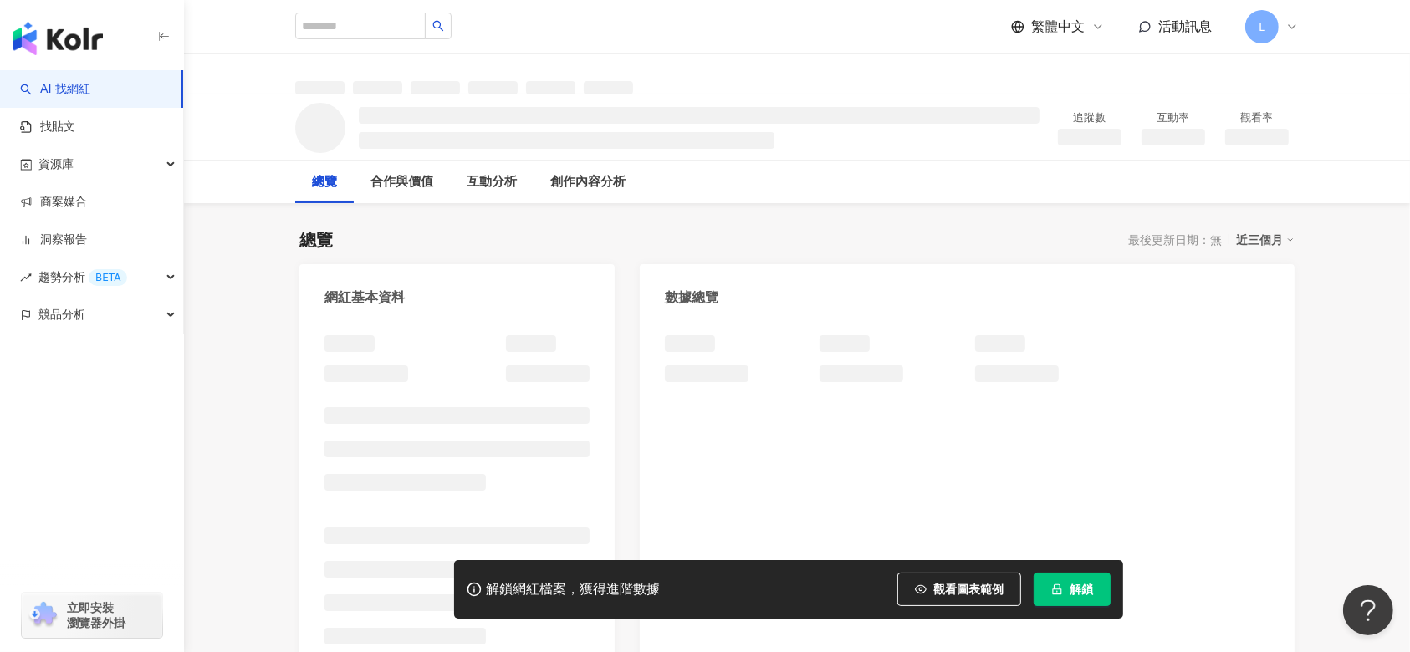
click at [1081, 595] on span "解鎖" at bounding box center [1081, 589] width 23 height 13
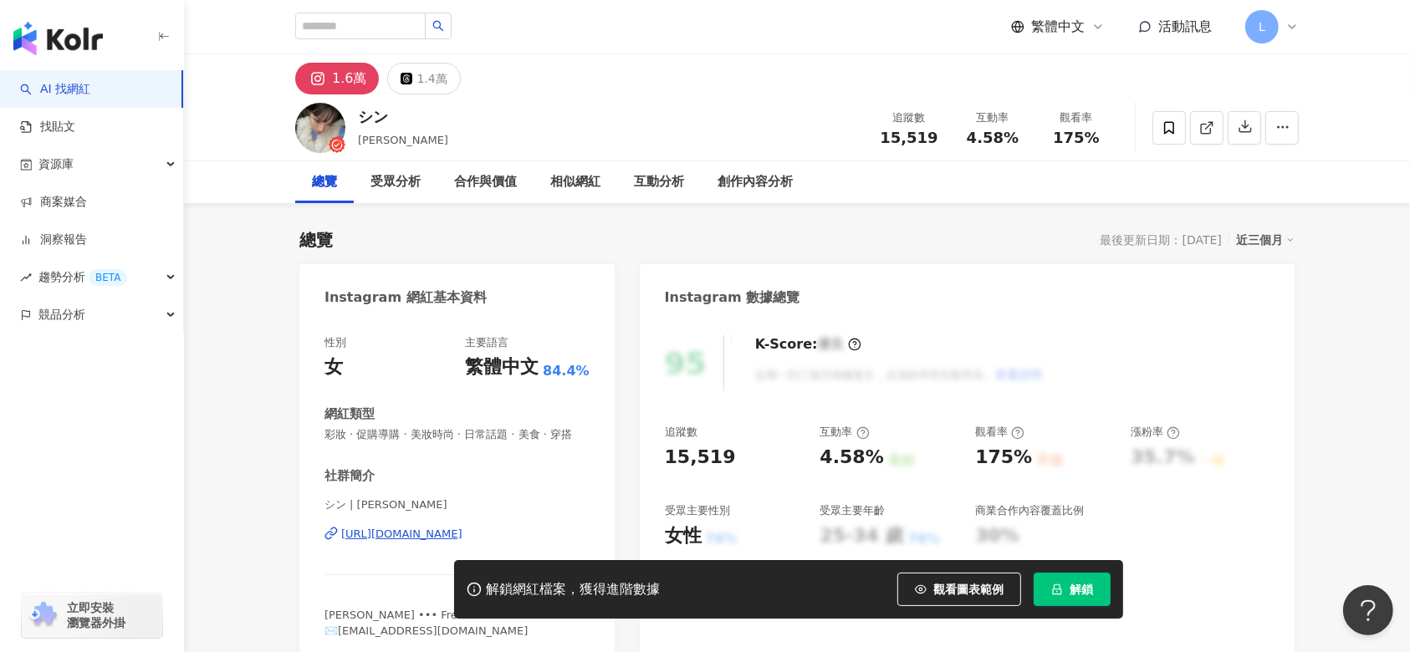
click at [1090, 600] on button "解鎖" at bounding box center [1072, 589] width 77 height 33
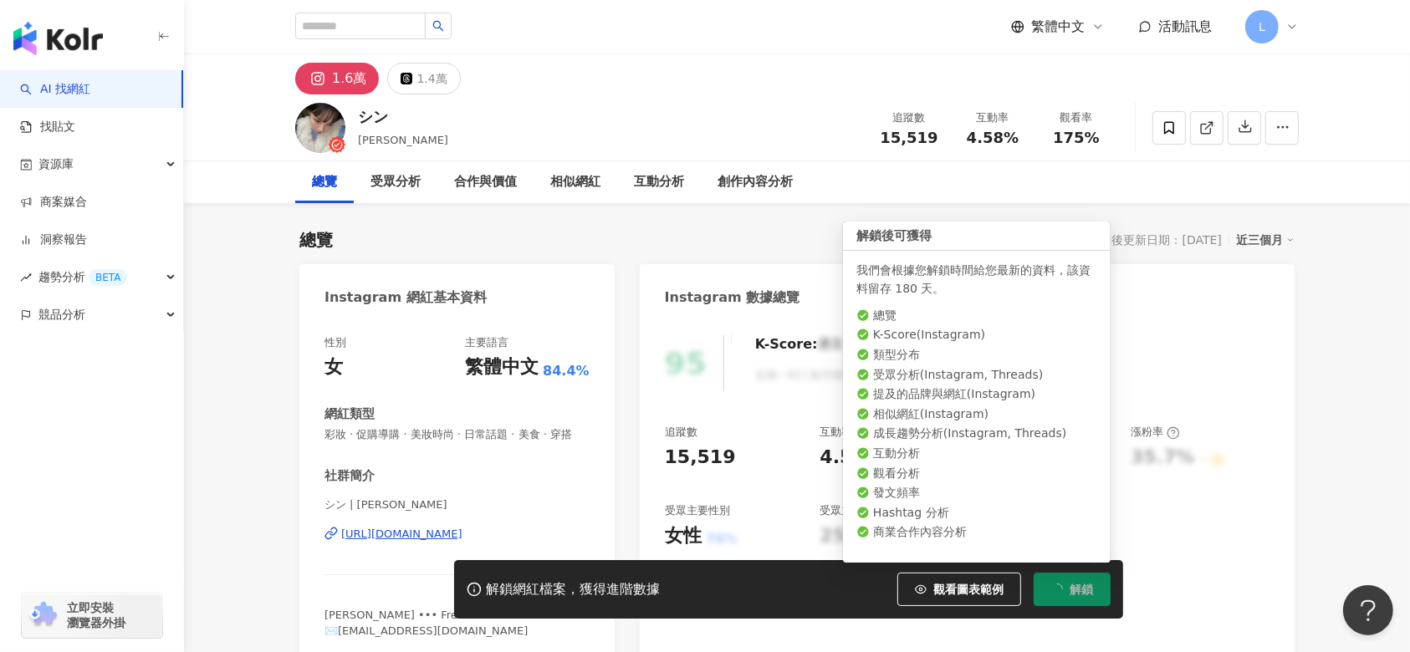
click at [656, 458] on div "95 K-Score : 優良 近期一到三個月積極發文，且漲粉率與互動率高。 查看說明 追蹤數 15,519 互動率 4.58% 良好 觀看率 175% 不佳…" at bounding box center [967, 491] width 655 height 345
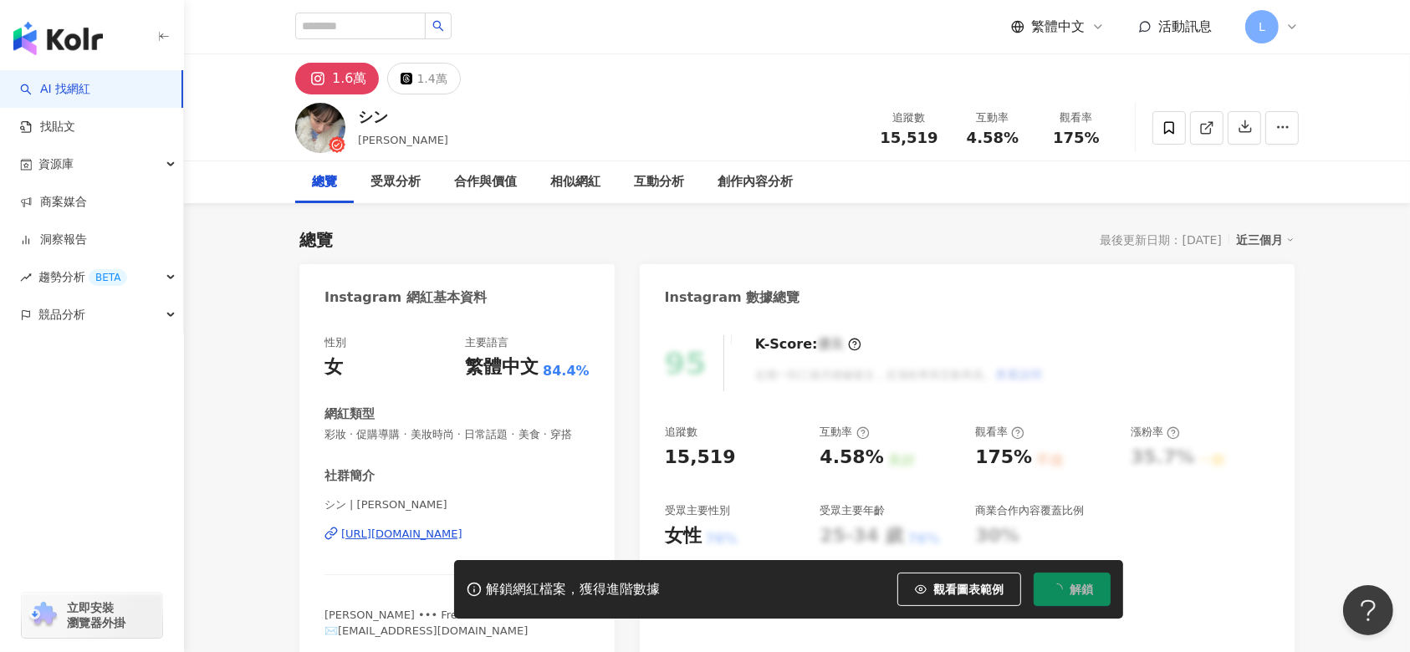
click at [1169, 421] on div "95 K-Score : 優良 近期一到三個月積極發文，且漲粉率與互動率高。 查看說明 追蹤數 15,519 互動率 4.58% 良好 觀看率 175% 不佳…" at bounding box center [967, 491] width 655 height 345
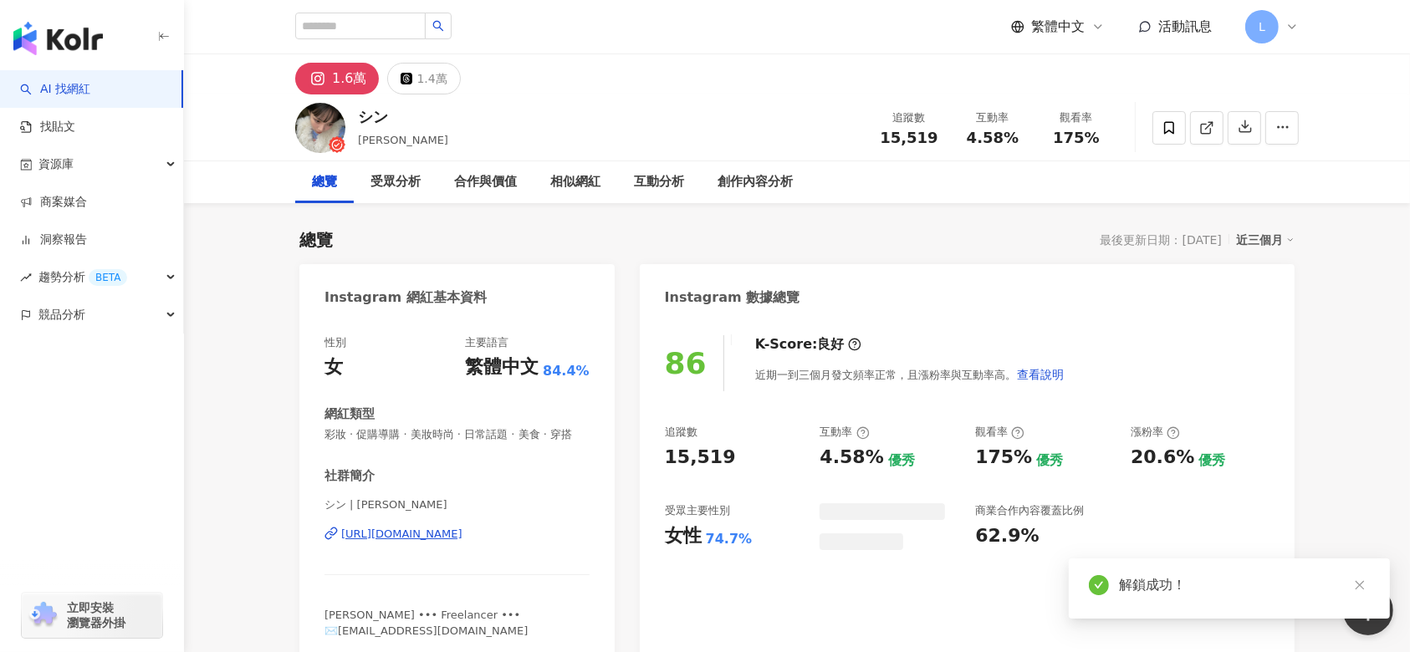
click at [660, 447] on div "86 K-Score : 良好 近期一到三個月發文頻率正常，且漲粉率與互動率高。 查看說明 追蹤數 15,519 互動率 4.58% 優秀 觀看率 175% …" at bounding box center [967, 491] width 655 height 345
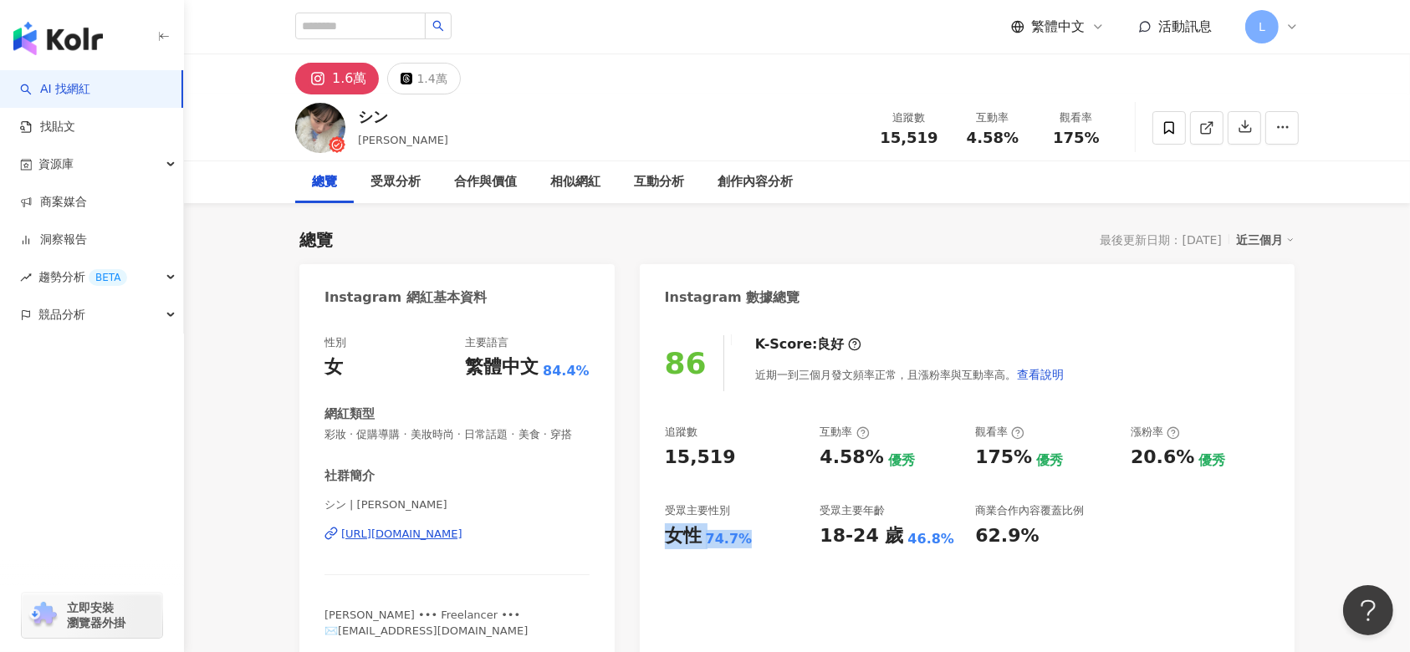
drag, startPoint x: 750, startPoint y: 540, endPoint x: 789, endPoint y: 295, distance: 248.2
click at [661, 535] on div "86 K-Score : 良好 近期一到三個月發文頻率正常，且漲粉率與互動率高。 查看說明 追蹤數 15,519 互動率 4.58% 優秀 觀看率 175% …" at bounding box center [967, 491] width 655 height 345
copy div "女性 74.7%"
drag, startPoint x: 1173, startPoint y: 467, endPoint x: 1164, endPoint y: 415, distance: 53.5
click at [1185, 472] on div "追蹤數 15,519 互動率 4.58% 優秀 觀看率 175% 優秀 漲粉率 20.6% 優秀 受眾主要性別 女性 74.7% 受眾主要年齡 18-24 歲…" at bounding box center [967, 487] width 605 height 124
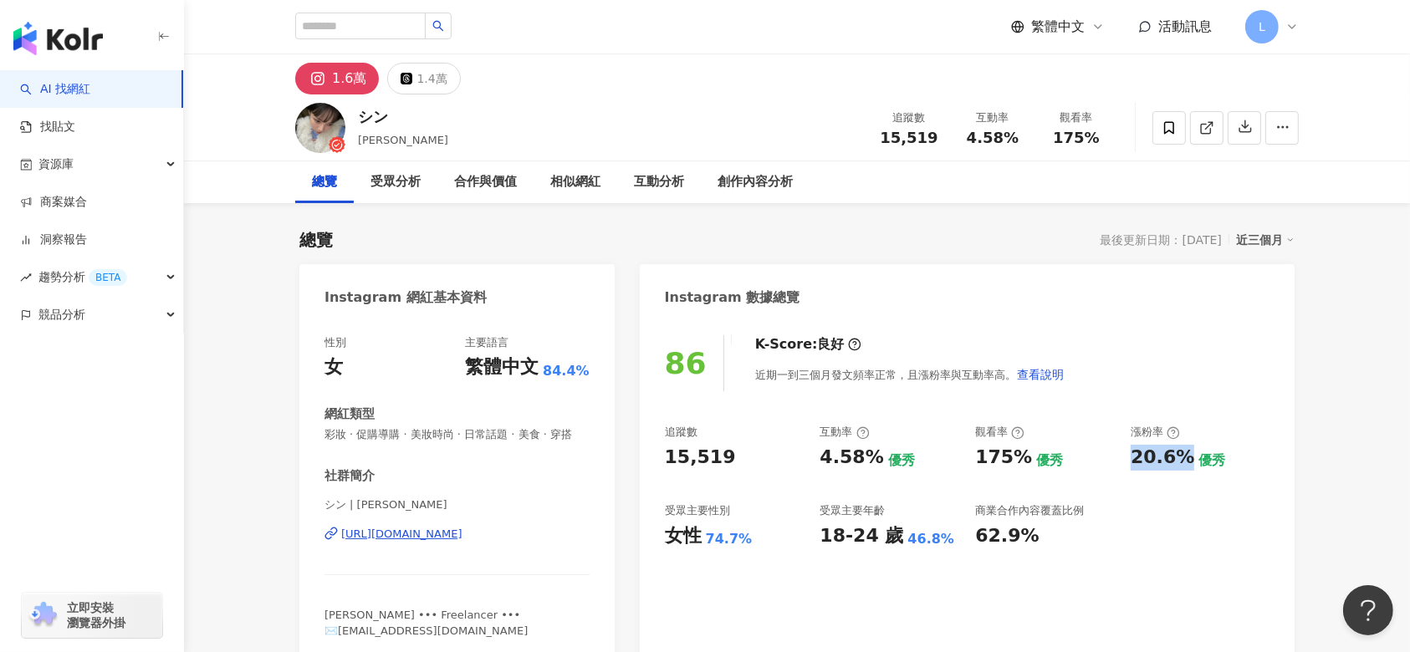
copy div "20.6%"
drag, startPoint x: 818, startPoint y: 465, endPoint x: 876, endPoint y: 417, distance: 75.5
click at [874, 468] on div "追蹤數 15,519 互動率 4.58% 優秀 觀看率 175% 優秀 漲粉率 20.6% 優秀 受眾主要性別 女性 74.7% 受眾主要年齡 18-24 歲…" at bounding box center [967, 487] width 605 height 124
copy div "4.58%"
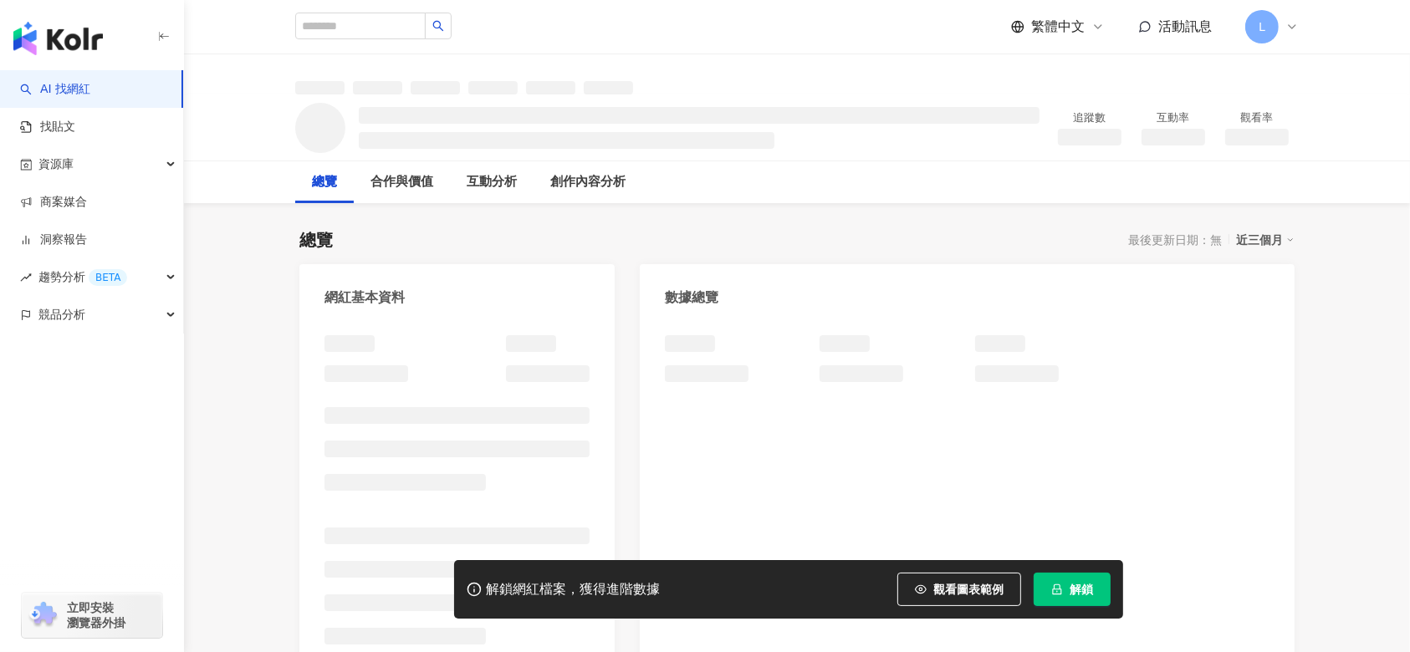
click at [1064, 596] on button "解鎖" at bounding box center [1072, 589] width 77 height 33
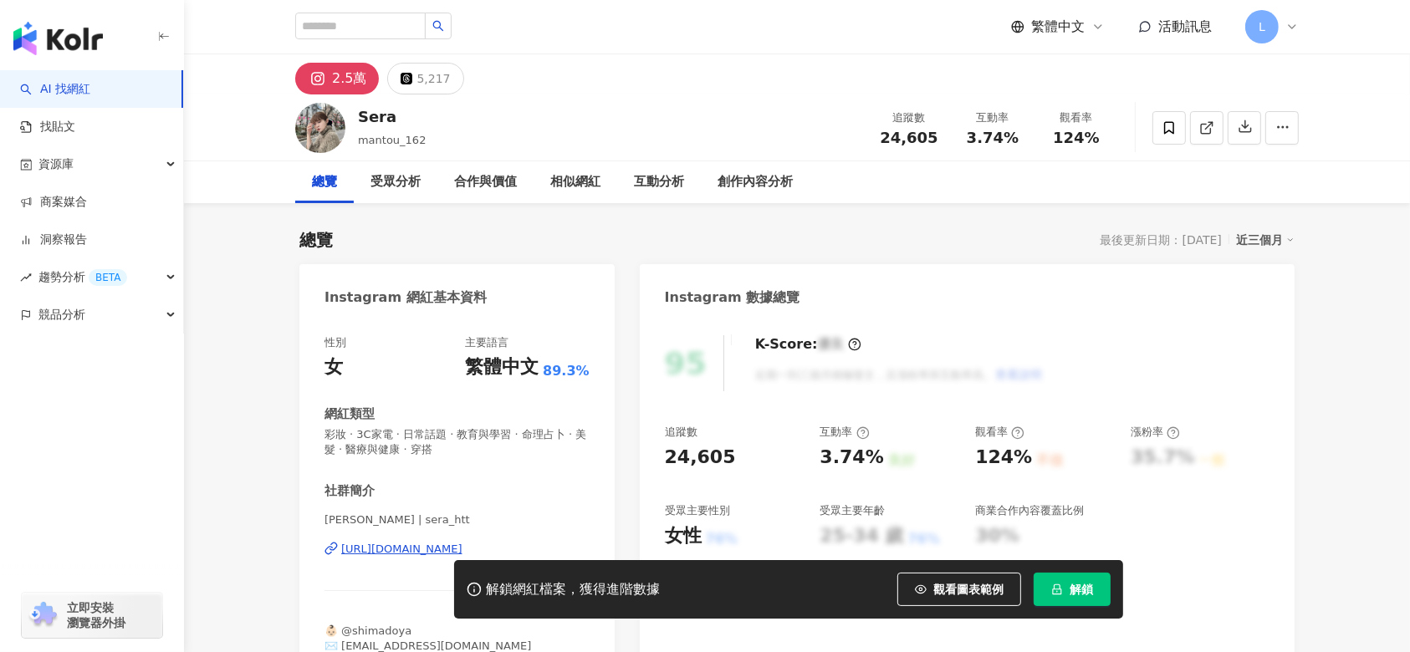
click at [1066, 576] on button "解鎖" at bounding box center [1072, 589] width 77 height 33
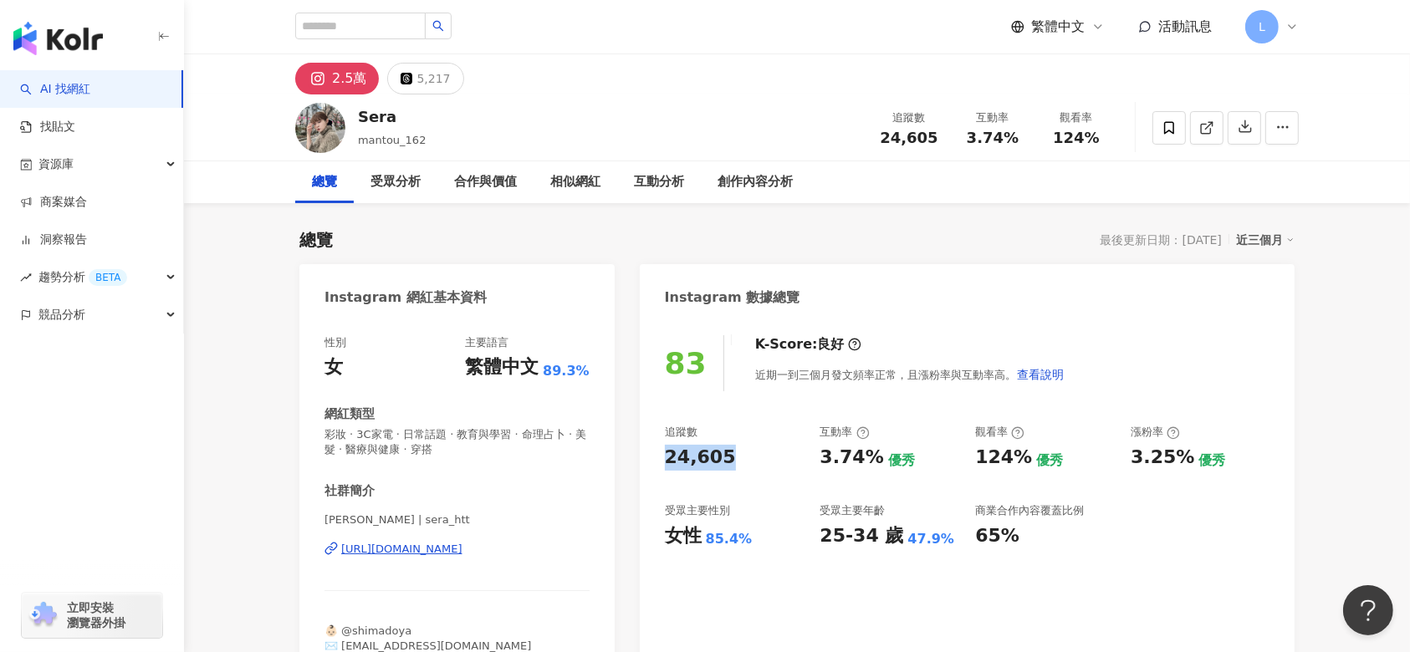
drag, startPoint x: 677, startPoint y: 463, endPoint x: 655, endPoint y: 458, distance: 22.3
click at [655, 458] on div "83 K-Score : 良好 近期一到三個月發文頻率正常，且漲粉率與互動率高。 查看說明 追蹤數 24,605 互動率 3.74% 優秀 觀看率 124% …" at bounding box center [967, 506] width 655 height 375
drag, startPoint x: 777, startPoint y: 534, endPoint x: 892, endPoint y: 268, distance: 289.9
click at [765, 534] on div "女性 85.4%" at bounding box center [734, 536] width 139 height 26
drag, startPoint x: 862, startPoint y: 452, endPoint x: 874, endPoint y: 459, distance: 13.9
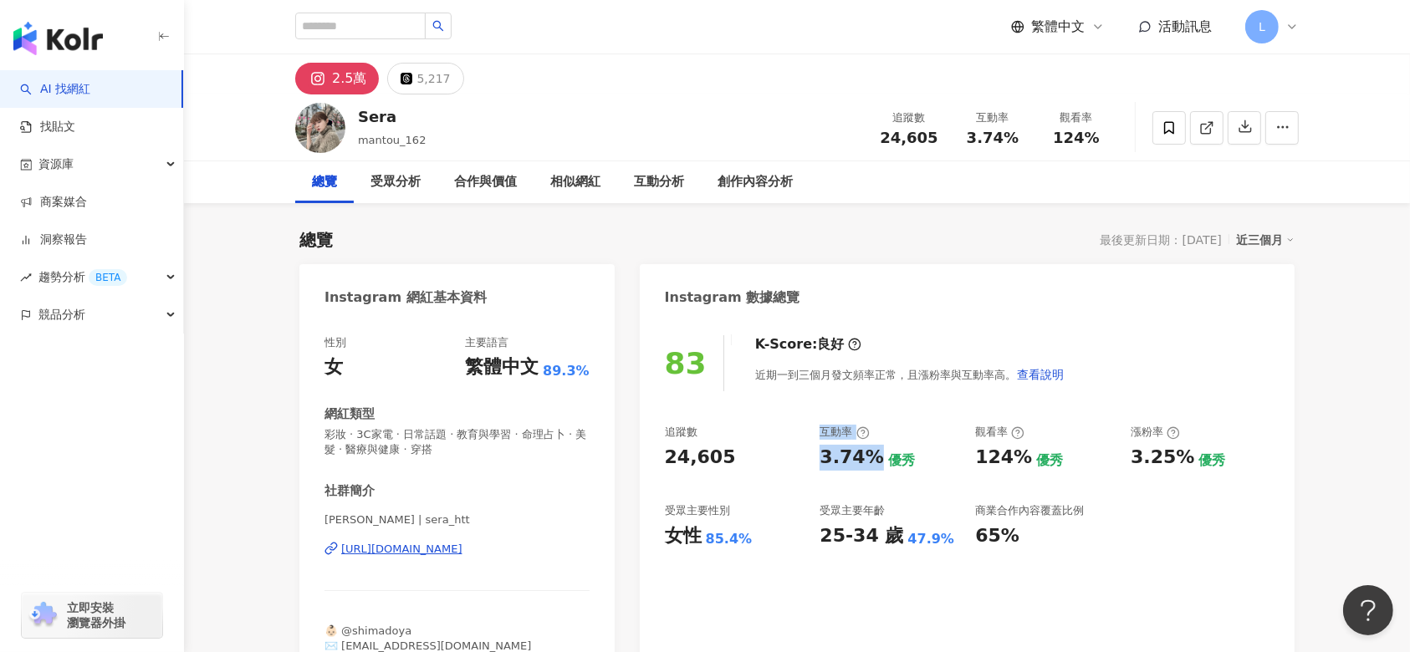
click at [874, 459] on div "追蹤數 24,605 互動率 3.74% 優秀 觀看率 124% 優秀 漲粉率 3.25% 優秀 受眾主要性別 女性 85.4% 受眾主要年齡 25-34 歲…" at bounding box center [967, 487] width 605 height 124
drag, startPoint x: 878, startPoint y: 483, endPoint x: 1084, endPoint y: 445, distance: 209.1
click at [898, 480] on div "追蹤數 24,605 互動率 3.74% 優秀 觀看率 124% 優秀 漲粉率 3.25% 優秀 受眾主要性別 女性 85.4% 受眾主要年齡 25-34 歲…" at bounding box center [967, 487] width 605 height 124
drag, startPoint x: 1185, startPoint y: 456, endPoint x: 1088, endPoint y: 256, distance: 222.2
click at [1121, 452] on div "追蹤數 24,605 互動率 3.74% 優秀 觀看率 124% 優秀 漲粉率 3.25% 優秀 受眾主要性別 女性 85.4% 受眾主要年齡 25-34 歲…" at bounding box center [967, 487] width 605 height 124
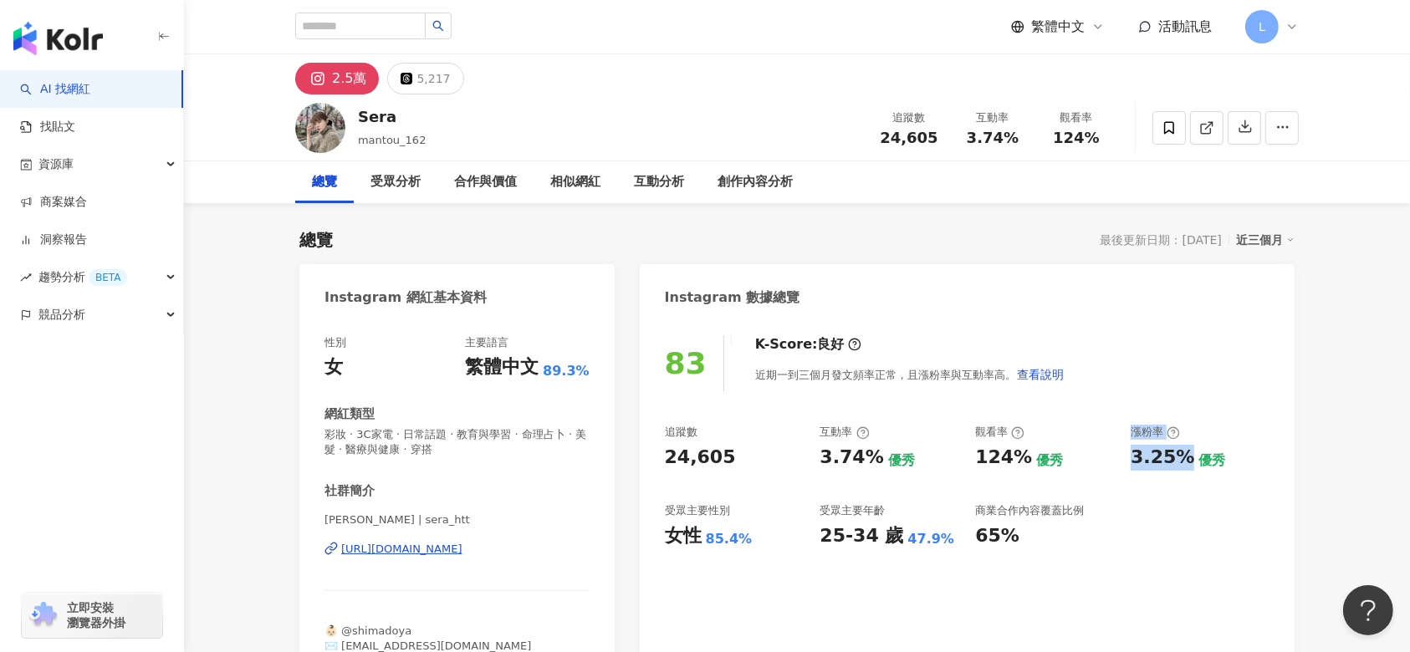
copy div "優秀 漲粉率 3.25%"
click at [1177, 477] on div "追蹤數 24,605 互動率 3.74% 優秀 觀看率 124% 優秀 漲粉率 3.25% 優秀 受眾主要性別 女性 85.4% 受眾主要年齡 25-34 歲…" at bounding box center [967, 487] width 605 height 124
drag, startPoint x: 1132, startPoint y: 462, endPoint x: 1177, endPoint y: 478, distance: 47.9
click at [1177, 478] on div "追蹤數 24,605 互動率 3.74% 優秀 觀看率 124% 優秀 漲粉率 3.25% 優秀 受眾主要性別 女性 85.4% 受眾主要年齡 25-34 歲…" at bounding box center [967, 487] width 605 height 124
click at [1185, 452] on div "3.25%" at bounding box center [1163, 458] width 64 height 26
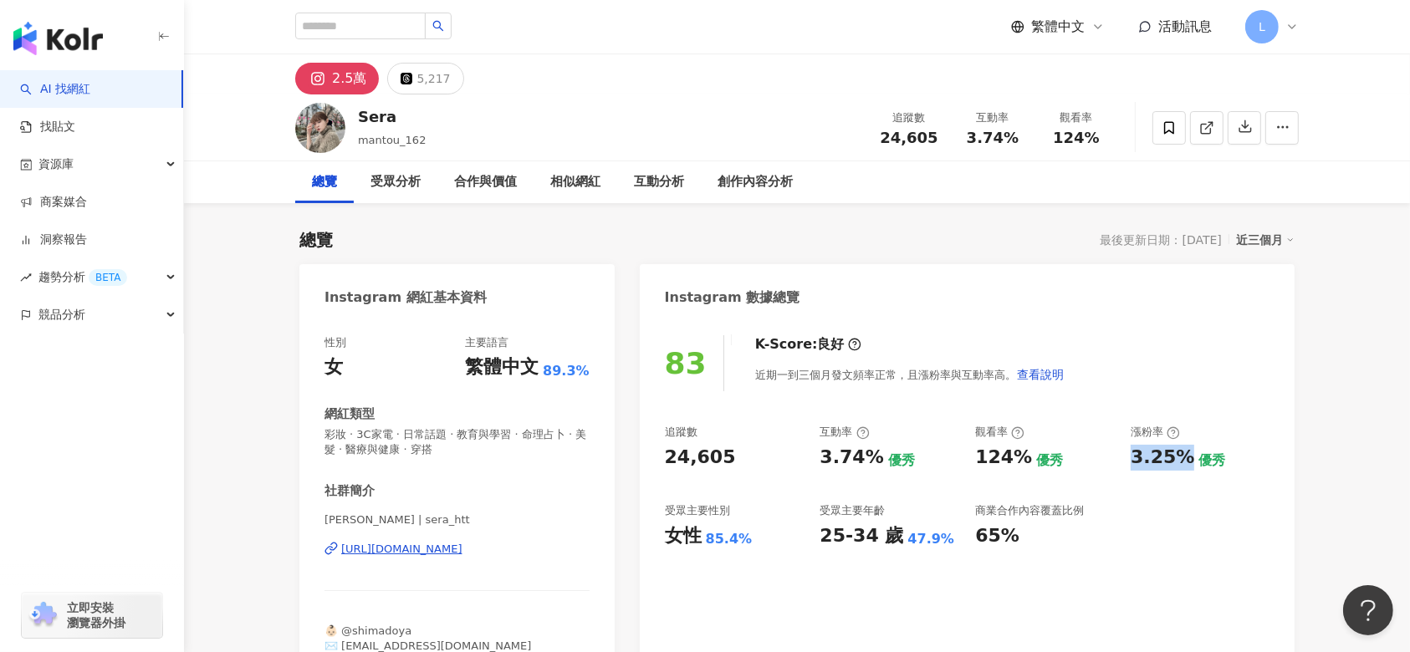
drag, startPoint x: 1187, startPoint y: 453, endPoint x: 1135, endPoint y: 457, distance: 52.8
click at [1135, 457] on div "3.25% 優秀" at bounding box center [1200, 458] width 139 height 26
copy div "3.25%"
drag, startPoint x: 879, startPoint y: 464, endPoint x: 812, endPoint y: 458, distance: 67.2
click at [812, 458] on div "追蹤數 24,605 互動率 3.74% 優秀 觀看率 124% 優秀 漲粉率 3.25% 優秀 受眾主要性別 女性 85.4% 受眾主要年齡 25-34 歲…" at bounding box center [967, 487] width 605 height 124
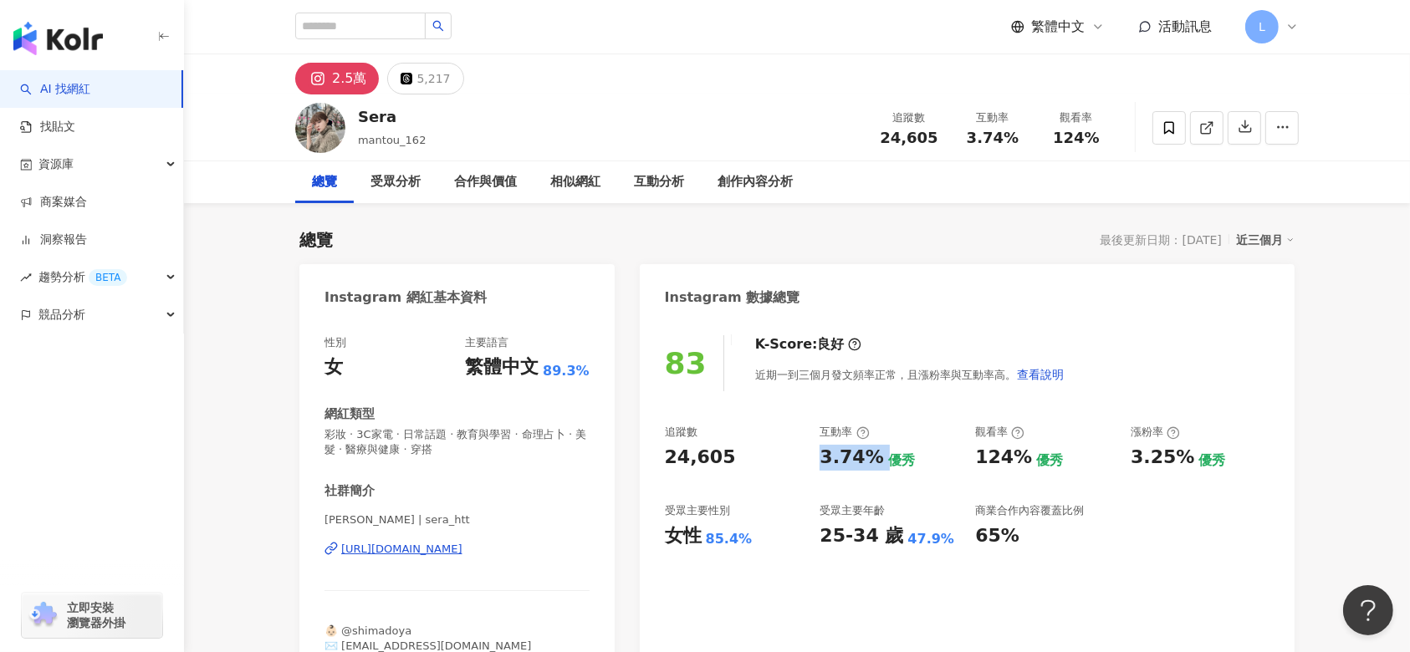
copy div "3.74%"
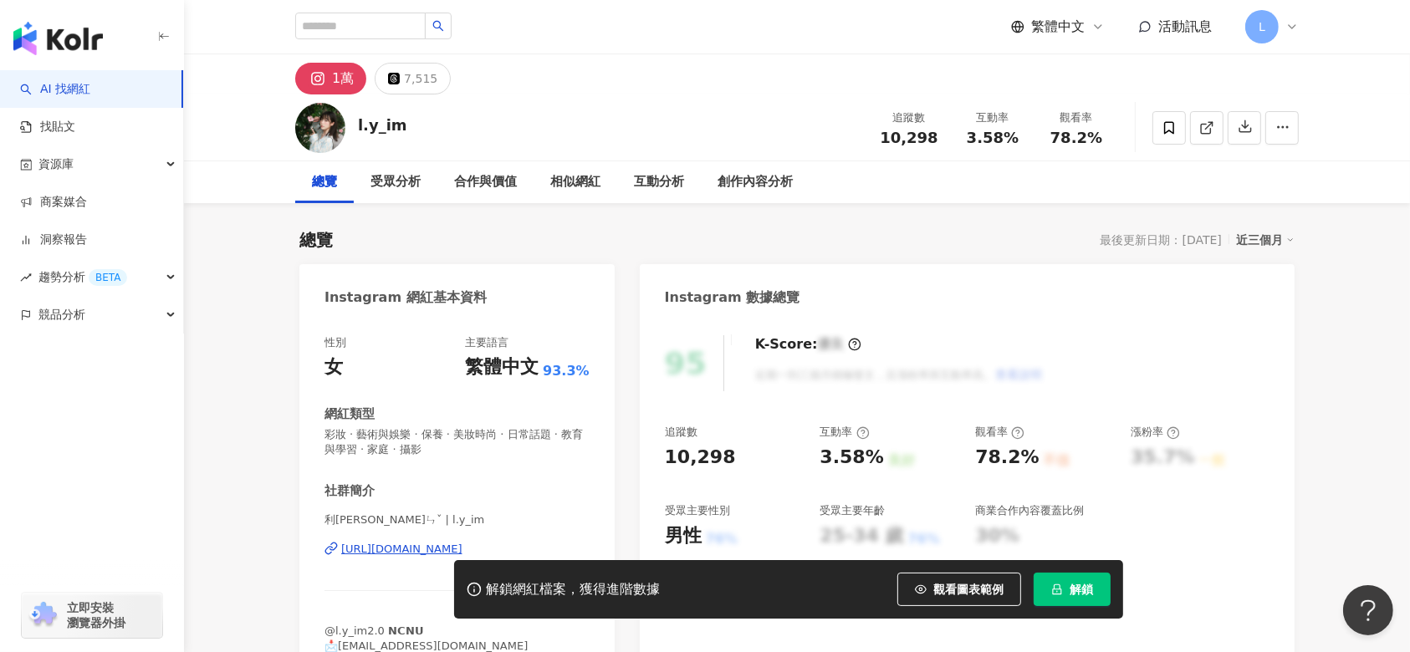
click at [1079, 573] on button "解鎖" at bounding box center [1072, 589] width 77 height 33
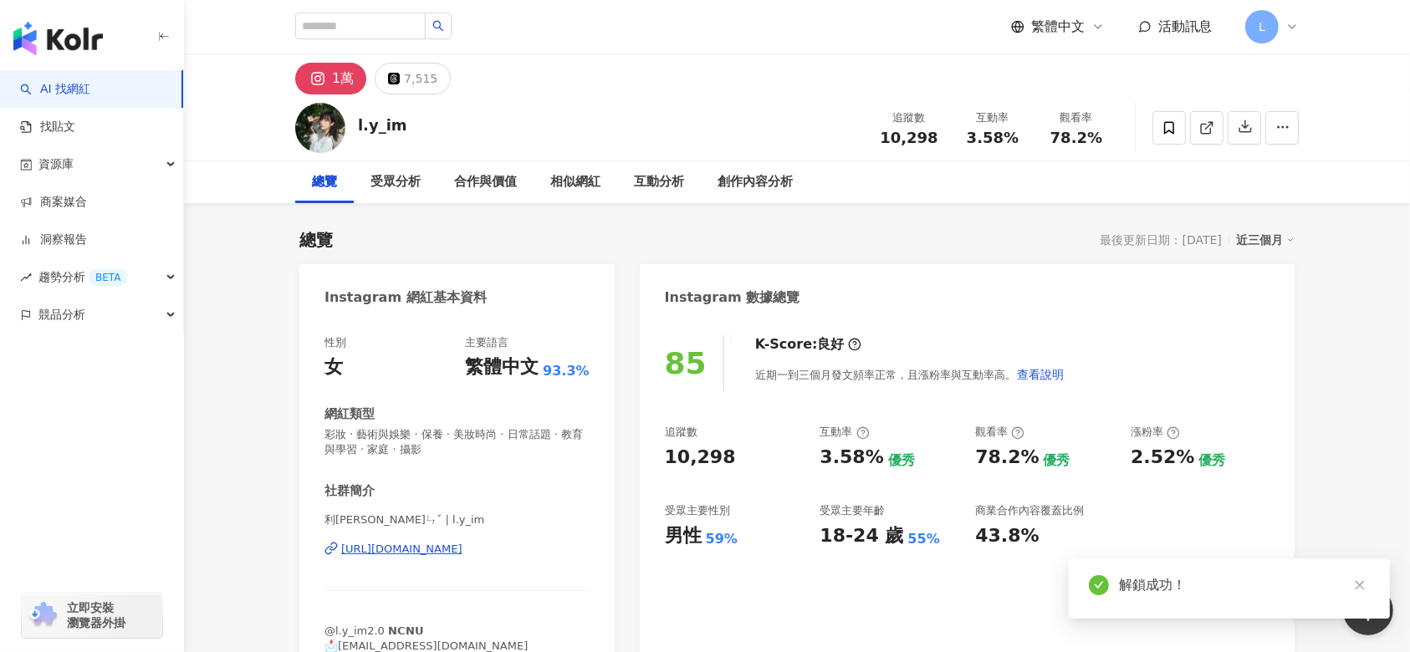
drag, startPoint x: 674, startPoint y: 457, endPoint x: 657, endPoint y: 454, distance: 17.1
click at [657, 454] on div "85 K-Score : 良好 近期一到三個月發文頻率正常，且漲粉率與互動率高。 查看說明 追蹤數 10,298 互動率 3.58% 優秀 觀看率 78.2%…" at bounding box center [967, 514] width 655 height 391
drag, startPoint x: 736, startPoint y: 542, endPoint x: 646, endPoint y: 539, distance: 90.4
click at [646, 539] on div "85 K-Score : 良好 近期一到三個月發文頻率正常，且漲粉率與互動率高。 查看說明 追蹤數 10,298 互動率 3.58% 優秀 觀看率 78.2%…" at bounding box center [967, 514] width 655 height 391
copy div "男性 59%"
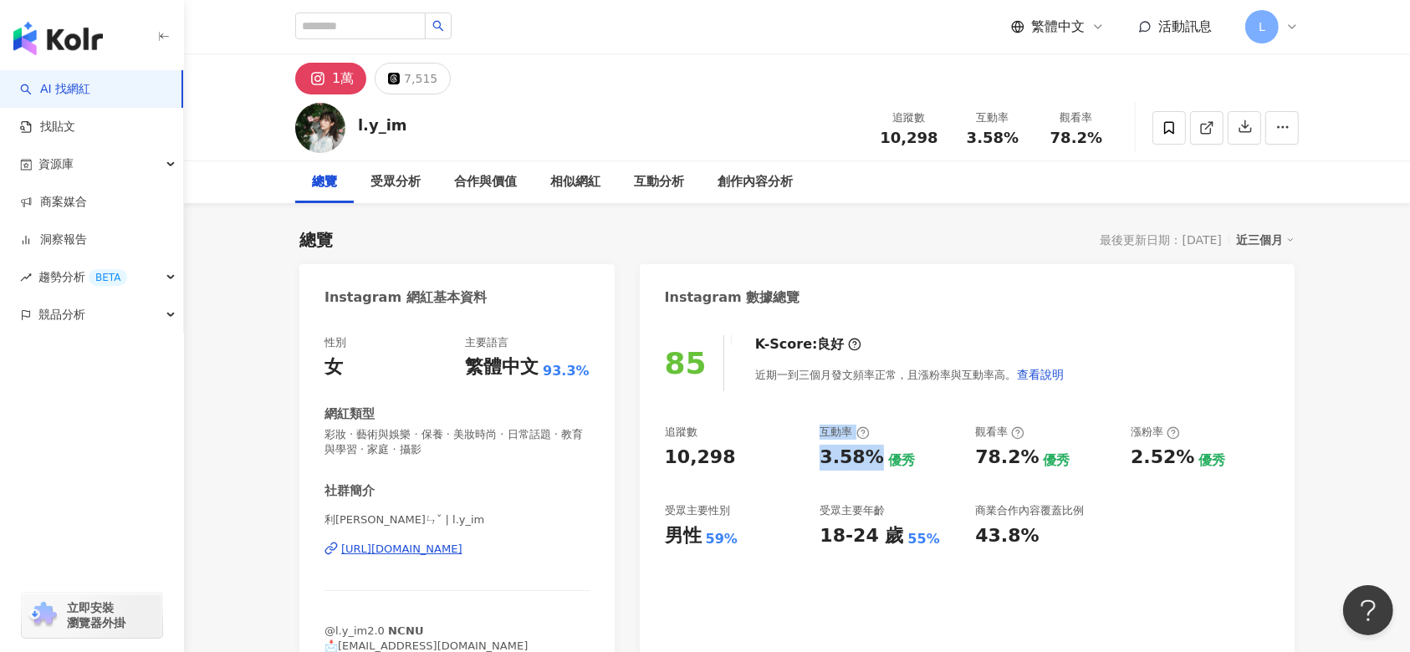
drag, startPoint x: 872, startPoint y: 457, endPoint x: 810, endPoint y: 449, distance: 62.3
click at [810, 449] on div "追蹤數 10,298 互動率 3.58% 優秀 觀看率 78.2% 優秀 漲粉率 2.52% 優秀 受眾主要性別 男性 59% 受眾主要年齡 18-24 歲 …" at bounding box center [967, 487] width 605 height 124
drag, startPoint x: 1189, startPoint y: 462, endPoint x: 1126, endPoint y: 461, distance: 63.6
click at [1126, 461] on div "追蹤數 10,298 互動率 3.58% 優秀 觀看率 78.2% 優秀 漲粉率 2.52% 優秀 受眾主要性別 男性 59% 受眾主要年齡 18-24 歲 …" at bounding box center [967, 487] width 605 height 124
copy div "2.52%"
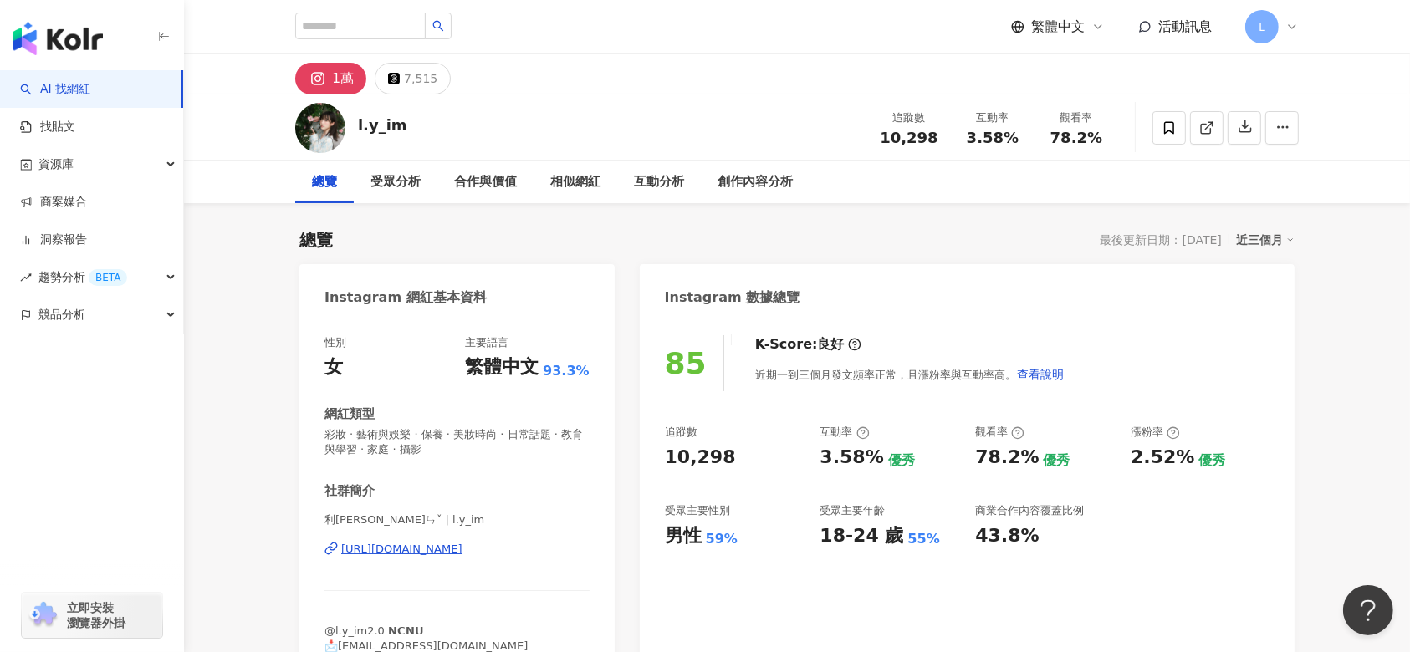
click at [833, 462] on div "3.58%" at bounding box center [852, 458] width 64 height 26
drag, startPoint x: 875, startPoint y: 458, endPoint x: 815, endPoint y: 458, distance: 59.4
click at [816, 462] on div "追蹤數 10,298 互動率 3.58% 優秀 觀看率 78.2% 優秀 漲粉率 2.52% 優秀 受眾主要性別 男性 59% 受眾主要年齡 18-24 歲 …" at bounding box center [967, 487] width 605 height 124
copy div "3.58%"
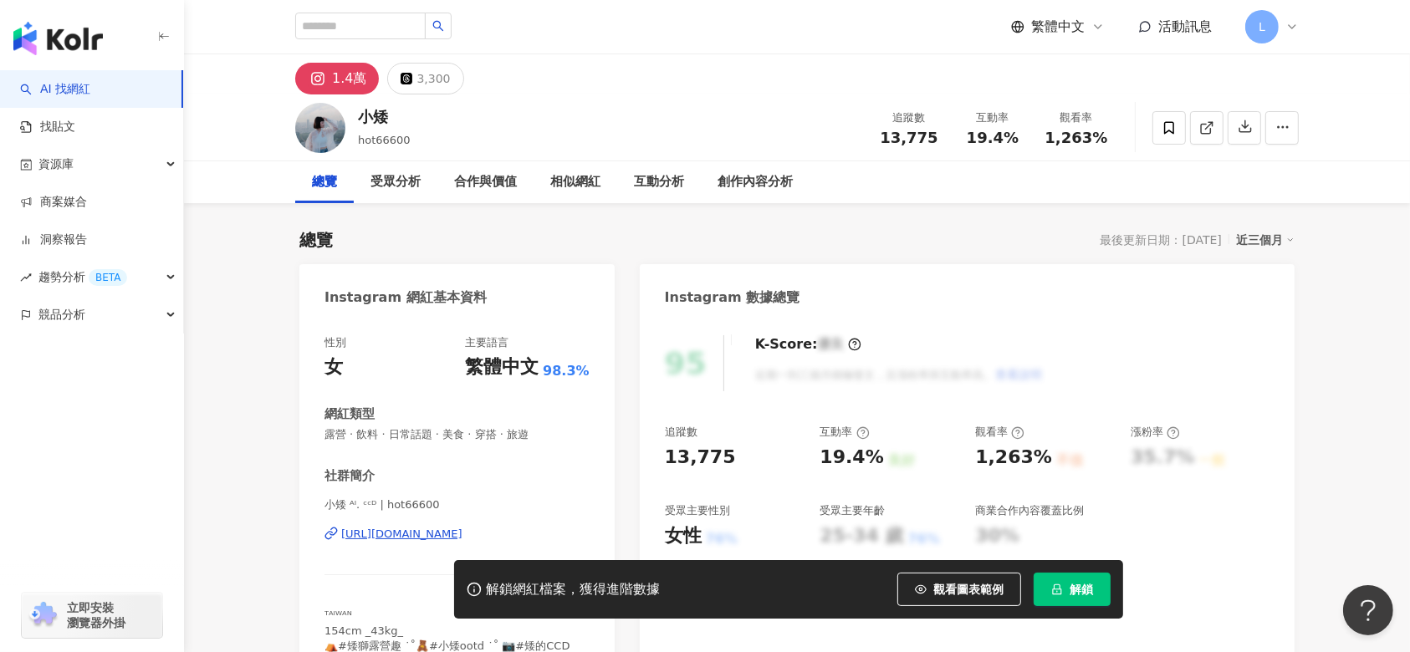
click at [1083, 573] on button "解鎖" at bounding box center [1072, 589] width 77 height 33
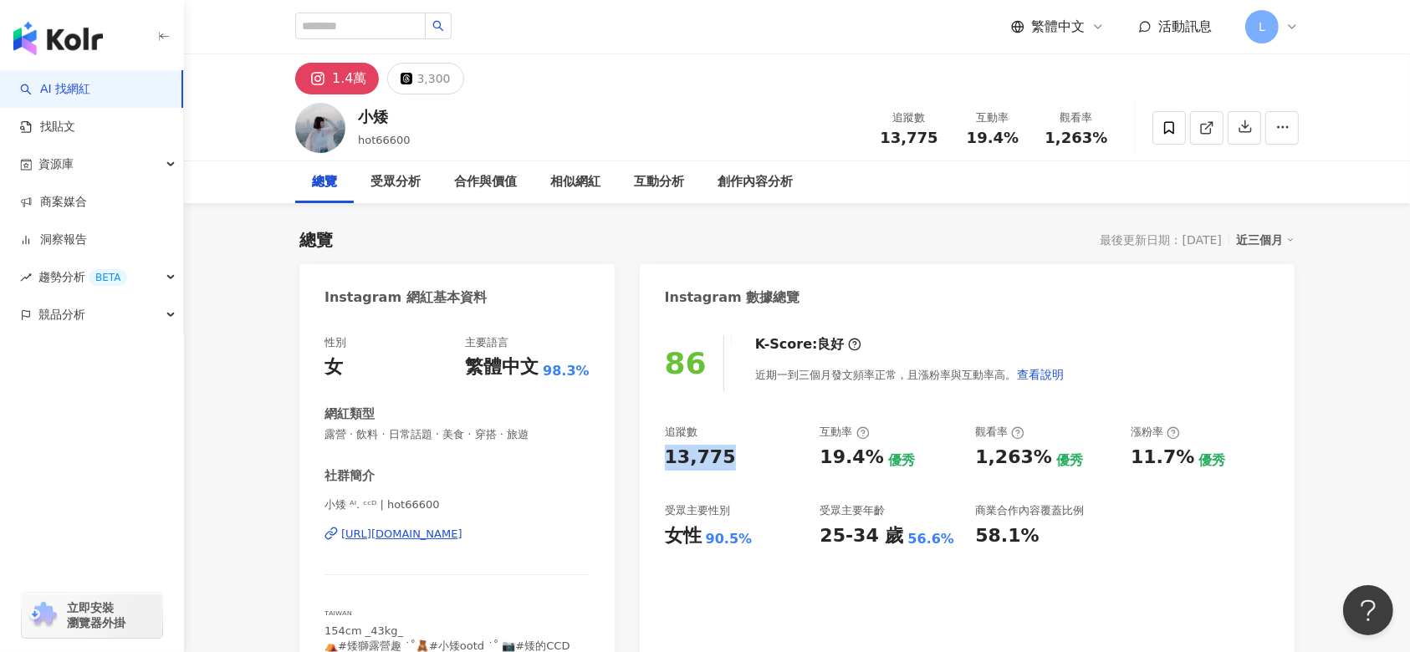
drag, startPoint x: 730, startPoint y: 454, endPoint x: 672, endPoint y: 418, distance: 68.7
click at [659, 457] on div "86 K-Score : 良好 近期一到三個月發文頻率正常，且漲粉率與互動率高。 查看說明 追蹤數 13,775 互動率 19.4% 優秀 觀看率 1,263…" at bounding box center [967, 499] width 655 height 360
copy div "13,775"
drag, startPoint x: 769, startPoint y: 540, endPoint x: 695, endPoint y: 275, distance: 275.3
click at [656, 544] on div "86 K-Score : 良好 近期一到三個月發文頻率正常，且漲粉率與互動率高。 查看說明 追蹤數 13,775 互動率 19.4% 優秀 觀看率 1,263…" at bounding box center [967, 499] width 655 height 360
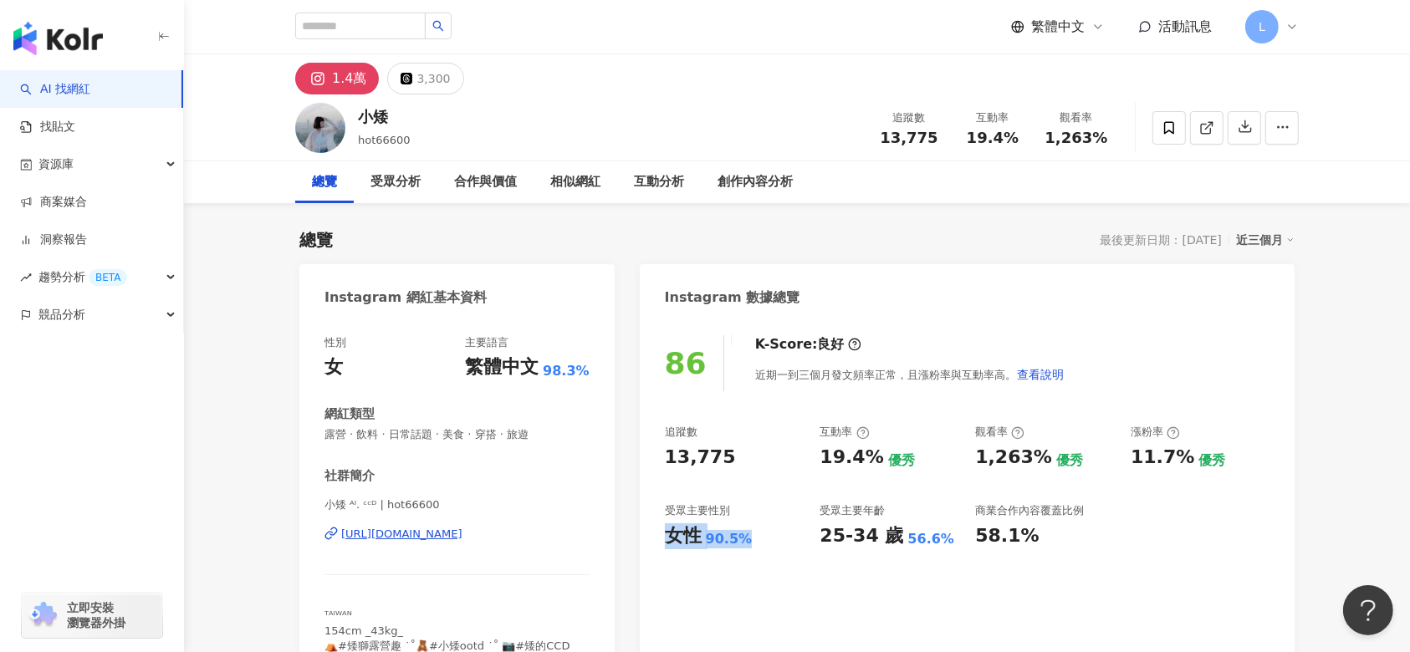
copy div "女性 90.5%"
drag, startPoint x: 811, startPoint y: 456, endPoint x: 881, endPoint y: 464, distance: 69.9
click at [881, 462] on div "追蹤數 13,775 互動率 19.4% 優秀 觀看率 1,263% 優秀 漲粉率 11.7% 優秀 受眾主要性別 女性 90.5% 受眾主要年齡 25-34…" at bounding box center [967, 487] width 605 height 124
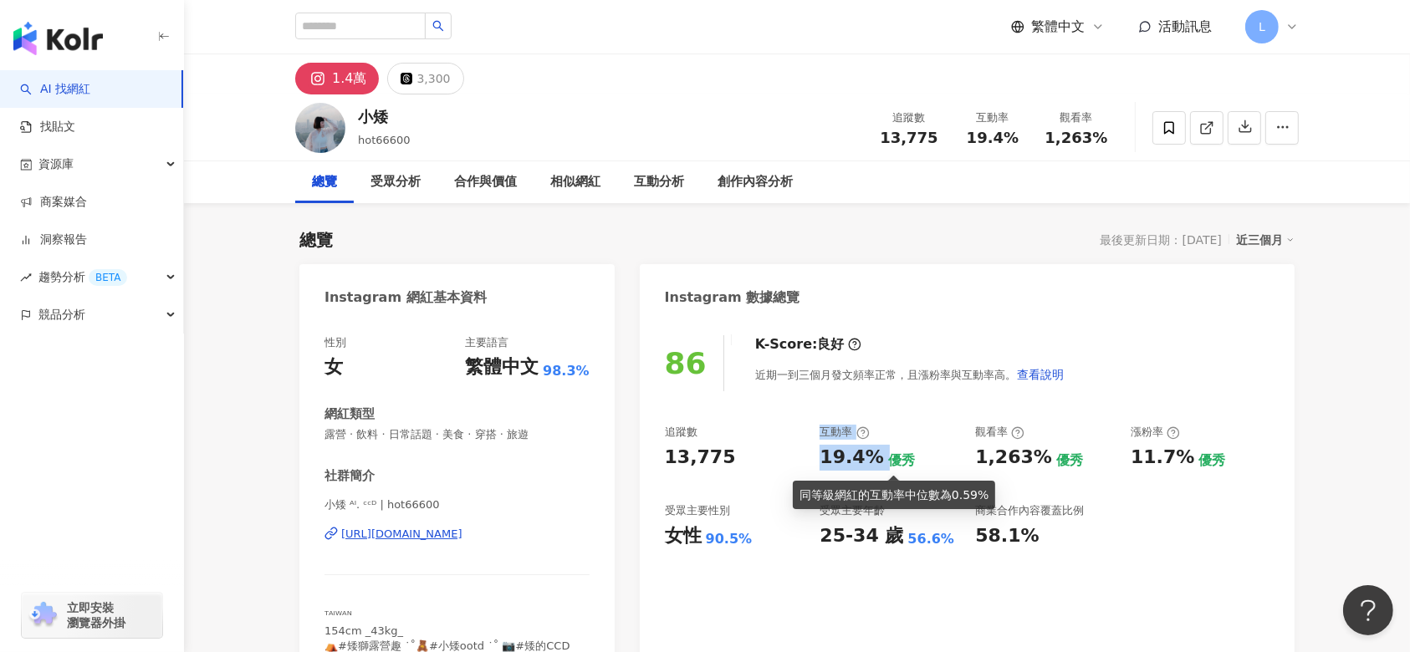
drag, startPoint x: 883, startPoint y: 472, endPoint x: 876, endPoint y: 462, distance: 12.1
click at [883, 472] on div "追蹤數 13,775 互動率 19.4% 優秀 觀看率 1,263% 優秀 漲粉率 11.7% 優秀 受眾主要性別 女性 90.5% 受眾主要年齡 25-34…" at bounding box center [967, 487] width 605 height 124
click at [894, 435] on div "互動率" at bounding box center [889, 432] width 139 height 15
click at [910, 403] on div "86 K-Score : 良好 近期一到三個月發文頻率正常，且漲粉率與互動率高。 查看說明 追蹤數 13,775 互動率 19.4% 優秀 觀看率 1,263…" at bounding box center [967, 499] width 655 height 360
drag, startPoint x: 865, startPoint y: 457, endPoint x: 815, endPoint y: 457, distance: 49.3
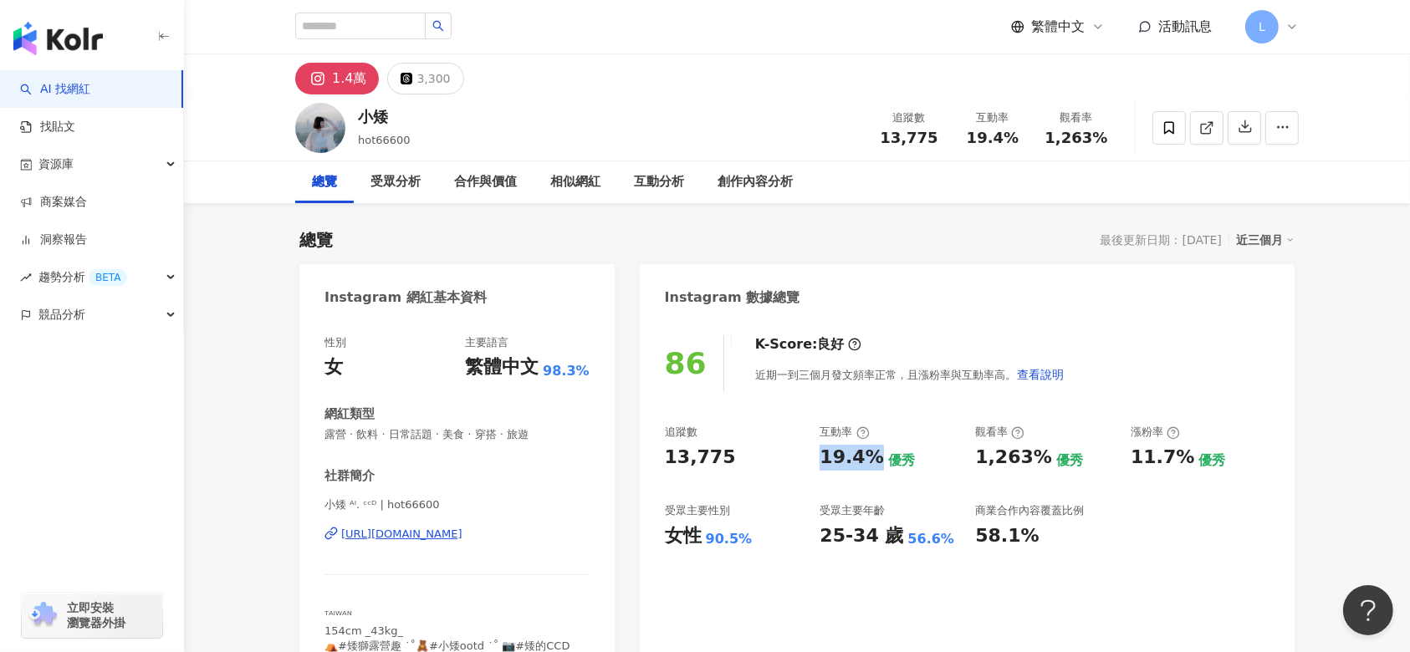
click at [815, 457] on div "追蹤數 13,775 互動率 19.4% 優秀 觀看率 1,263% 優秀 漲粉率 11.7% 優秀 受眾主要性別 女性 90.5% 受眾主要年齡 25-34…" at bounding box center [967, 487] width 605 height 124
copy div "19.4%"
drag, startPoint x: 1184, startPoint y: 462, endPoint x: 1123, endPoint y: 460, distance: 61.1
click at [1123, 460] on div "追蹤數 13,775 互動率 19.4% 優秀 觀看率 1,263% 優秀 漲粉率 11.7% 優秀 受眾主要性別 女性 90.5% 受眾主要年齡 25-34…" at bounding box center [967, 487] width 605 height 124
copy div "11.7%"
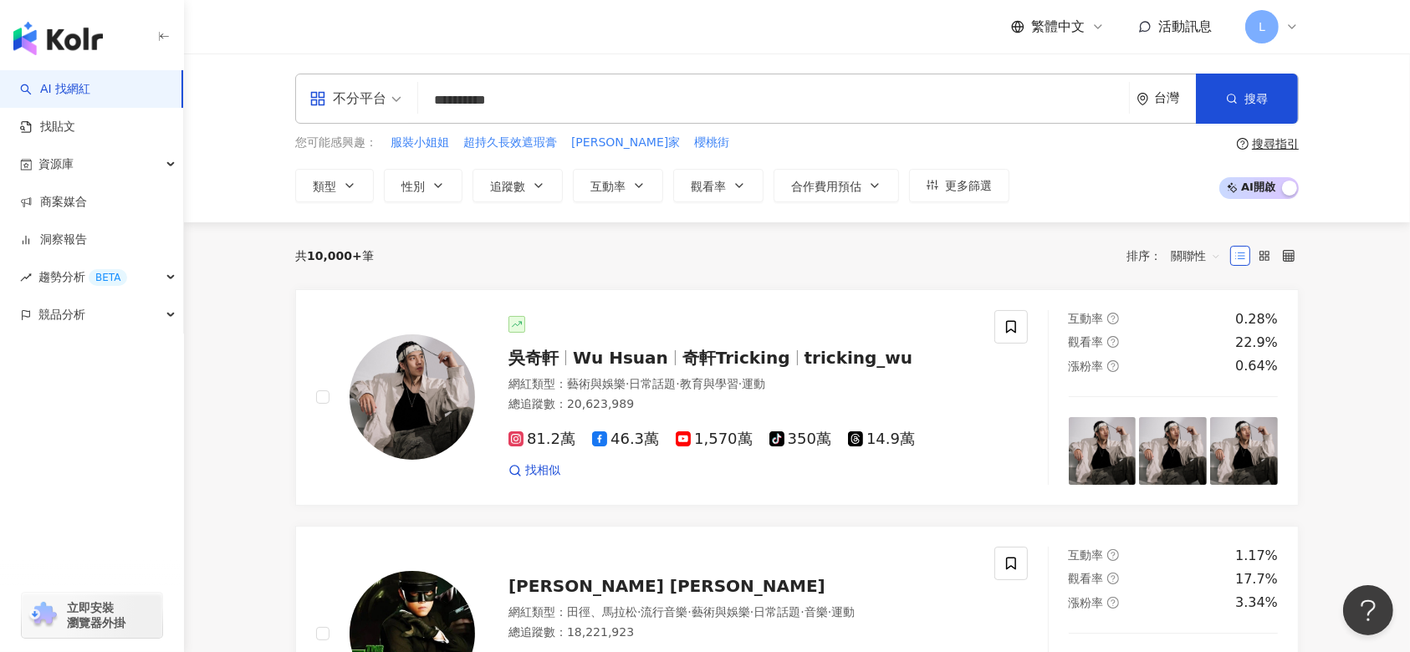
type input "**********"
drag, startPoint x: 747, startPoint y: 79, endPoint x: 734, endPoint y: 78, distance: 12.7
click at [742, 79] on div "**********" at bounding box center [796, 99] width 1003 height 50
click at [719, 97] on input "**********" at bounding box center [773, 100] width 697 height 32
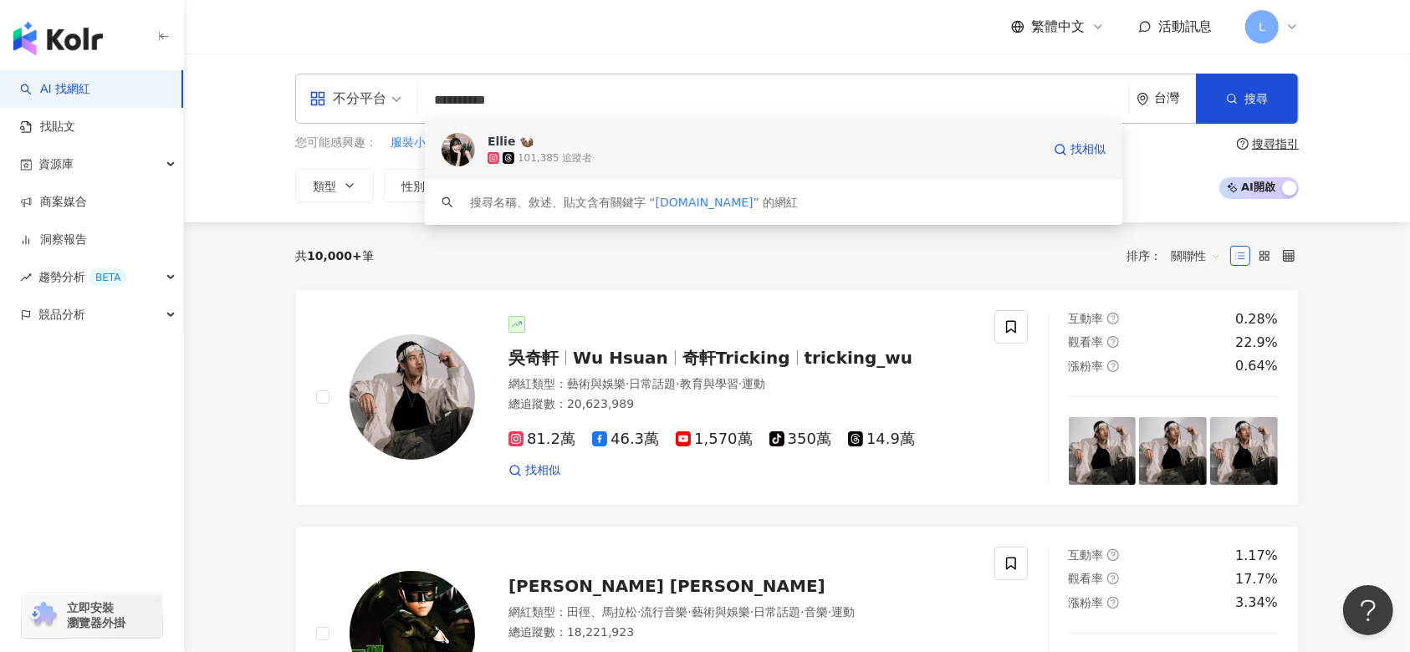
click at [556, 163] on div "101,385 追蹤者" at bounding box center [555, 158] width 74 height 14
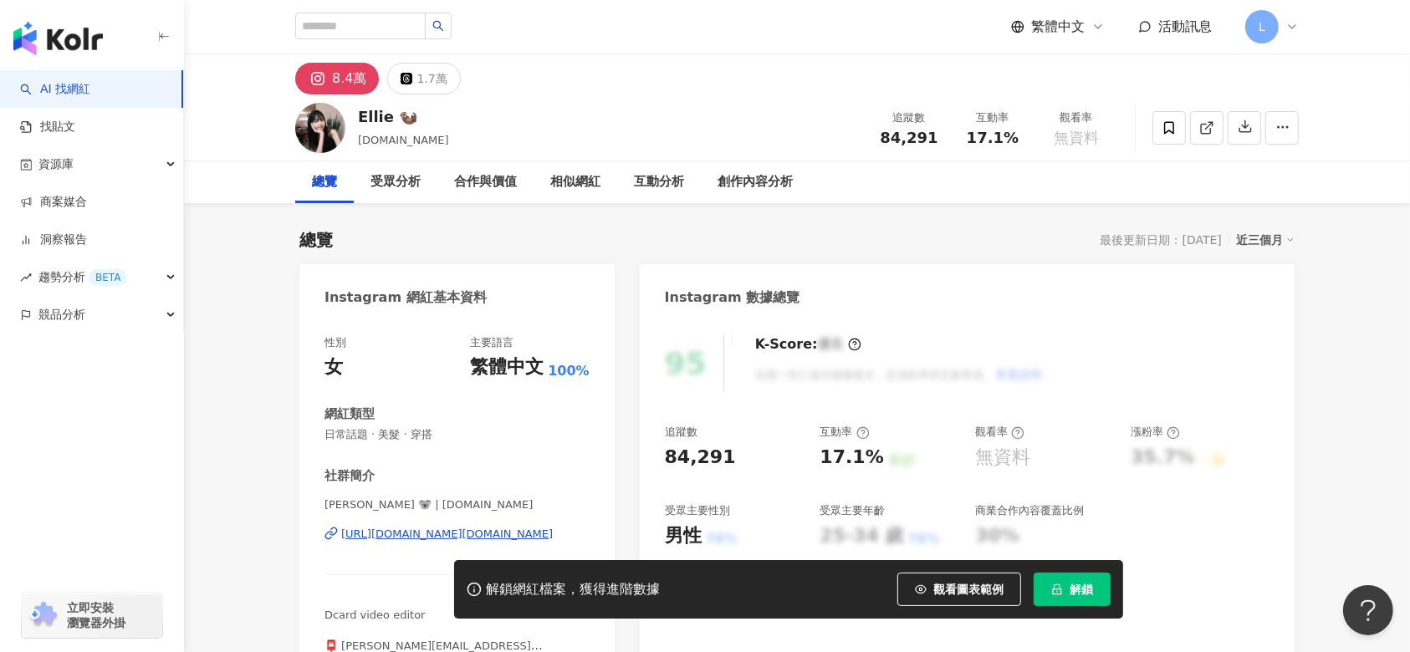
click at [1055, 586] on icon "lock" at bounding box center [1057, 590] width 9 height 11
drag, startPoint x: 739, startPoint y: 460, endPoint x: 808, endPoint y: 360, distance: 120.9
click at [696, 457] on div "84,291" at bounding box center [734, 458] width 139 height 26
click at [925, 283] on div "Instagram 數據總覽" at bounding box center [967, 291] width 655 height 54
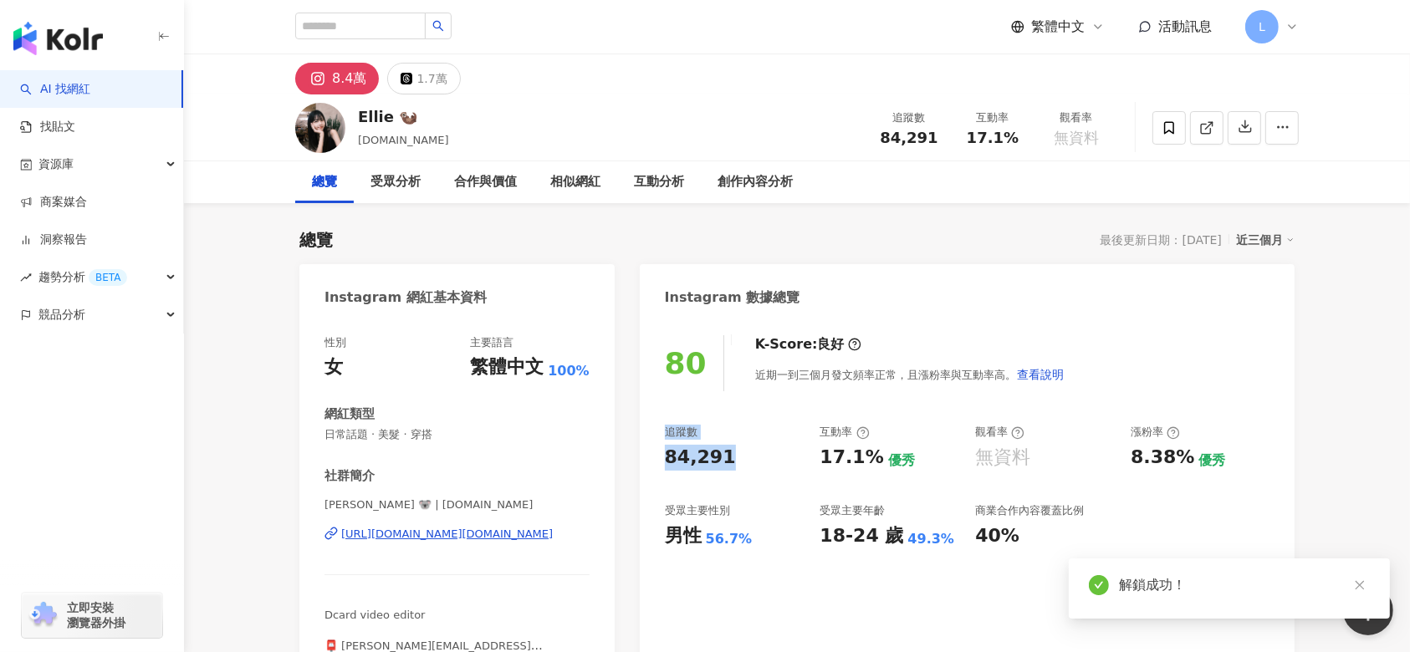
drag, startPoint x: 726, startPoint y: 468, endPoint x: 658, endPoint y: 458, distance: 68.5
click at [658, 464] on div "80 K-Score : 良好 近期一到三個月發文頻率正常，且漲粉率與互動率高。 查看說明 追蹤數 84,291 互動率 17.1% 優秀 觀看率 無資料 漲…" at bounding box center [967, 499] width 655 height 360
copy div "追蹤數 84,291"
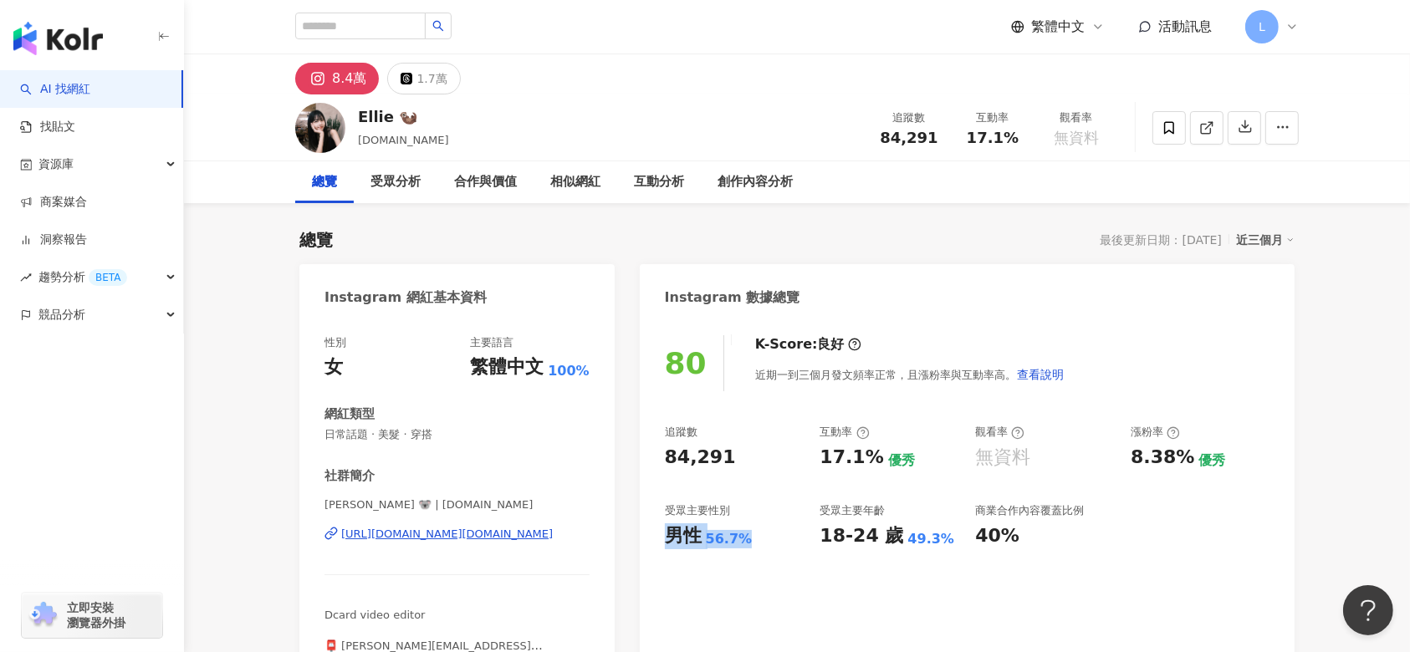
drag, startPoint x: 747, startPoint y: 552, endPoint x: 646, endPoint y: 552, distance: 100.3
click at [646, 552] on div "80 K-Score : 良好 近期一到三個月發文頻率正常，且漲粉率與互動率高。 查看說明 追蹤數 84,291 互動率 17.1% 優秀 觀看率 無資料 漲…" at bounding box center [967, 499] width 655 height 360
copy div "男性 56.7%"
drag, startPoint x: 872, startPoint y: 455, endPoint x: 818, endPoint y: 471, distance: 56.6
click at [818, 471] on div "追蹤數 84,291 互動率 17.1% 優秀 觀看率 無資料 漲粉率 8.38% 優秀 受眾主要性別 男性 56.7% 受眾主要年齡 18-24 歲 49.…" at bounding box center [967, 487] width 605 height 124
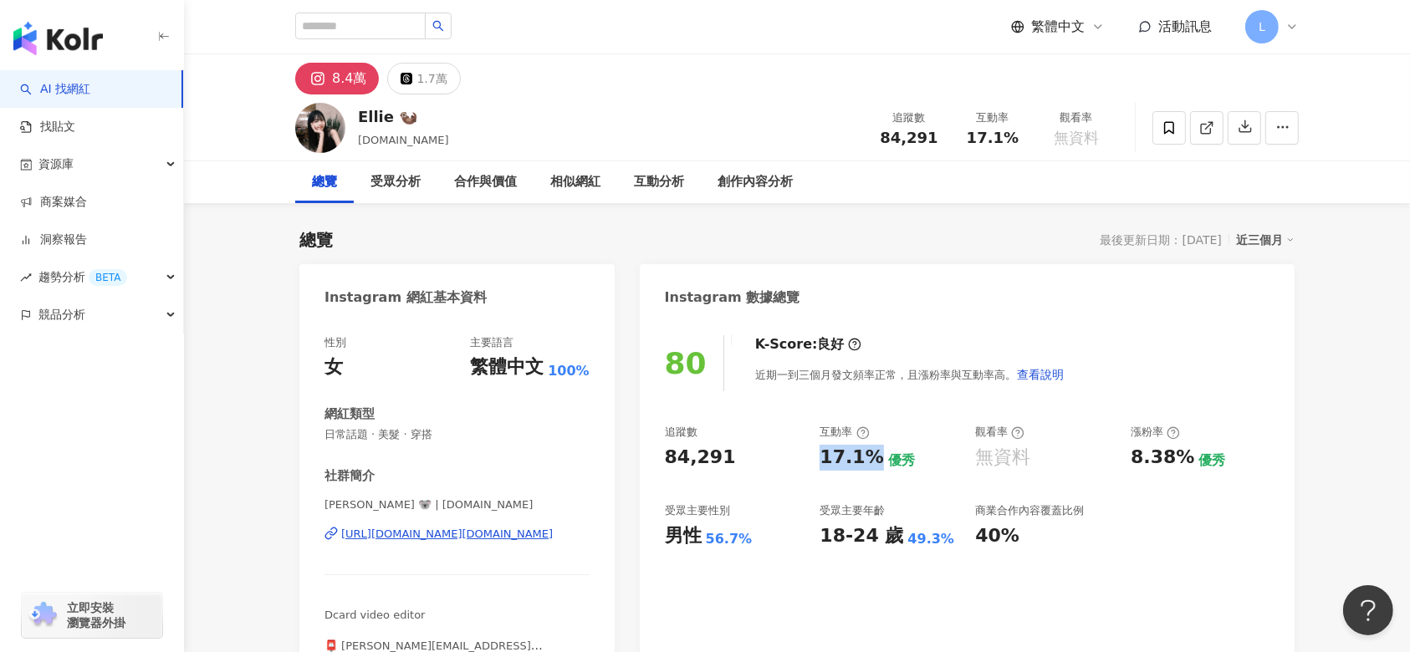
copy div "17.1%"
drag, startPoint x: 1190, startPoint y: 462, endPoint x: 1126, endPoint y: 469, distance: 63.9
click at [1126, 469] on div "追蹤數 84,291 互動率 17.1% 優秀 觀看率 無資料 漲粉率 8.38% 優秀 受眾主要性別 男性 56.7% 受眾主要年齡 18-24 歲 49.…" at bounding box center [967, 487] width 605 height 124
copy div "8.38%"
